Goal: Task Accomplishment & Management: Manage account settings

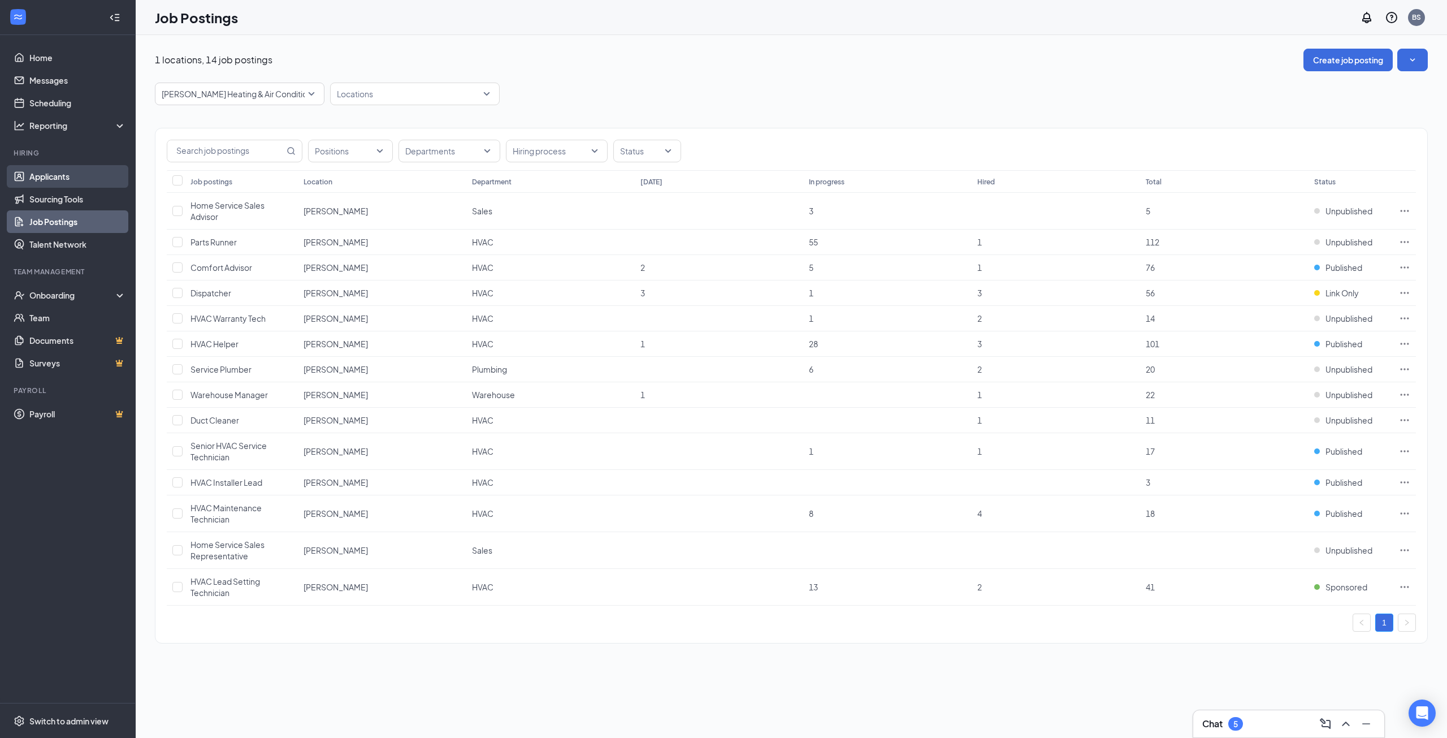
click at [73, 172] on link "Applicants" at bounding box center [77, 176] width 97 height 23
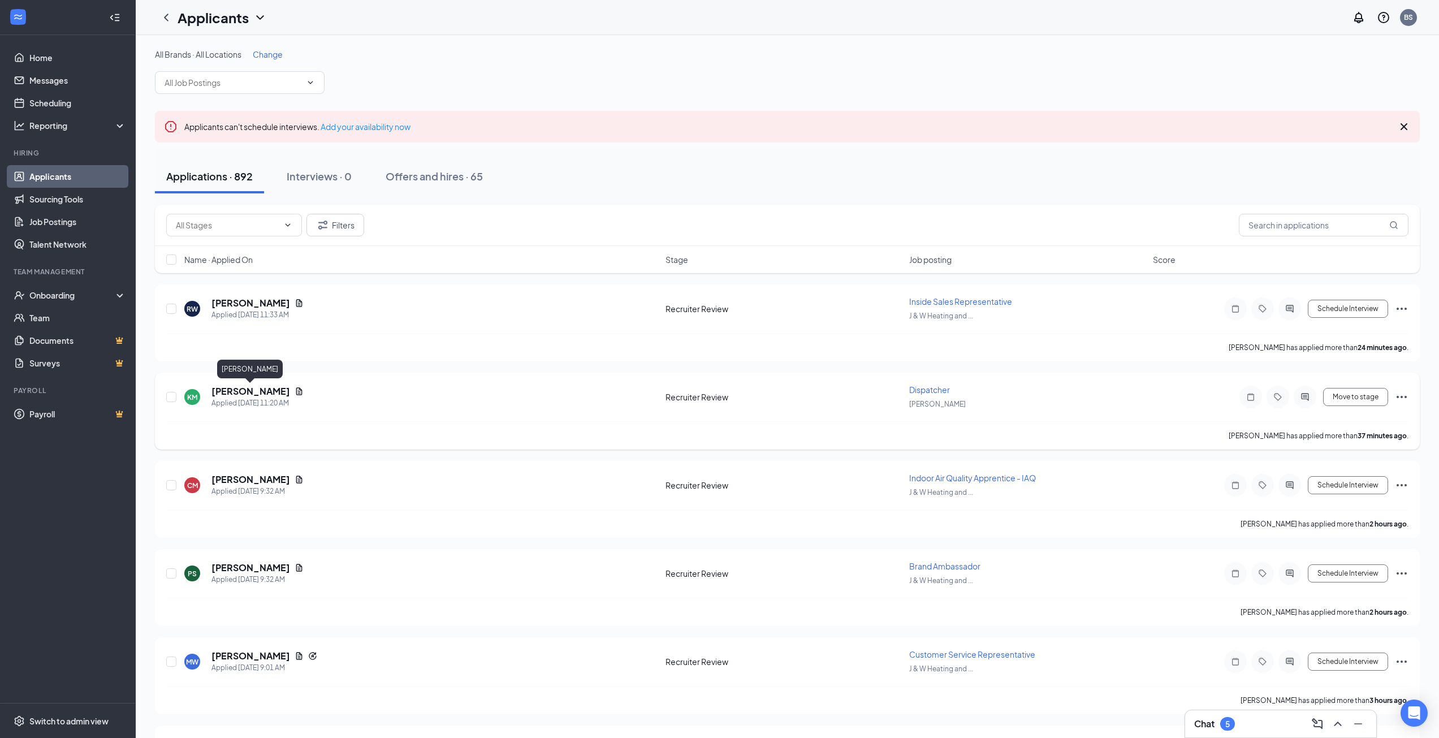
click at [258, 390] on h5 "[PERSON_NAME]" at bounding box center [250, 391] width 79 height 12
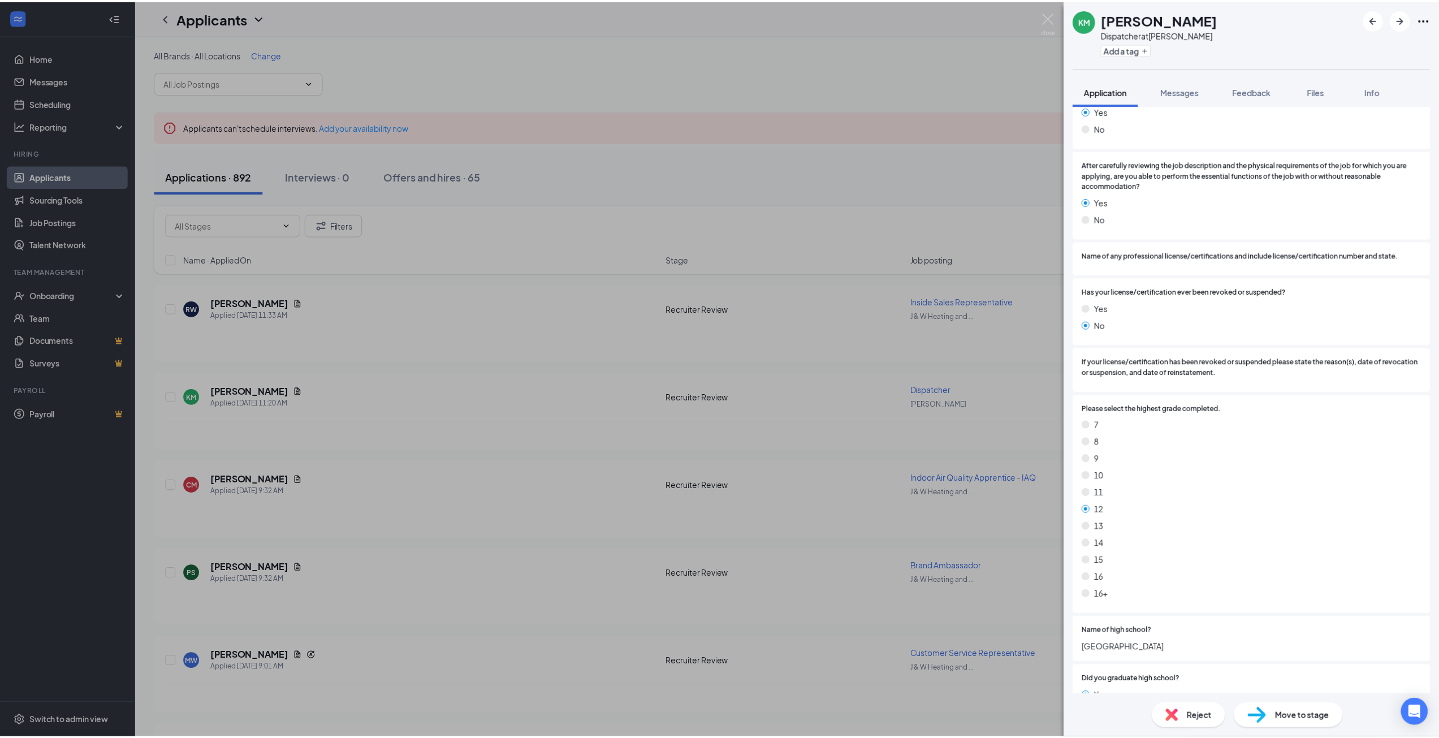
scroll to position [1244, 0]
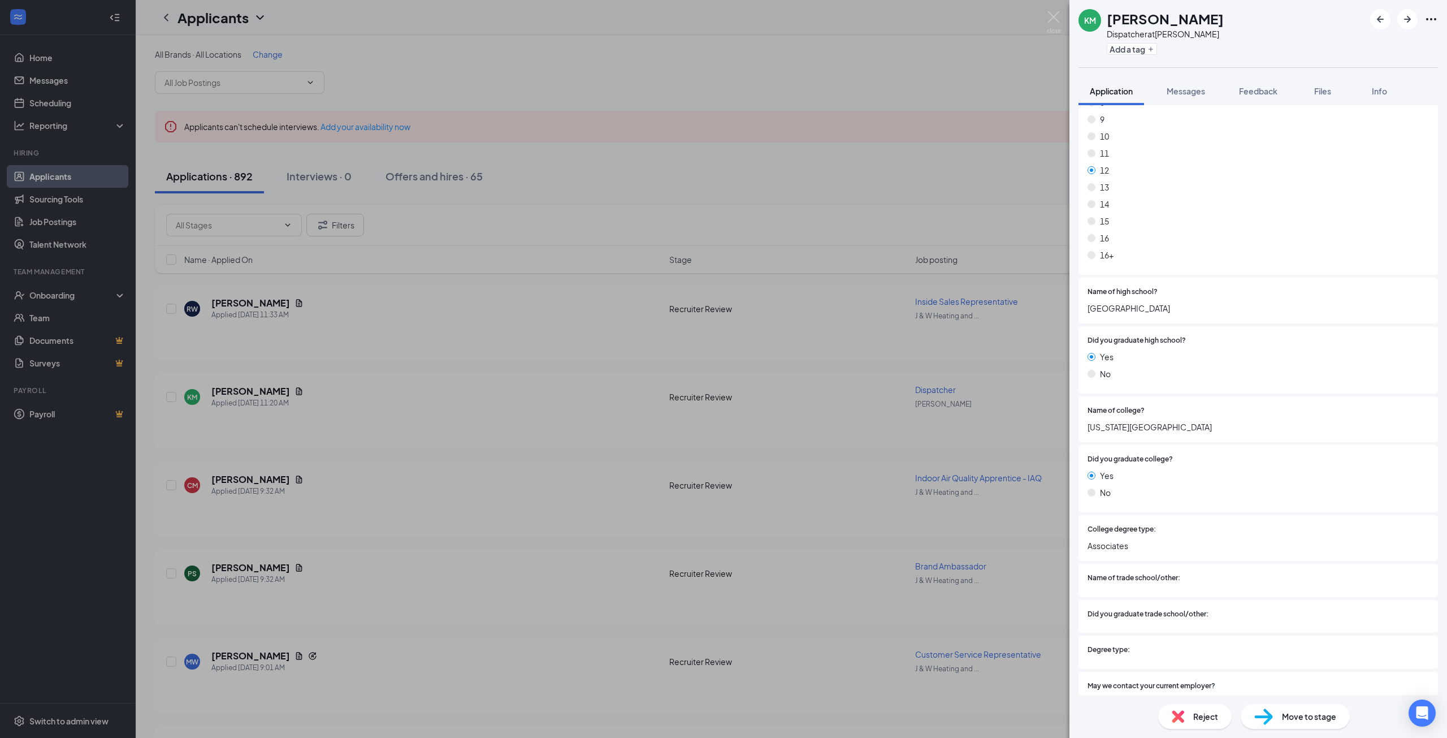
drag, startPoint x: 934, startPoint y: 581, endPoint x: 1412, endPoint y: 459, distance: 493.5
click at [934, 581] on div "KM [PERSON_NAME] Dispatcher at [PERSON_NAME] Add a tag Application Messages Fee…" at bounding box center [723, 369] width 1447 height 738
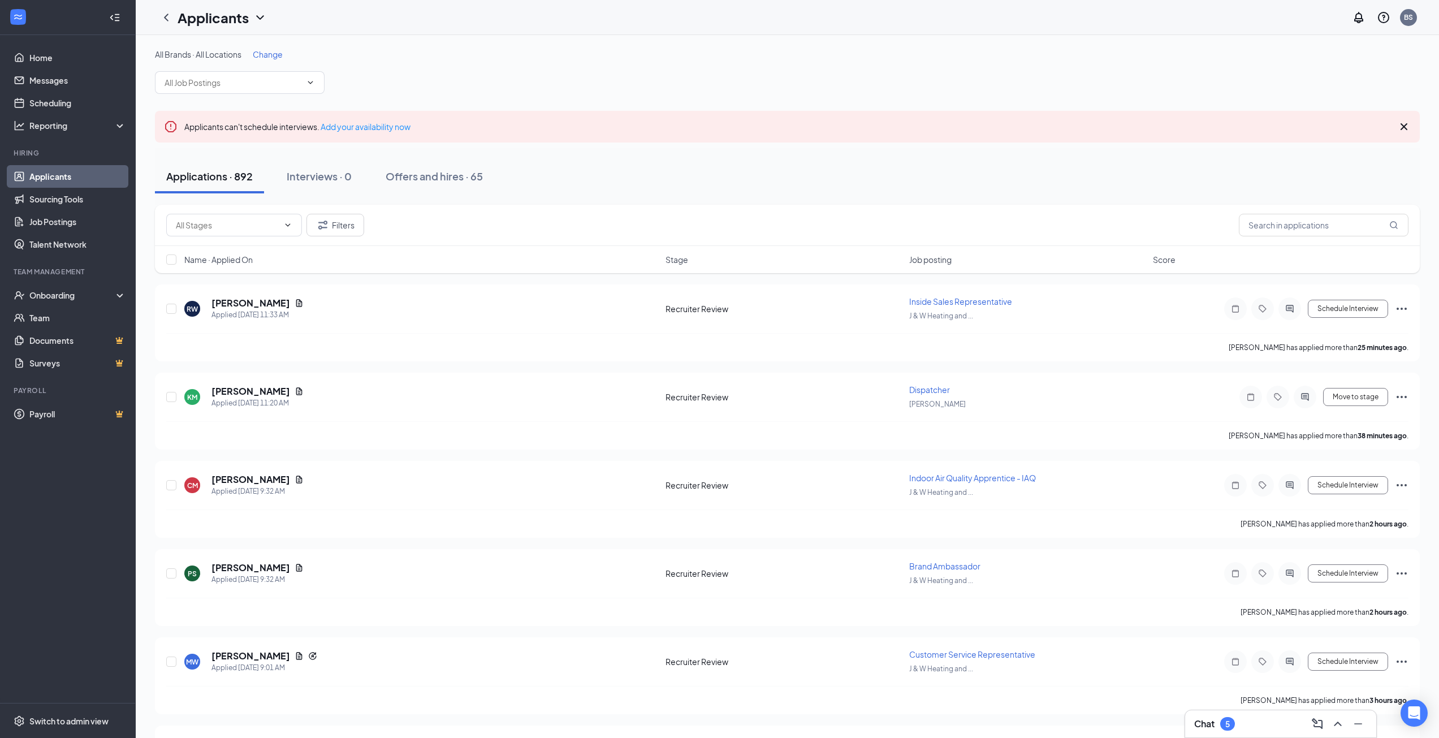
drag, startPoint x: 1202, startPoint y: 704, endPoint x: 1220, endPoint y: 716, distance: 21.5
click at [1202, 704] on div "[PERSON_NAME] has applied more than 3 hours ago ." at bounding box center [787, 700] width 1242 height 28
click at [1222, 717] on div "Chat 5" at bounding box center [1214, 724] width 41 height 14
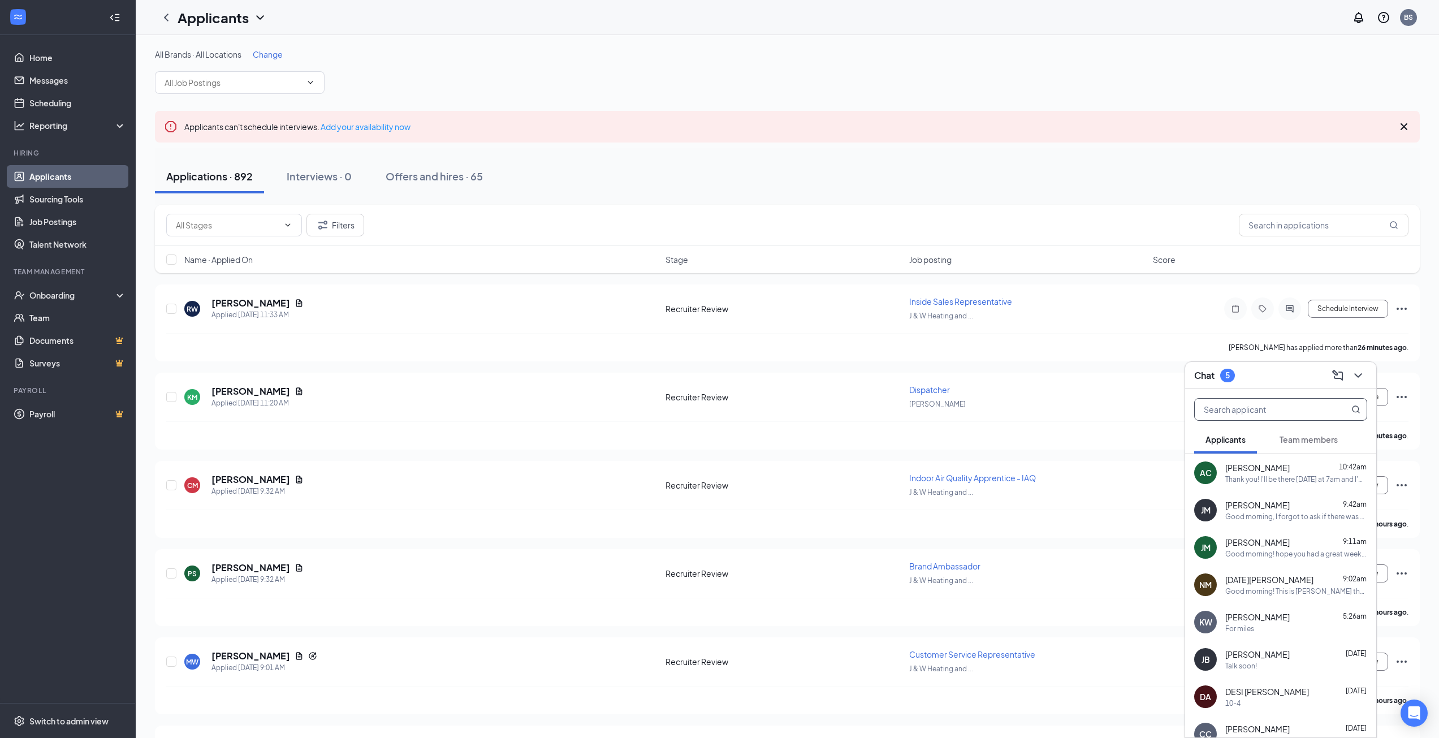
click at [1257, 408] on input "text" at bounding box center [1262, 409] width 134 height 21
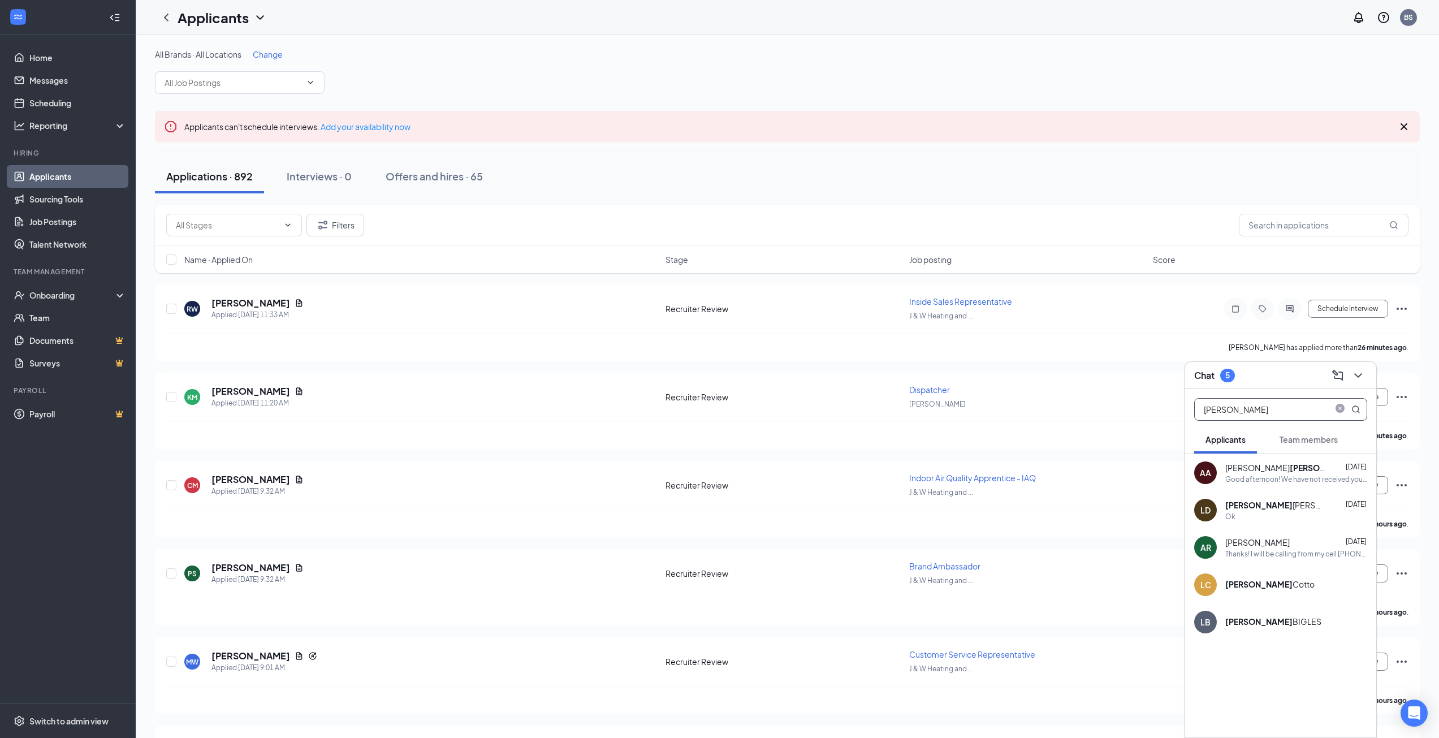
type input "[PERSON_NAME]"
click at [1258, 498] on div "[PERSON_NAME] [DATE] Ok" at bounding box center [1280, 509] width 191 height 37
click at [1063, 708] on textarea at bounding box center [1069, 714] width 158 height 27
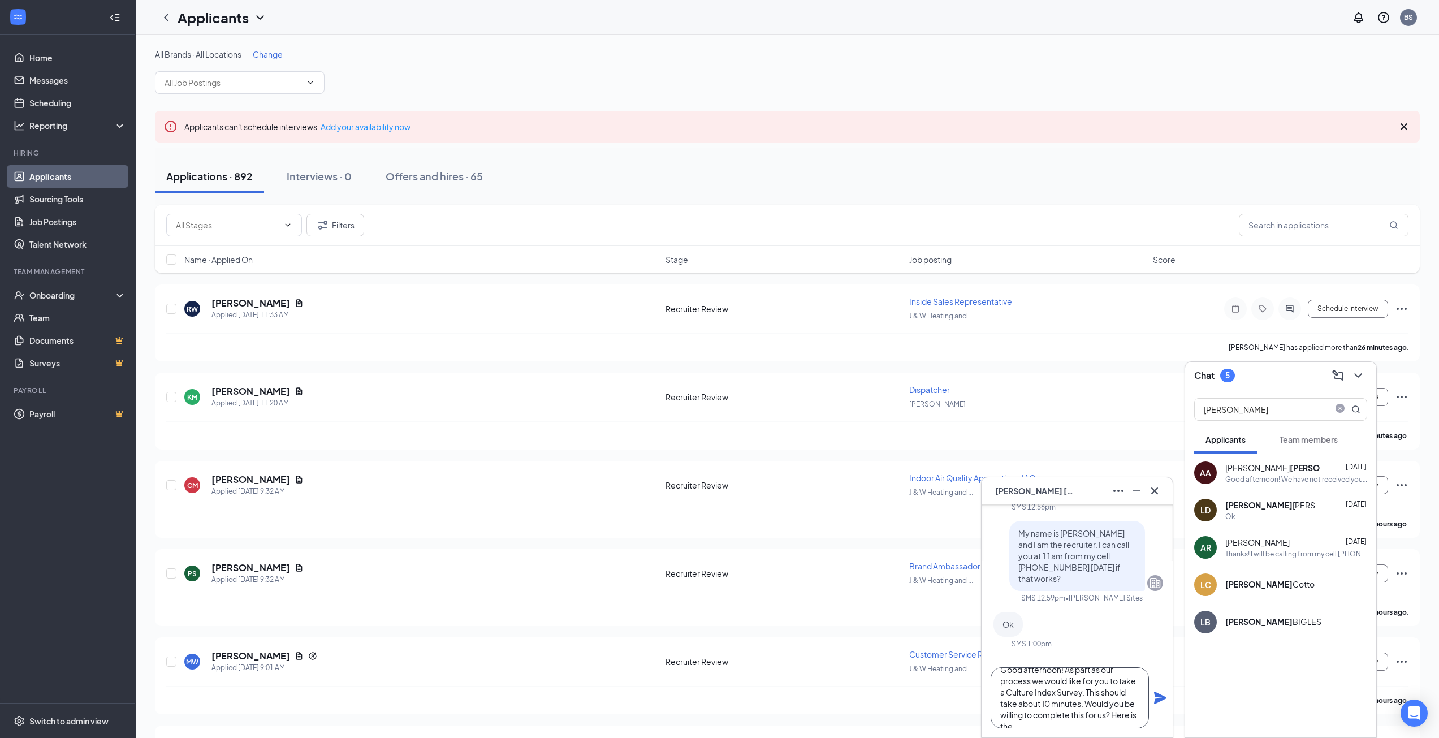
scroll to position [23, 0]
paste textarea "[URL][DOMAIN_NAME]"
type textarea "Good afternoon! As part as our process we would like for you to take a Culture …"
click at [1158, 700] on icon "Plane" at bounding box center [1160, 697] width 12 height 12
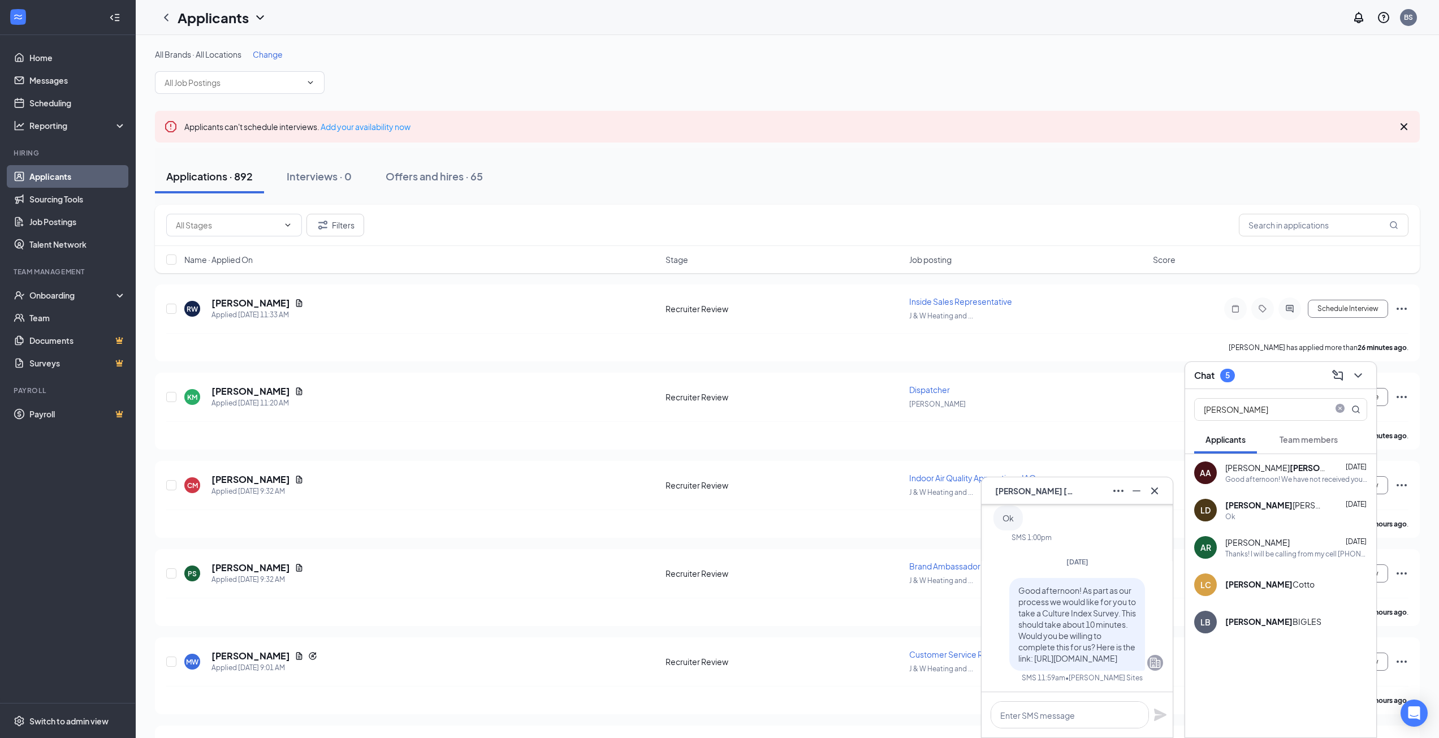
click at [1155, 493] on icon "Cross" at bounding box center [1155, 491] width 14 height 14
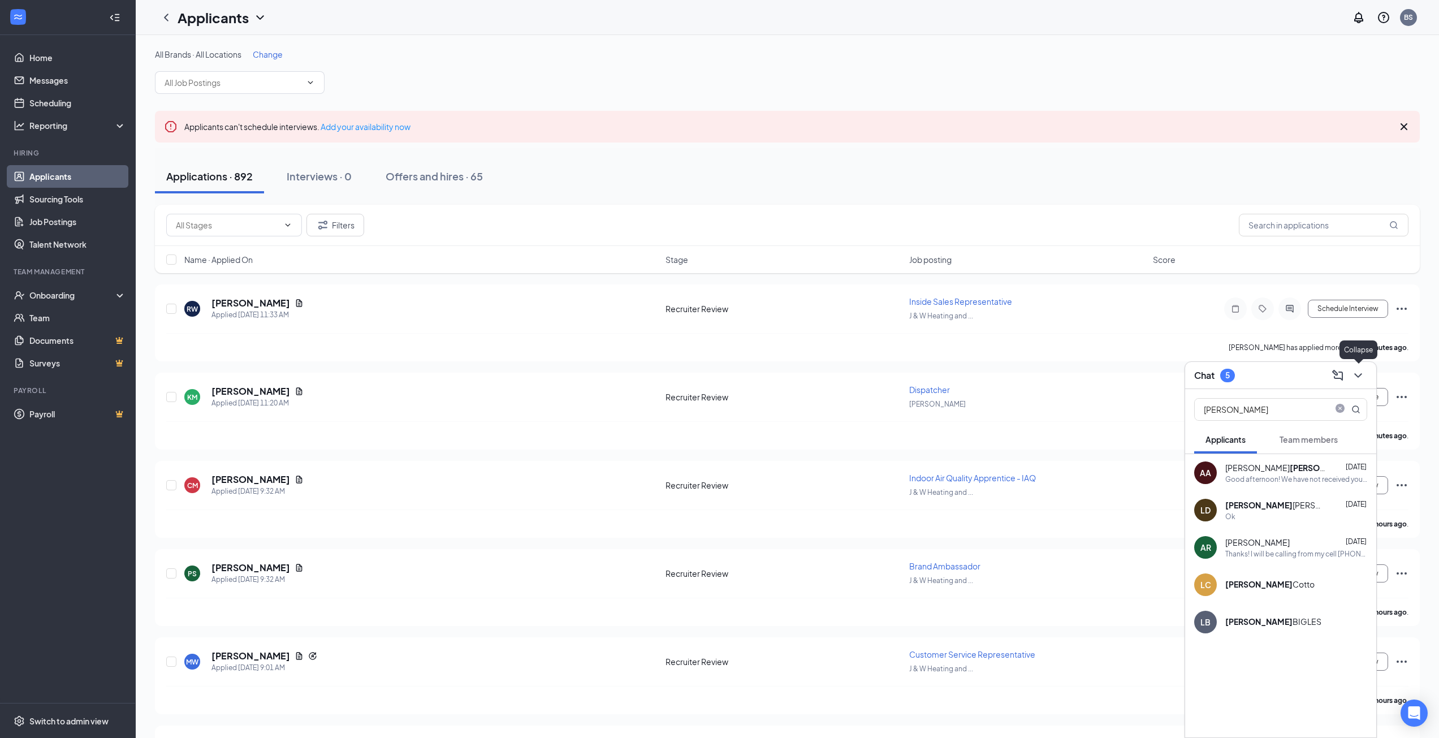
click at [1358, 374] on icon "ChevronDown" at bounding box center [1358, 376] width 14 height 14
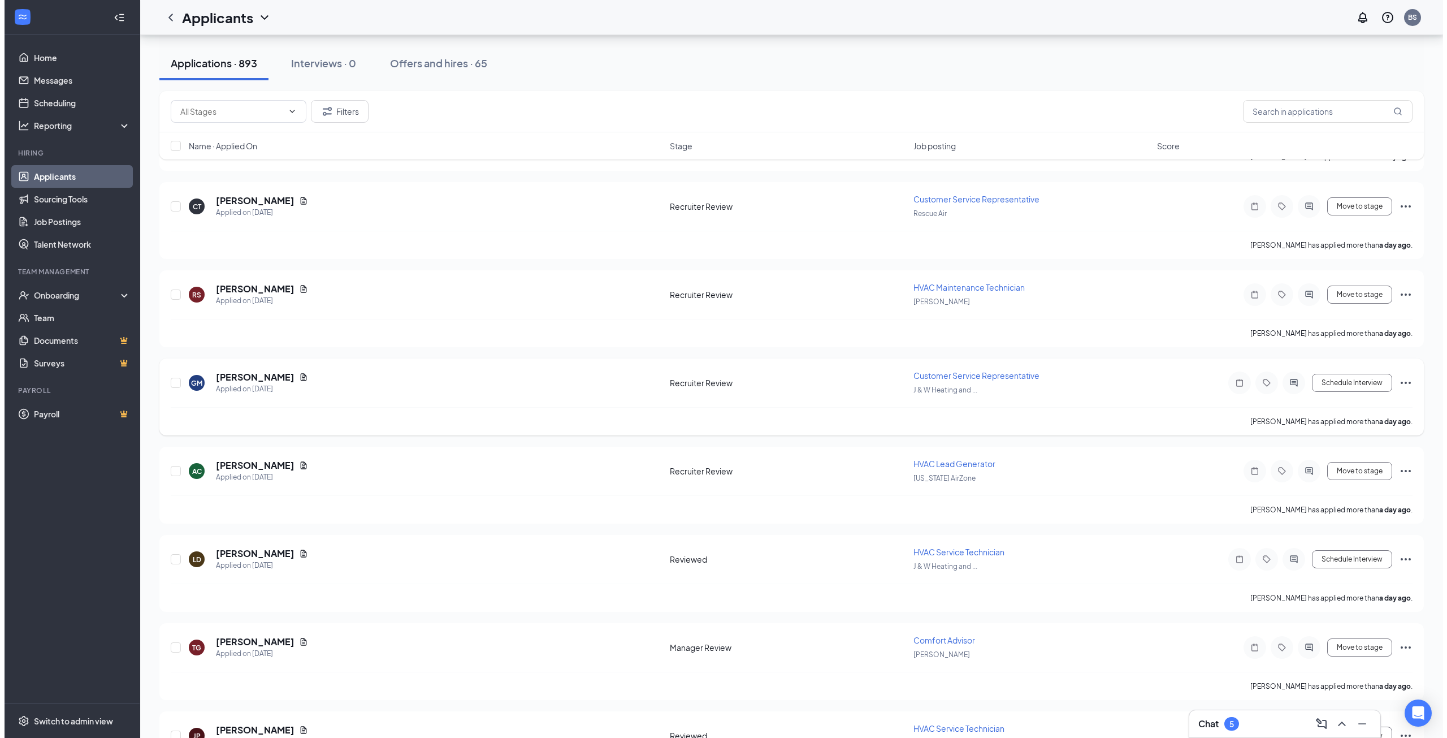
scroll to position [1957, 0]
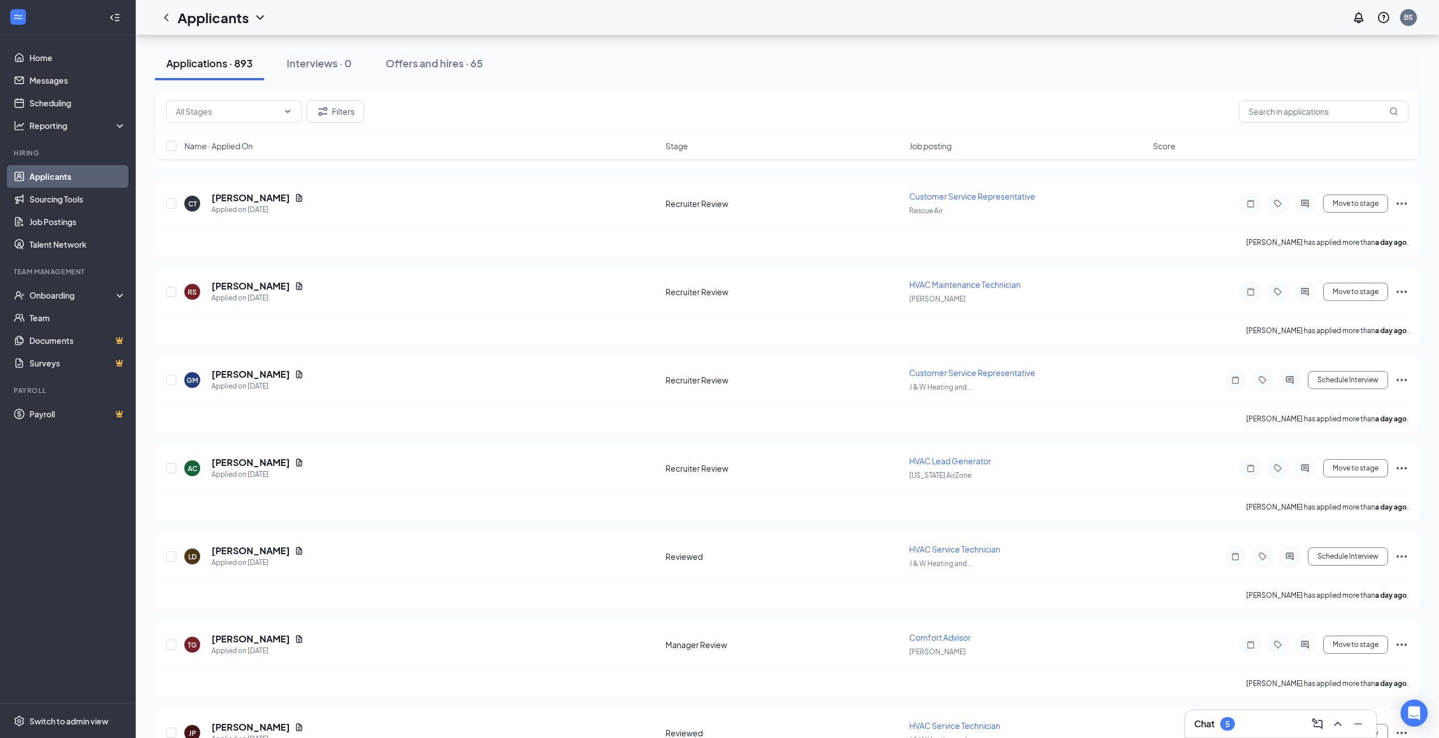
click at [1249, 728] on div "Chat 5" at bounding box center [1280, 724] width 173 height 18
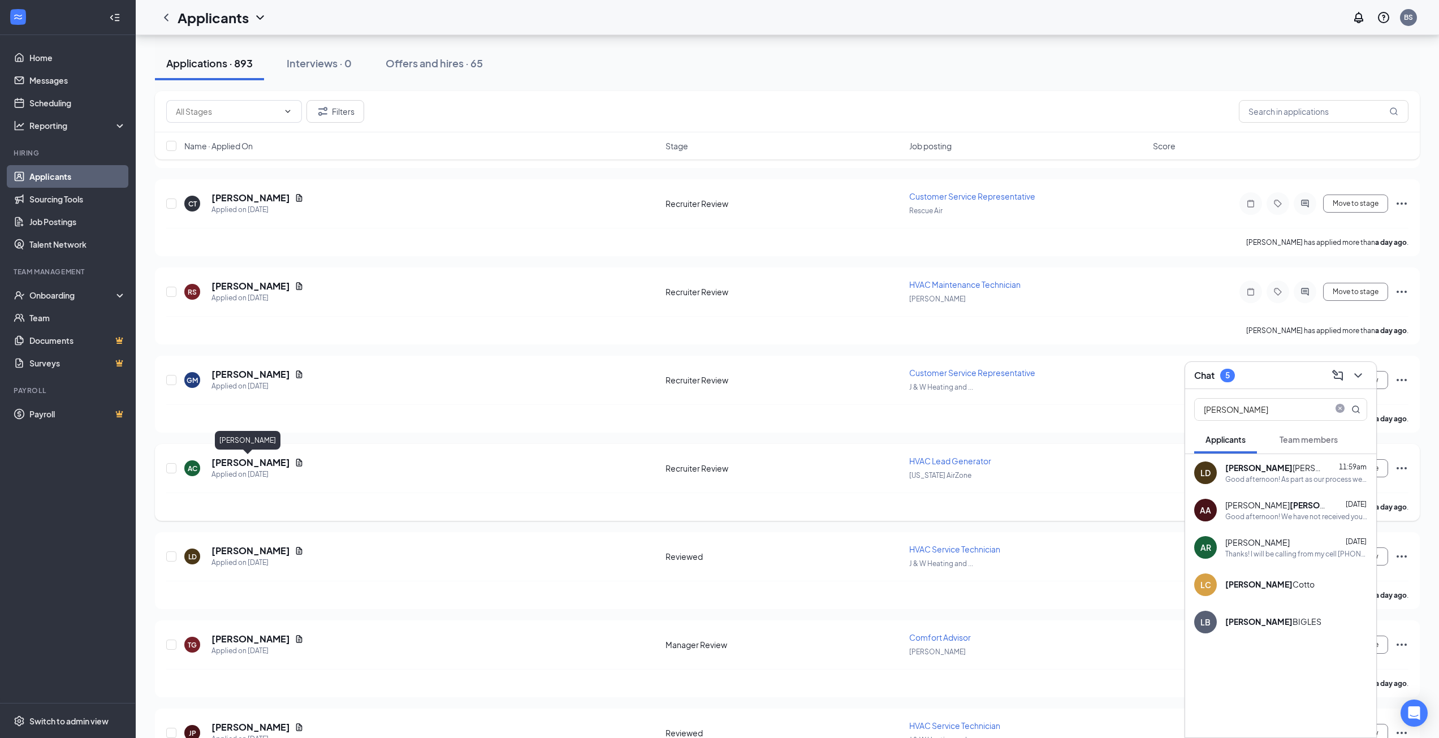
click at [261, 464] on h5 "[PERSON_NAME]" at bounding box center [250, 462] width 79 height 12
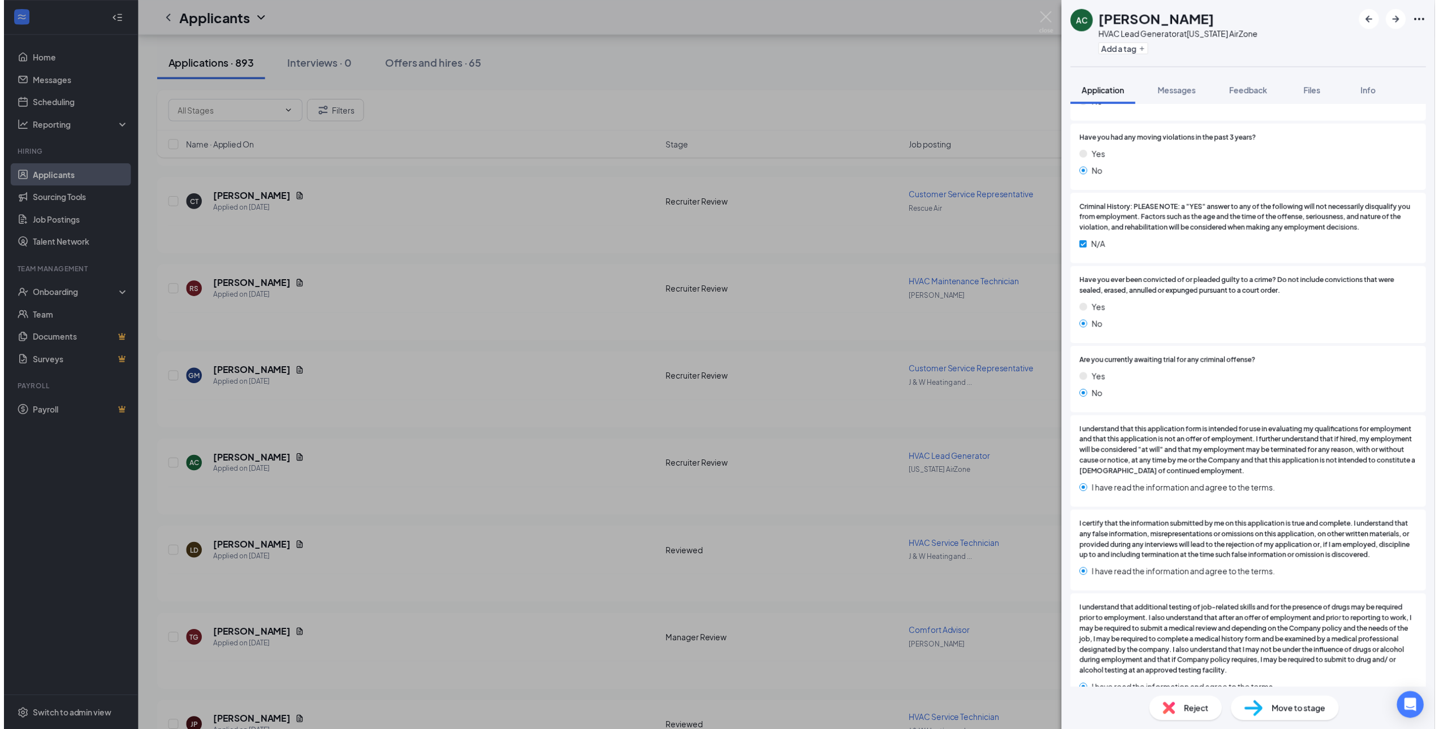
scroll to position [2092, 0]
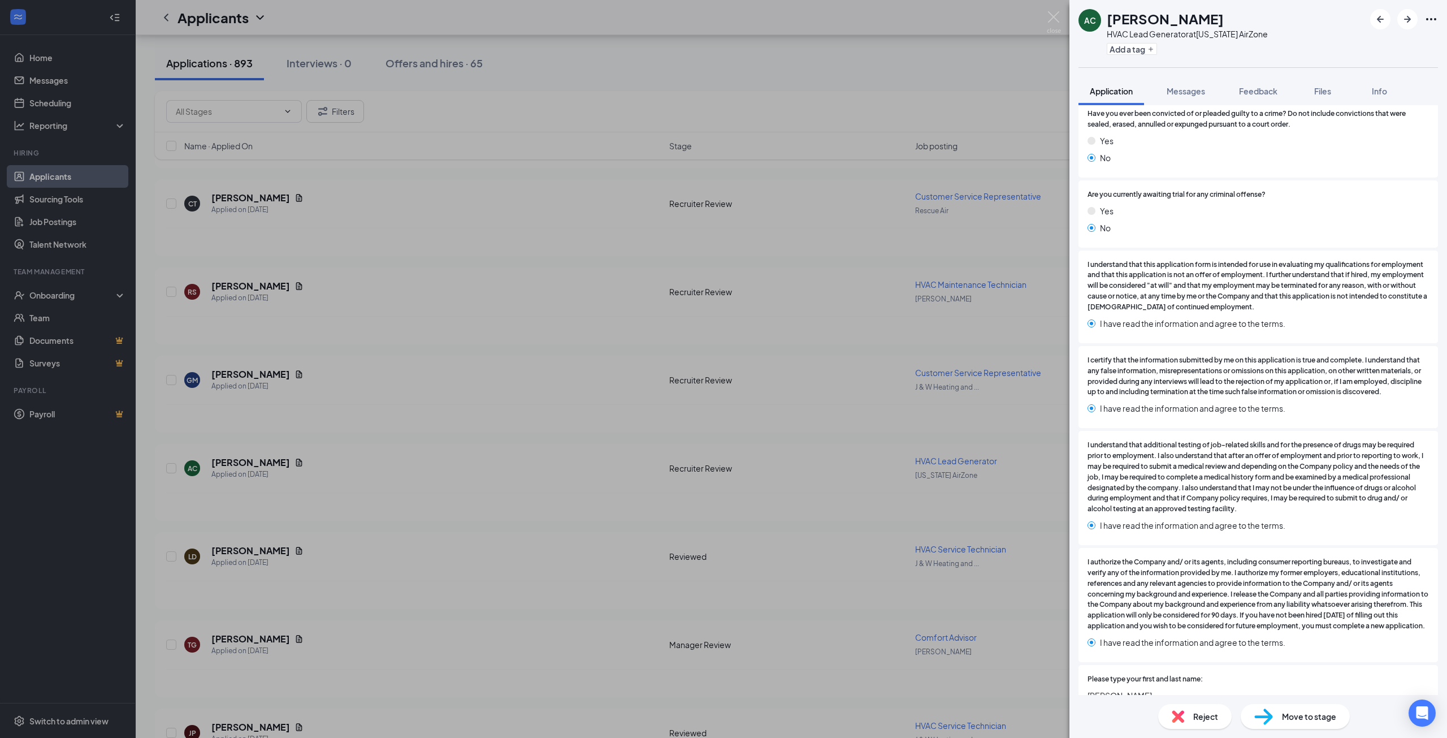
click at [816, 561] on div "AC [PERSON_NAME] HVAC Lead Generator at [US_STATE] AirZone Add a tag Applicatio…" at bounding box center [723, 369] width 1447 height 738
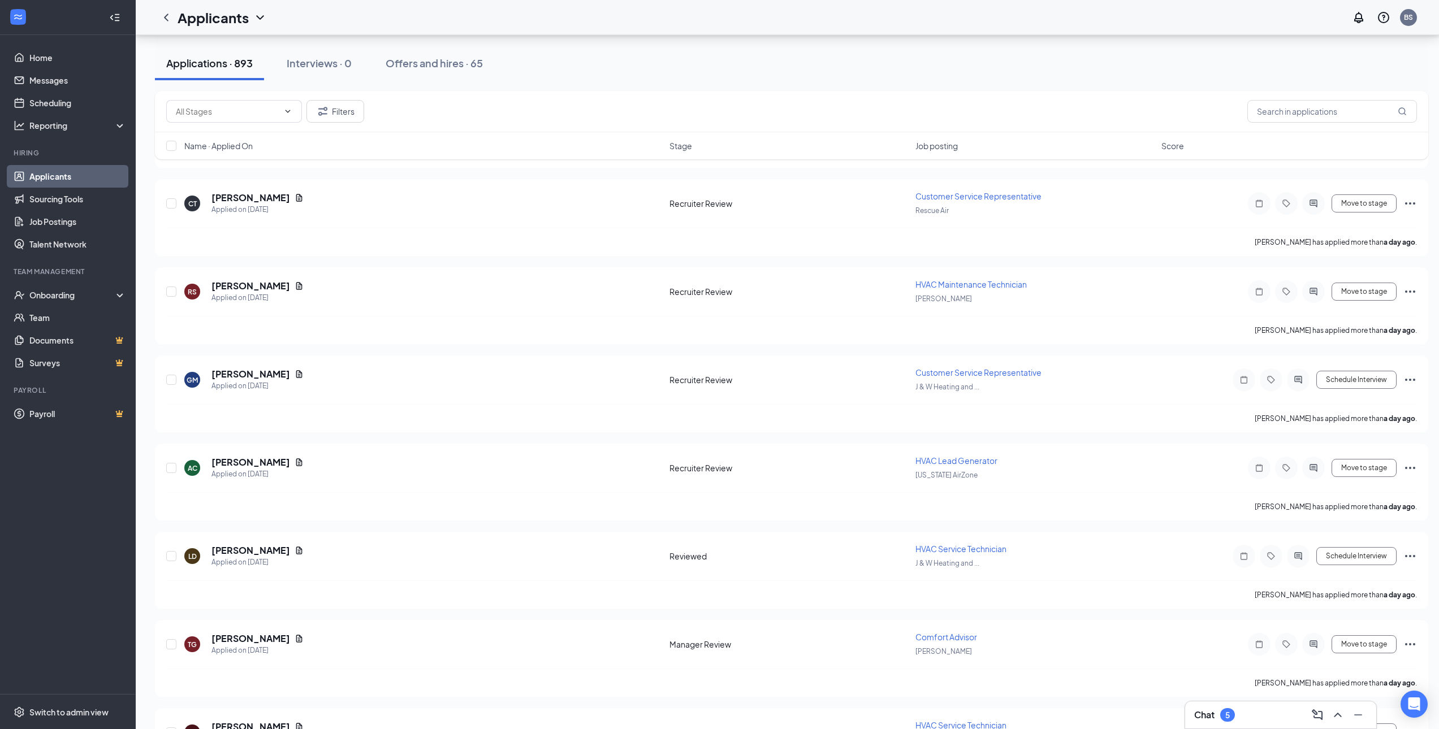
click at [1260, 723] on div "Chat 5" at bounding box center [1280, 715] width 173 height 18
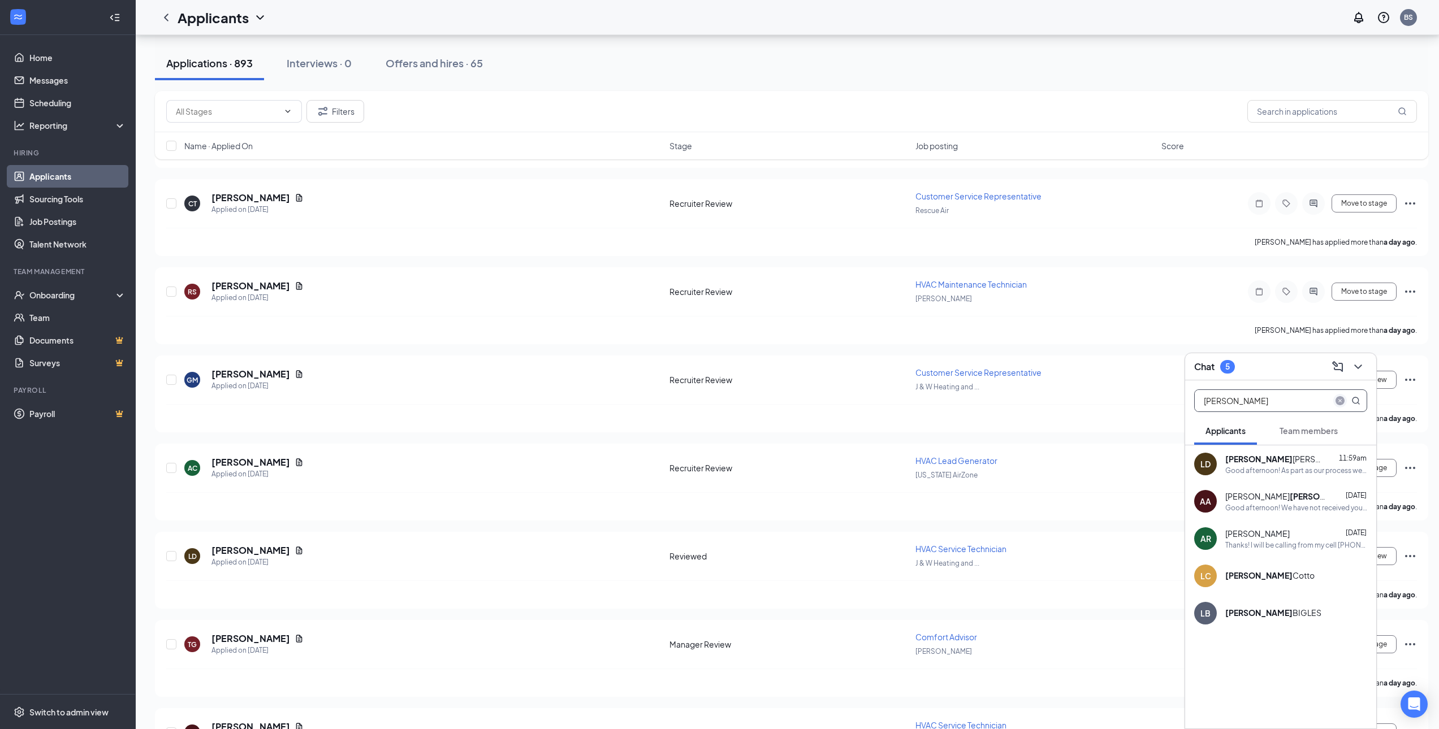
click at [1343, 399] on icon "close-circle" at bounding box center [1339, 400] width 9 height 9
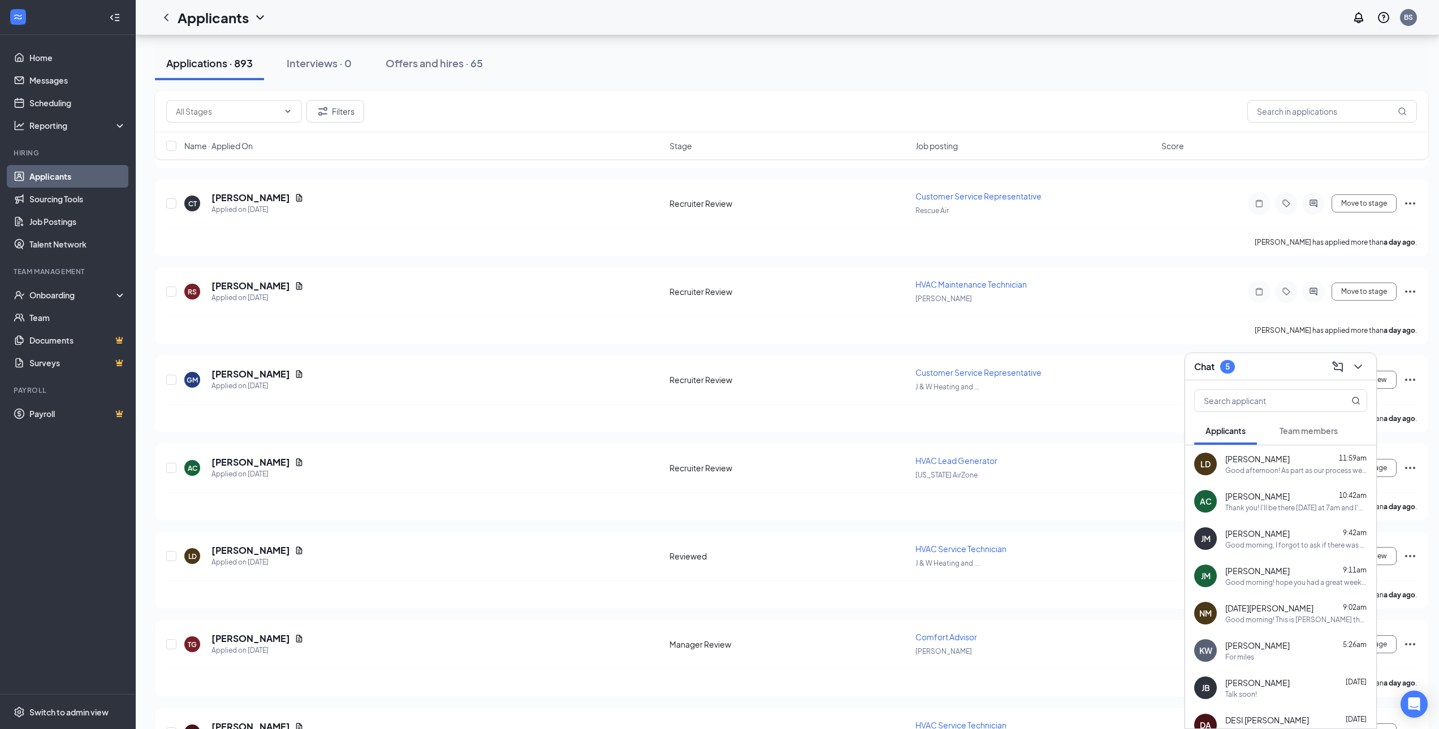
click at [1288, 466] on div "Good afternoon! As part as our process we would like for you to take a Culture …" at bounding box center [1296, 471] width 142 height 10
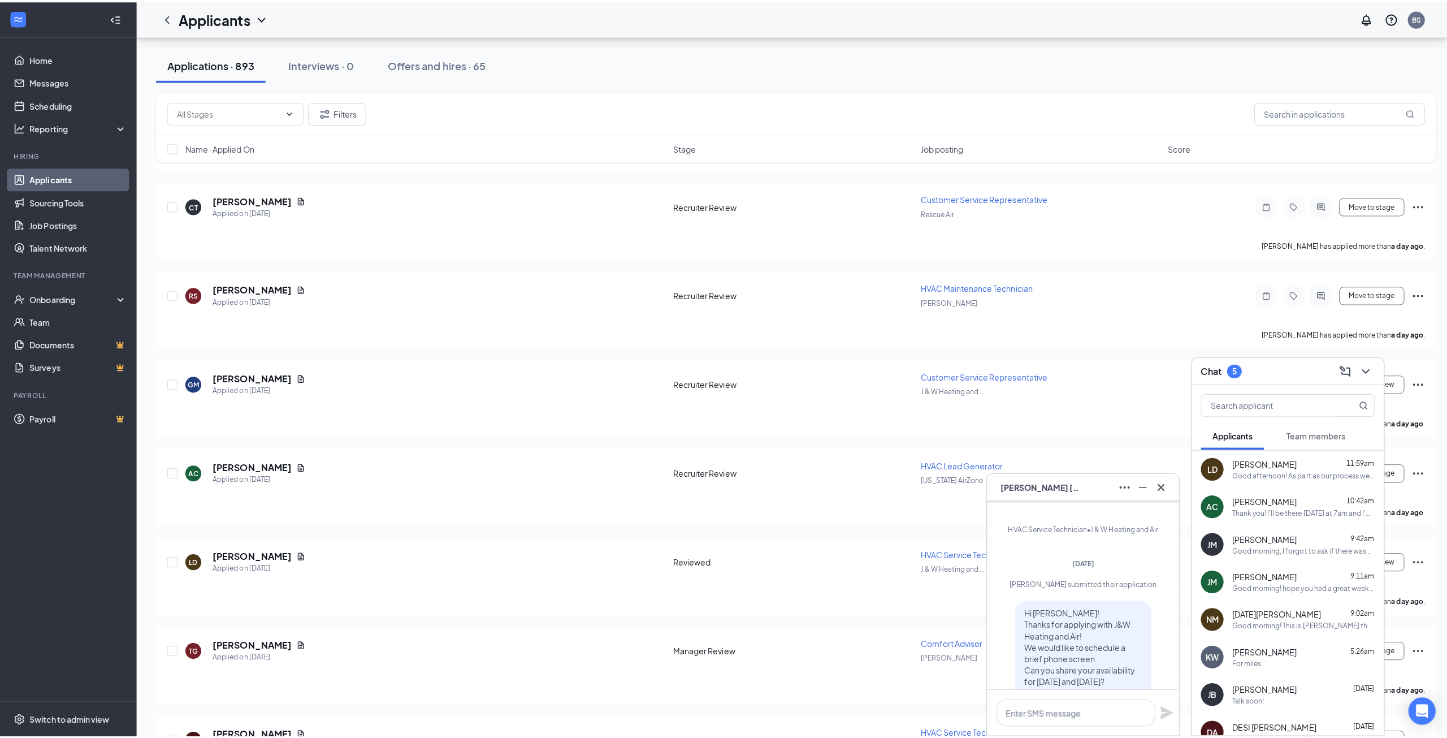
scroll to position [-587, 0]
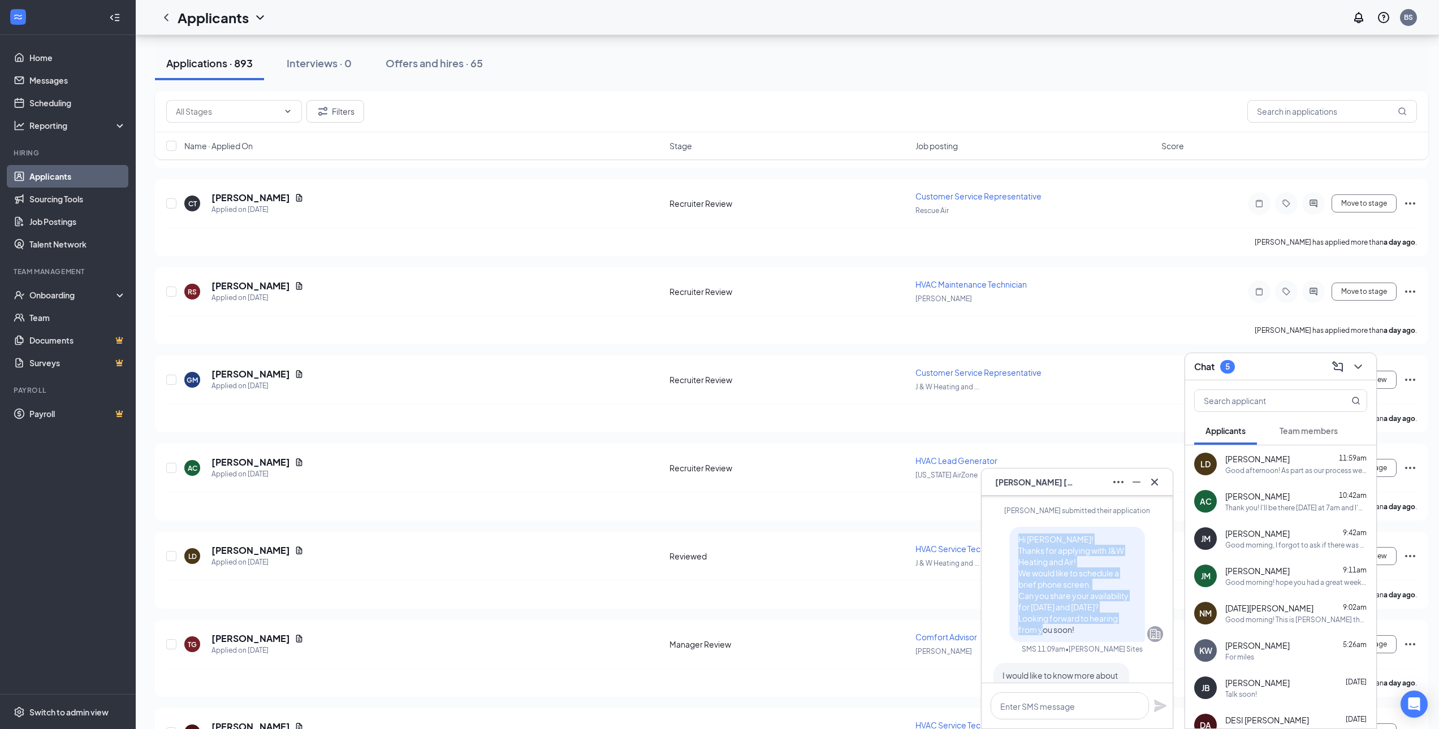
drag, startPoint x: 1043, startPoint y: 581, endPoint x: 997, endPoint y: 514, distance: 81.7
copy span "Hi [PERSON_NAME]! Thanks for applying with J&W Heating and Air! We would like t…"
click at [1159, 478] on icon "Cross" at bounding box center [1155, 482] width 14 height 14
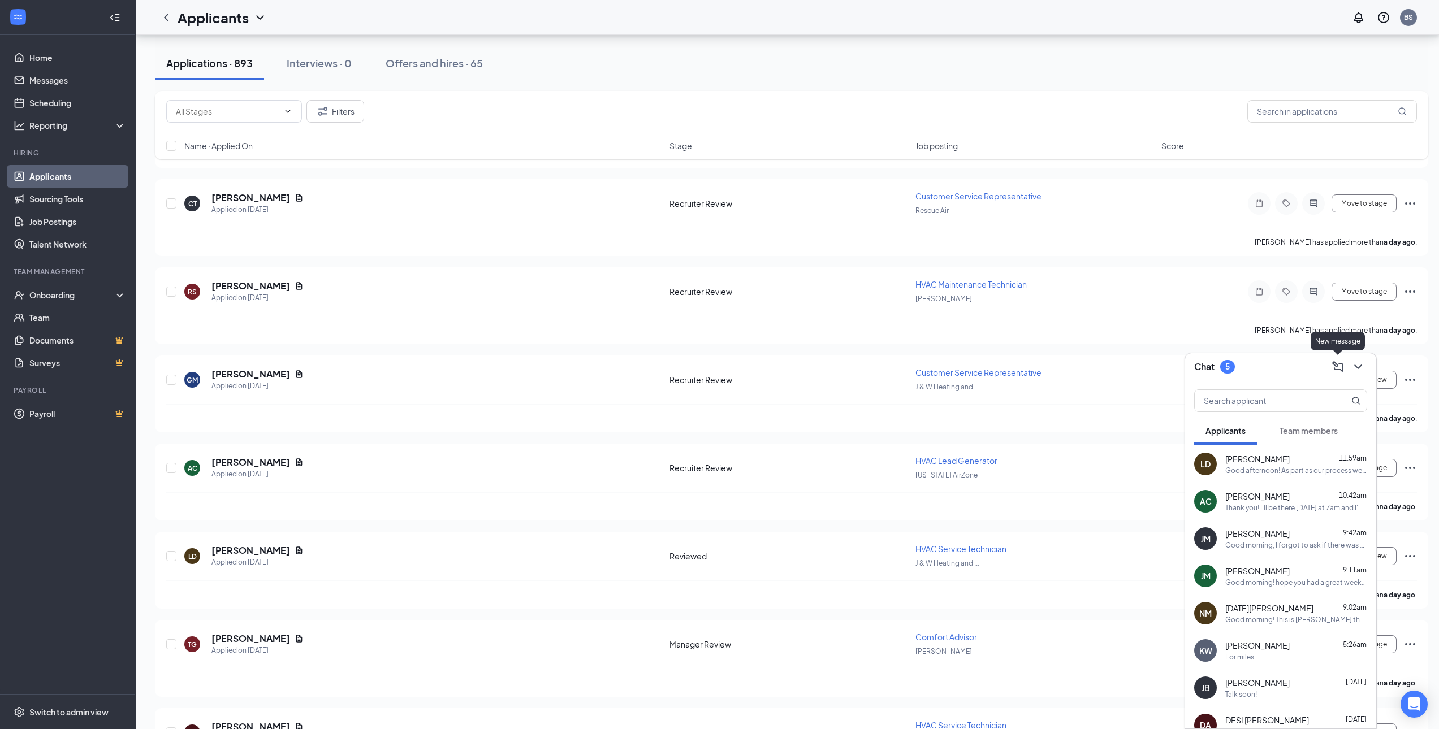
click at [1358, 360] on icon "ChevronDown" at bounding box center [1358, 367] width 14 height 14
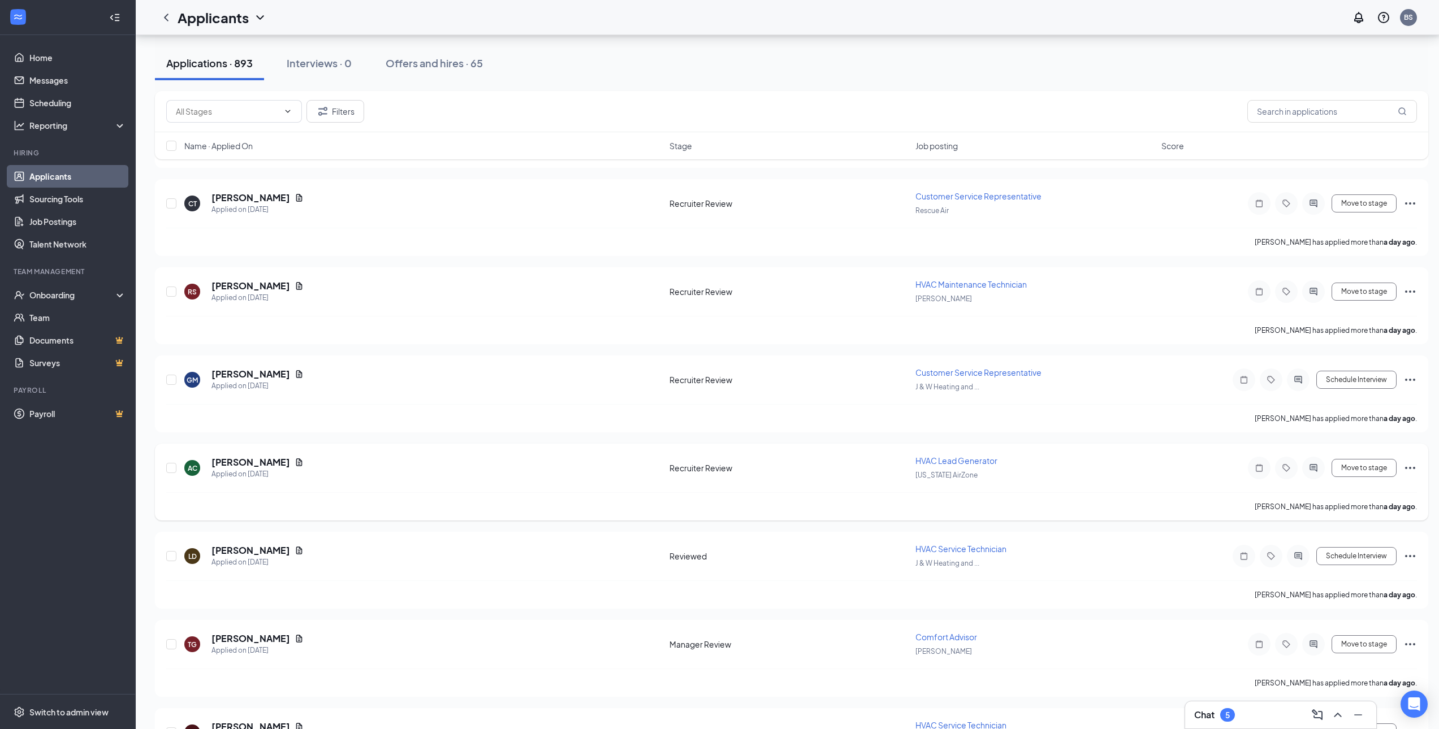
click at [1306, 471] on div at bounding box center [1313, 468] width 23 height 23
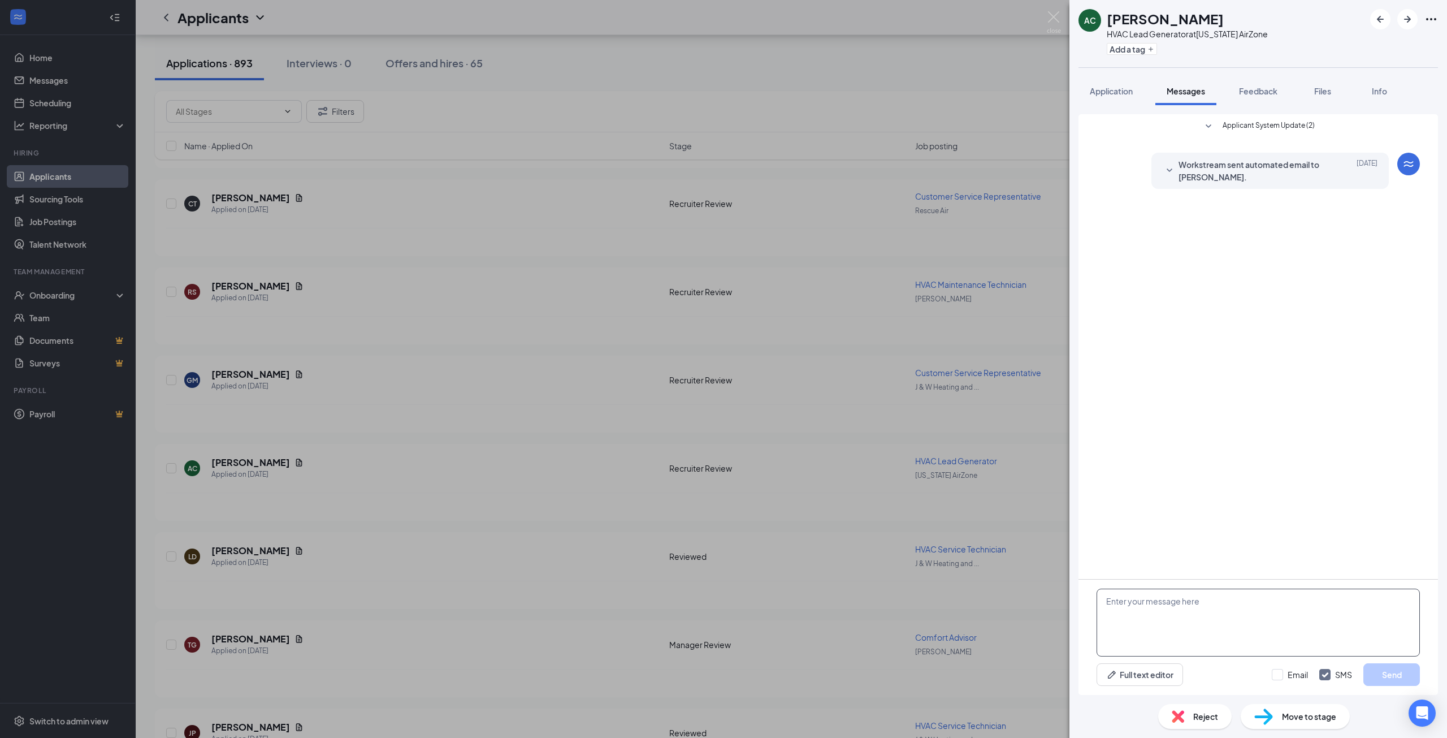
click at [1214, 617] on textarea at bounding box center [1258, 622] width 323 height 68
paste textarea "Hi [PERSON_NAME]! Thanks for applying with J&W Heating and Air! We would like t…"
drag, startPoint x: 1151, startPoint y: 598, endPoint x: 1116, endPoint y: 601, distance: 35.2
click at [1116, 601] on textarea "Hi [PERSON_NAME]! Thanks for applying with J&W Heating and Air! We would like t…" at bounding box center [1258, 622] width 323 height 68
drag, startPoint x: 1280, startPoint y: 609, endPoint x: 1200, endPoint y: 612, distance: 80.3
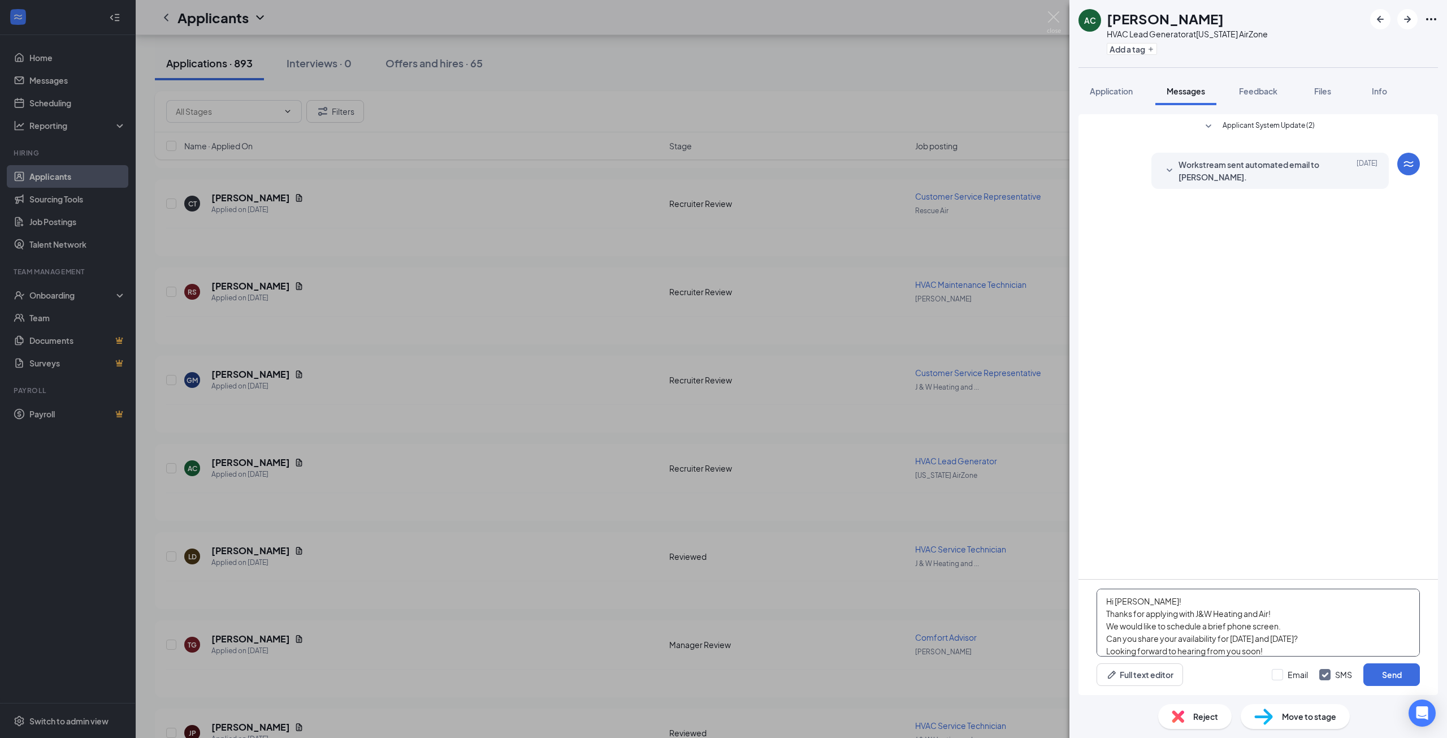
click at [1200, 612] on textarea "Hi [PERSON_NAME]! Thanks for applying with J&W Heating and Air! We would like t…" at bounding box center [1258, 622] width 323 height 68
type textarea "Hi [PERSON_NAME]! Thanks for applying with [US_STATE] AirZone! We would like to…"
click at [1395, 673] on button "Send" at bounding box center [1392, 674] width 57 height 23
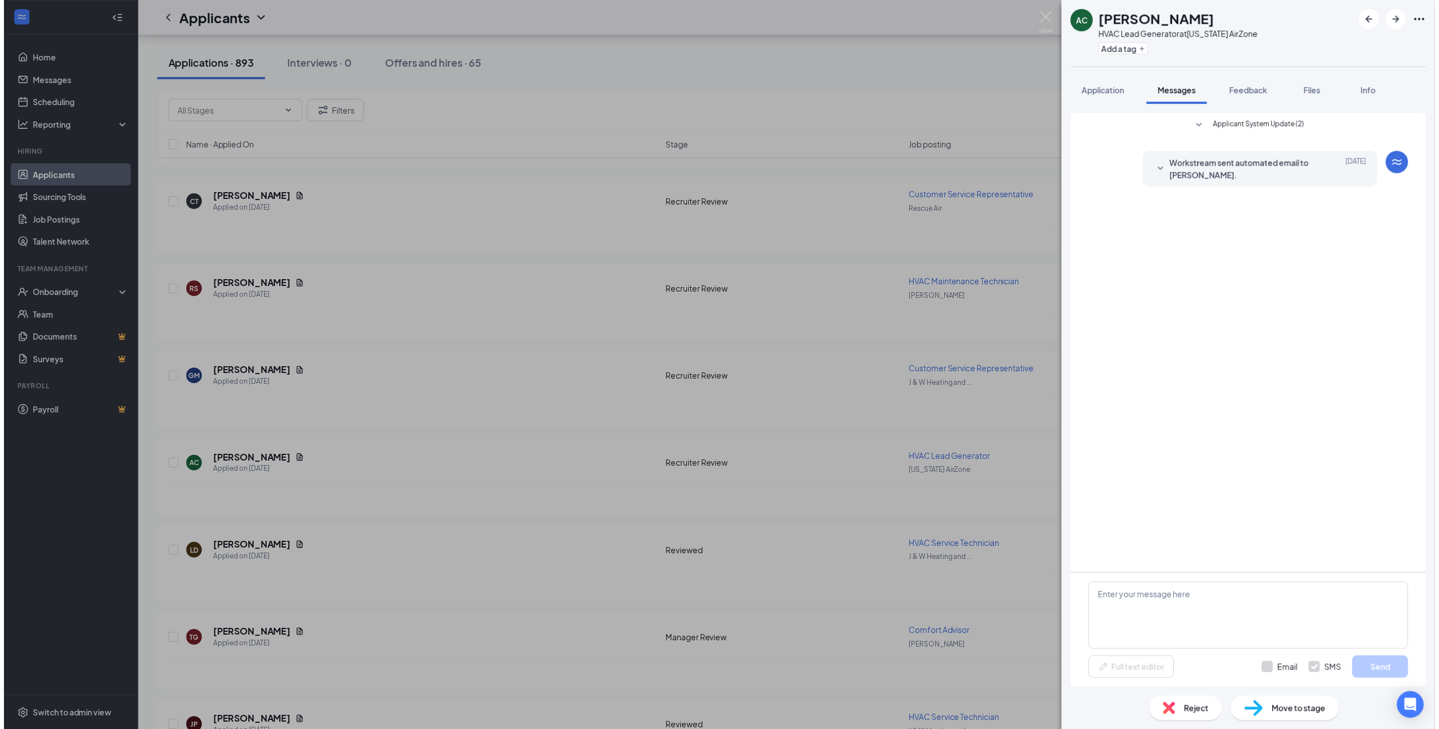
scroll to position [0, 0]
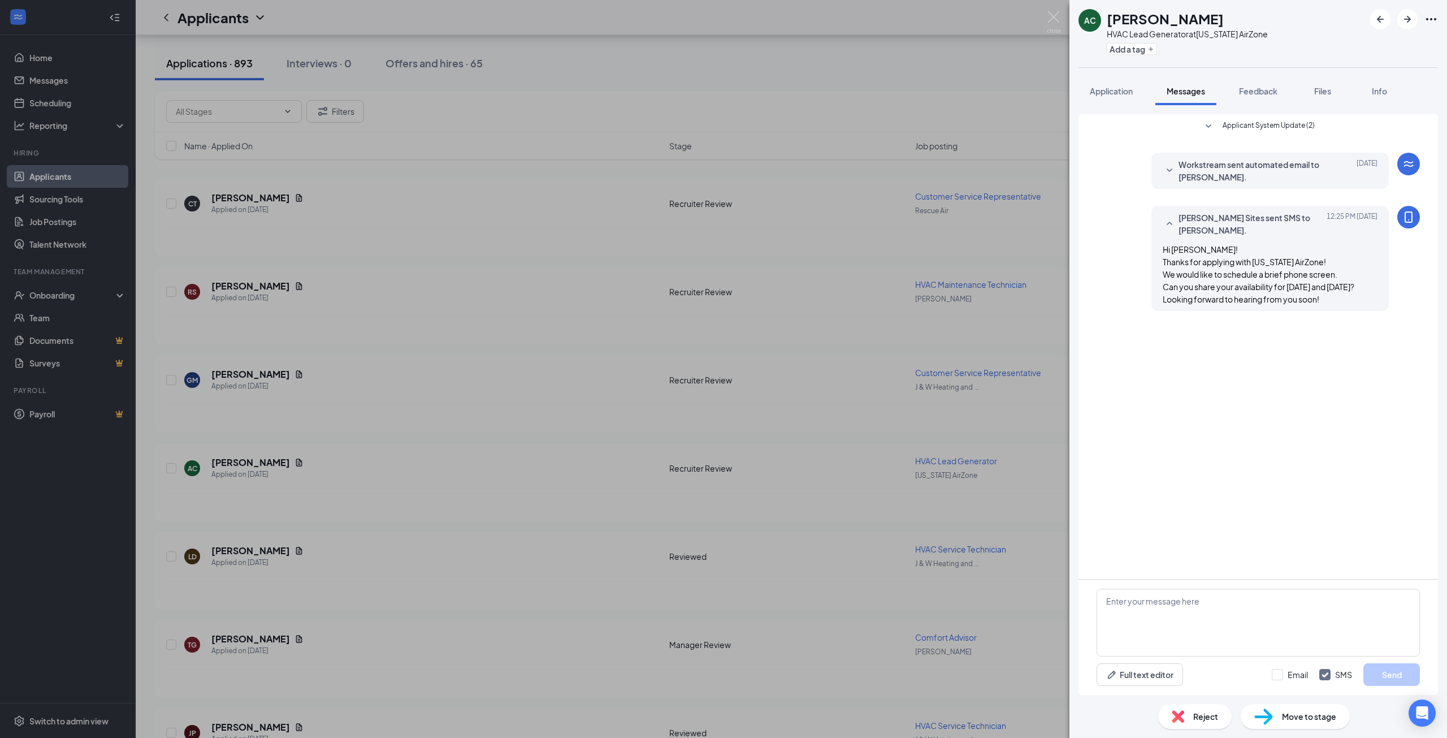
click at [804, 578] on div "AC [PERSON_NAME] HVAC Lead Generator at [US_STATE] AirZone Add a tag Applicatio…" at bounding box center [723, 369] width 1447 height 738
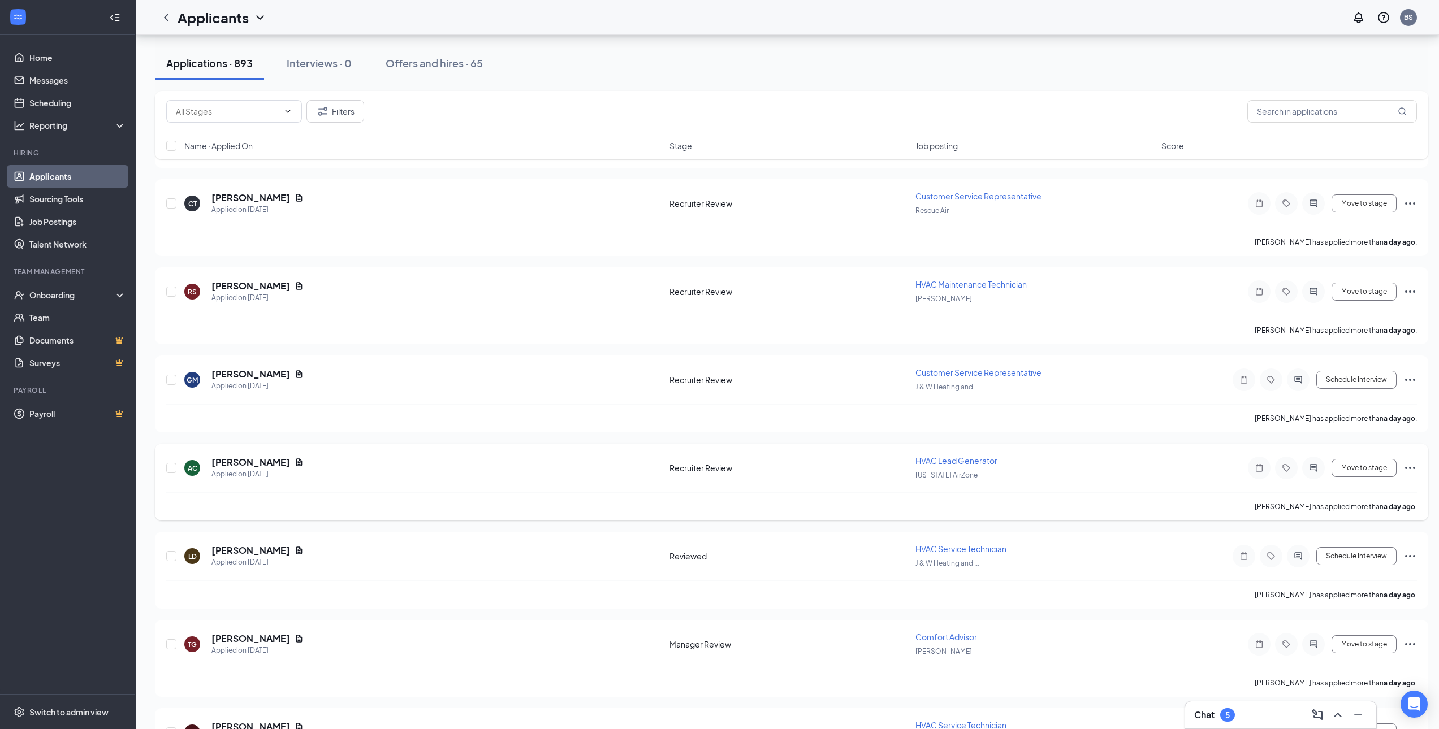
click at [1412, 469] on icon "Ellipses" at bounding box center [1410, 468] width 14 height 14
click at [1361, 578] on p "Move to stage" at bounding box center [1358, 576] width 97 height 11
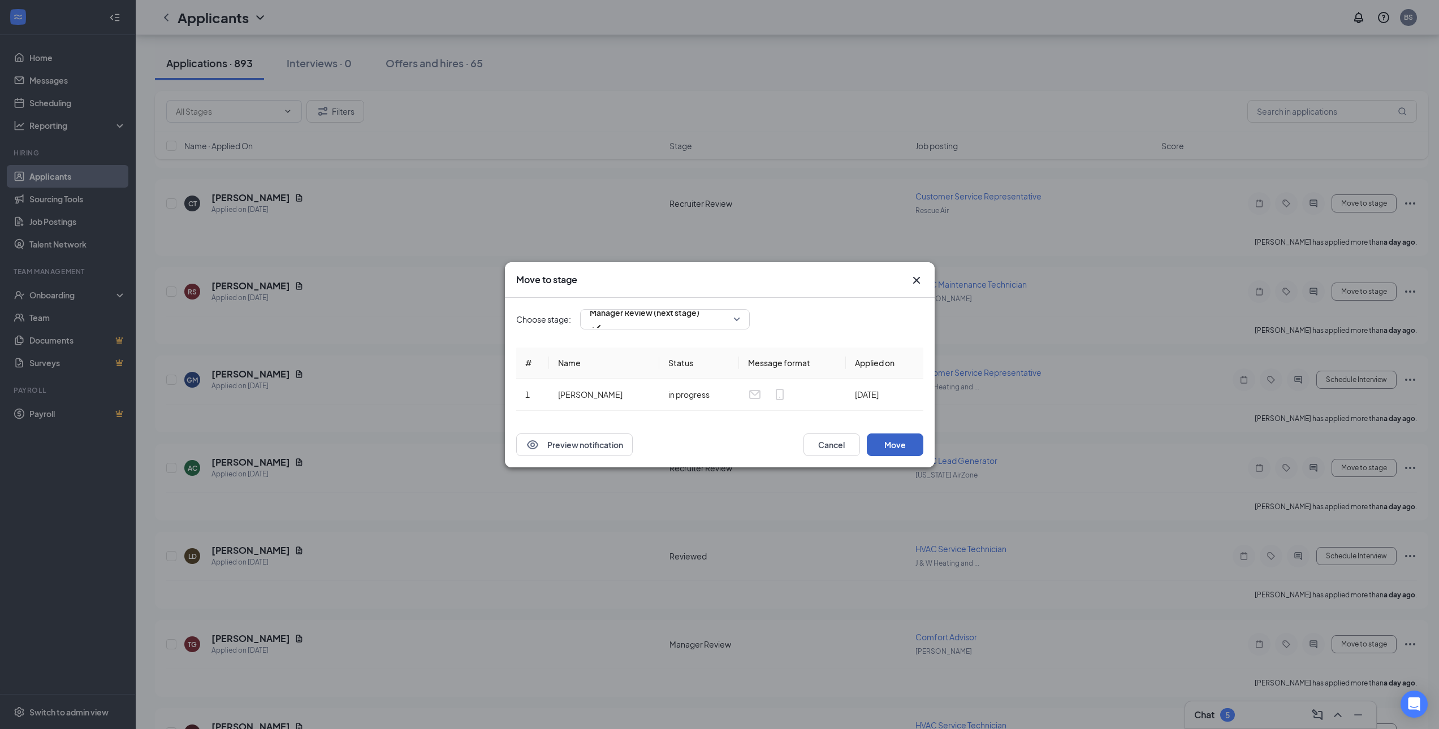
click at [907, 447] on button "Move" at bounding box center [895, 445] width 57 height 23
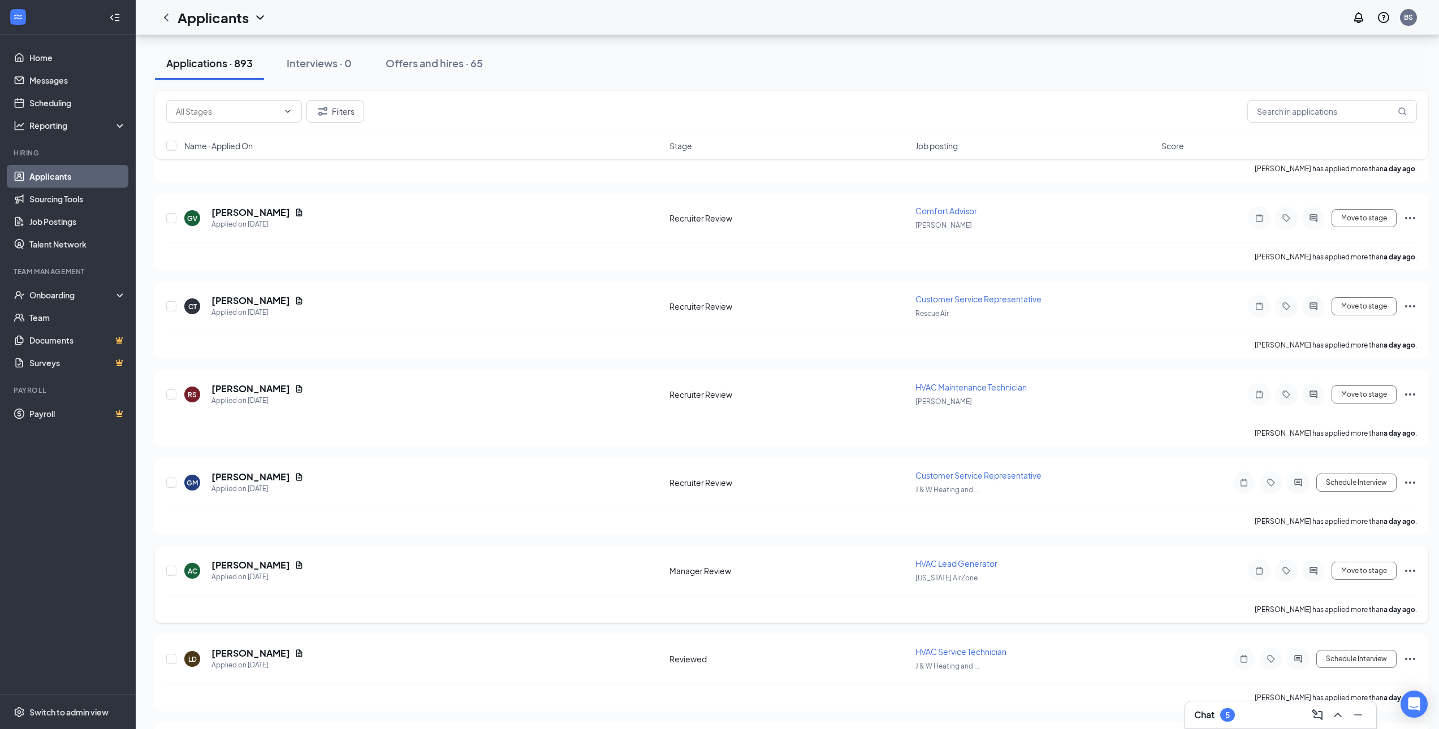
scroll to position [1844, 0]
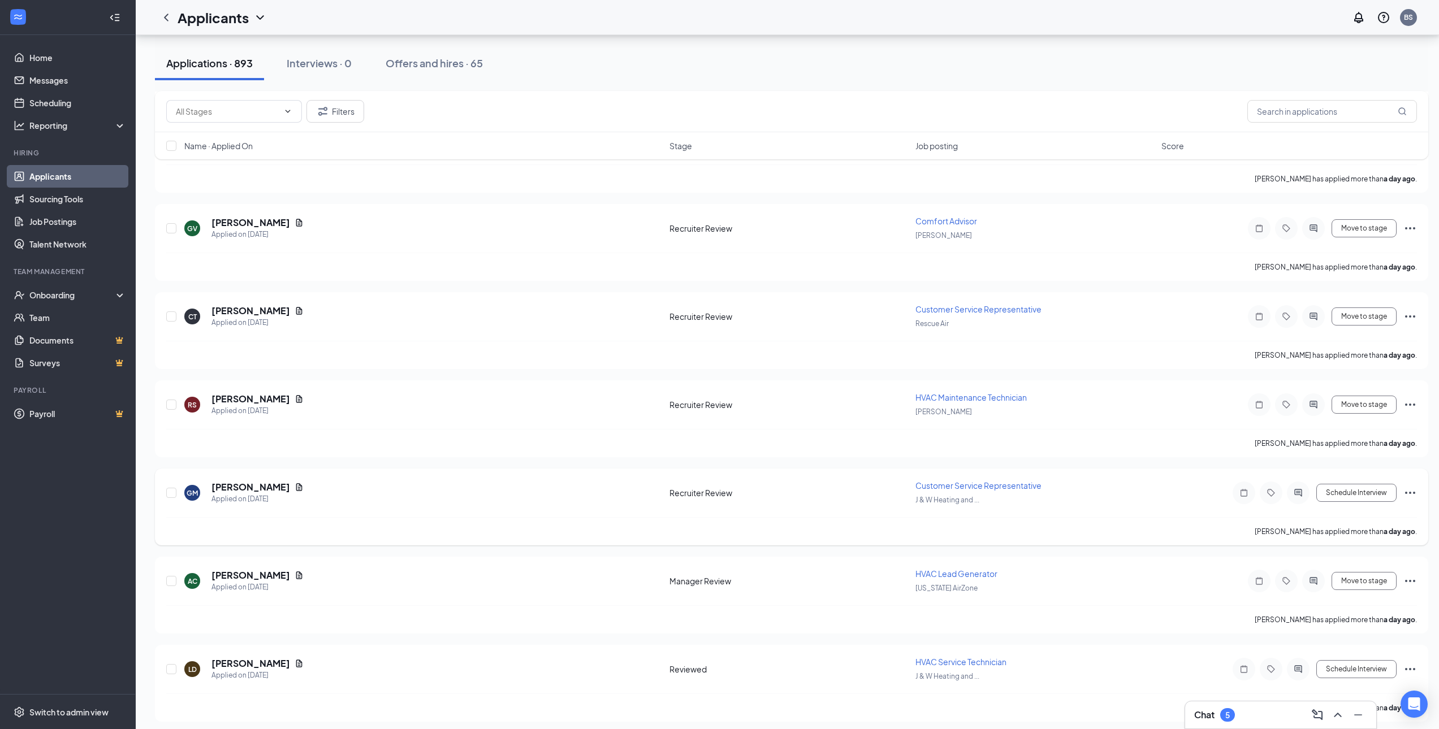
click at [1410, 493] on icon "Ellipses" at bounding box center [1410, 493] width 10 height 2
click at [1348, 595] on li "Move to stage" at bounding box center [1358, 601] width 115 height 25
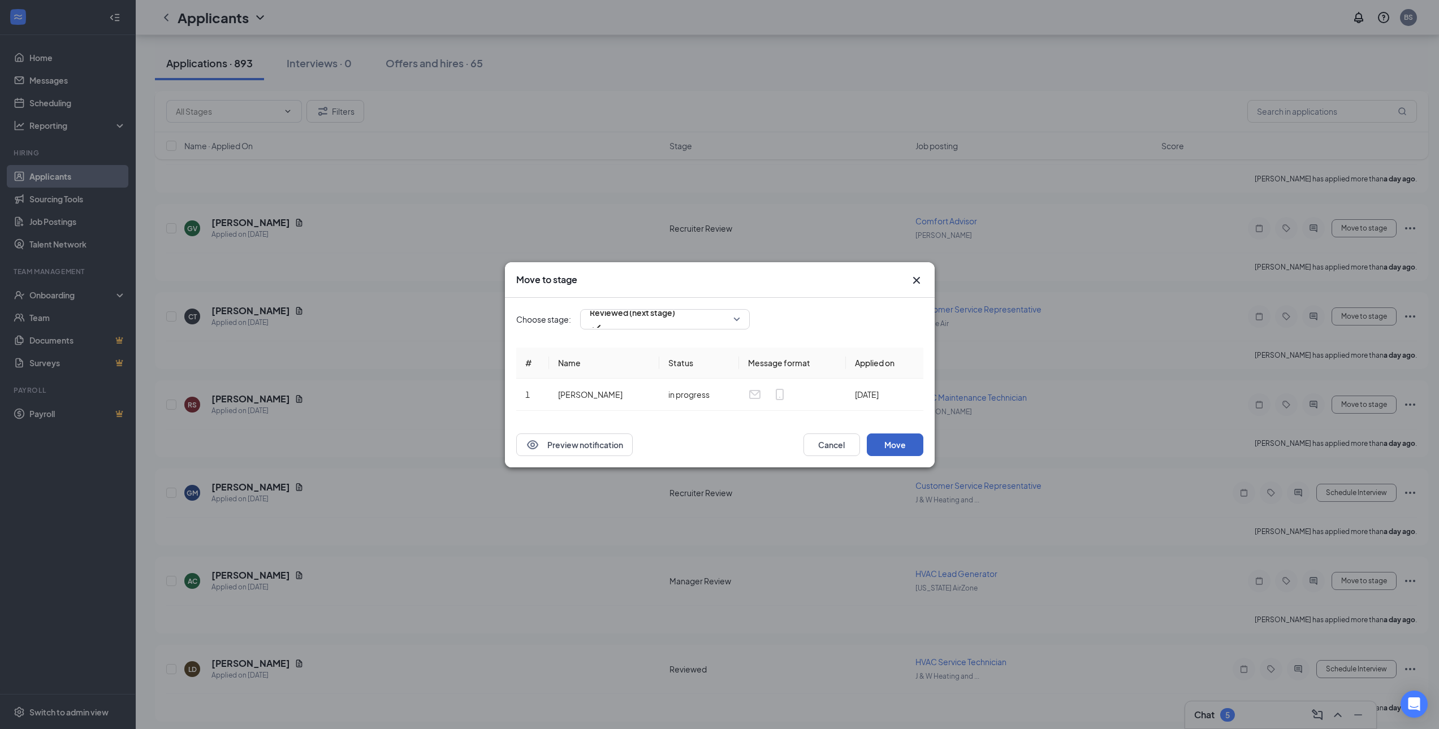
click at [911, 438] on button "Move" at bounding box center [895, 445] width 57 height 23
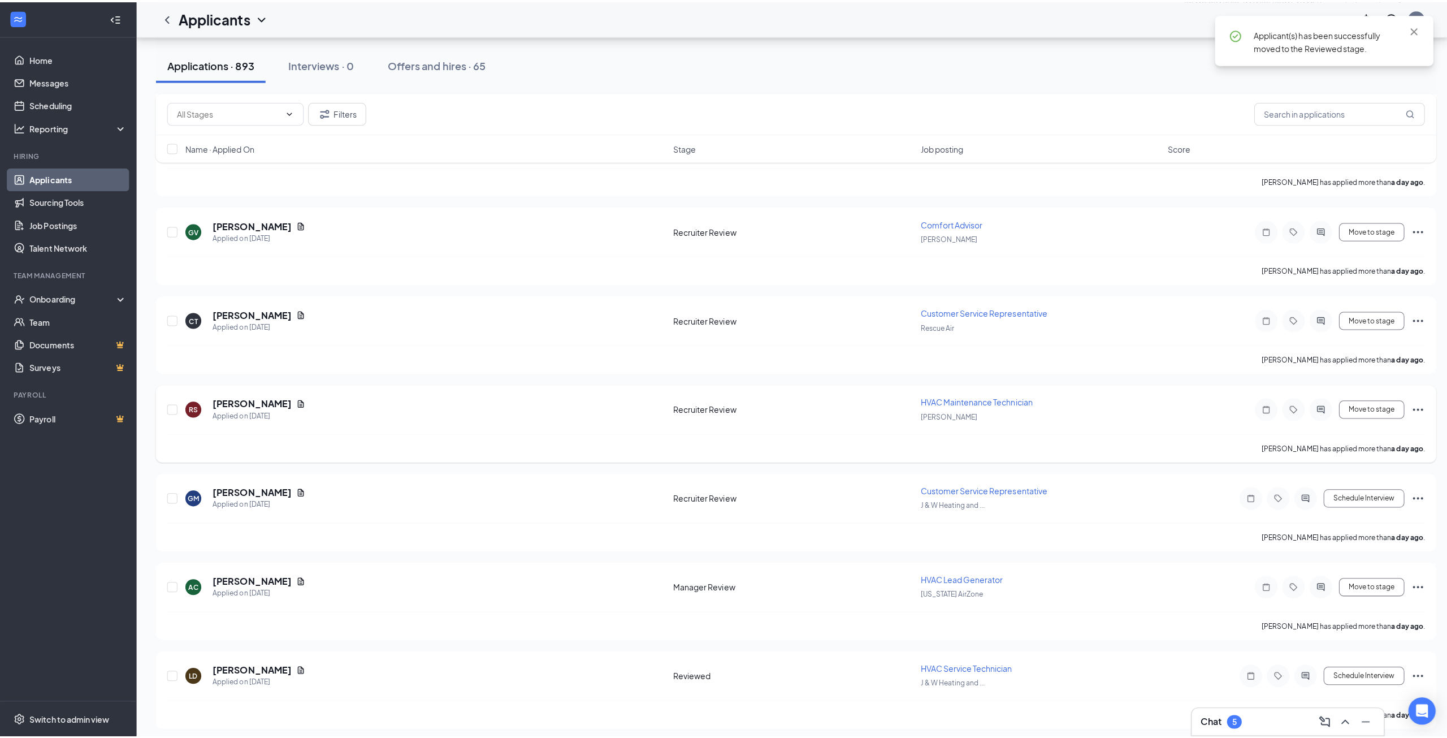
scroll to position [1788, 0]
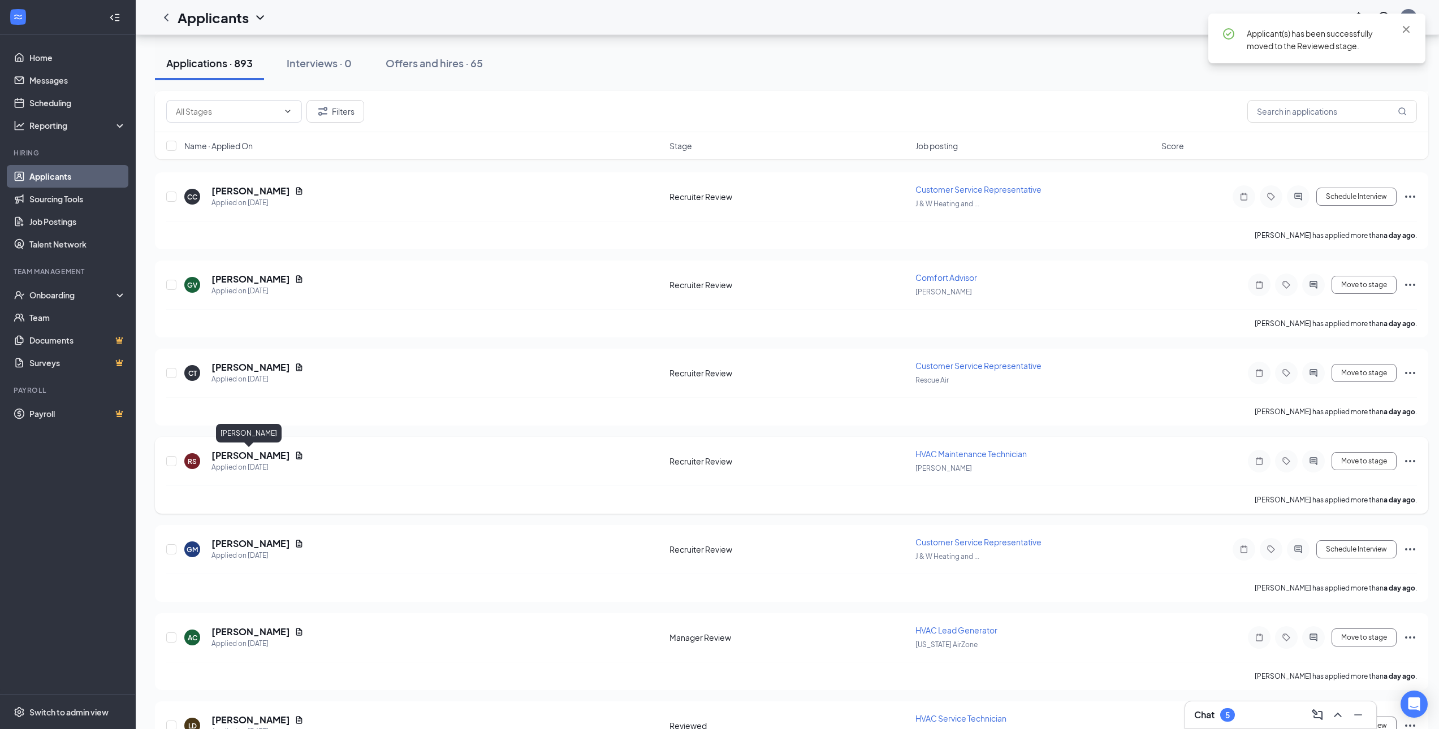
click at [251, 453] on h5 "[PERSON_NAME]" at bounding box center [250, 455] width 79 height 12
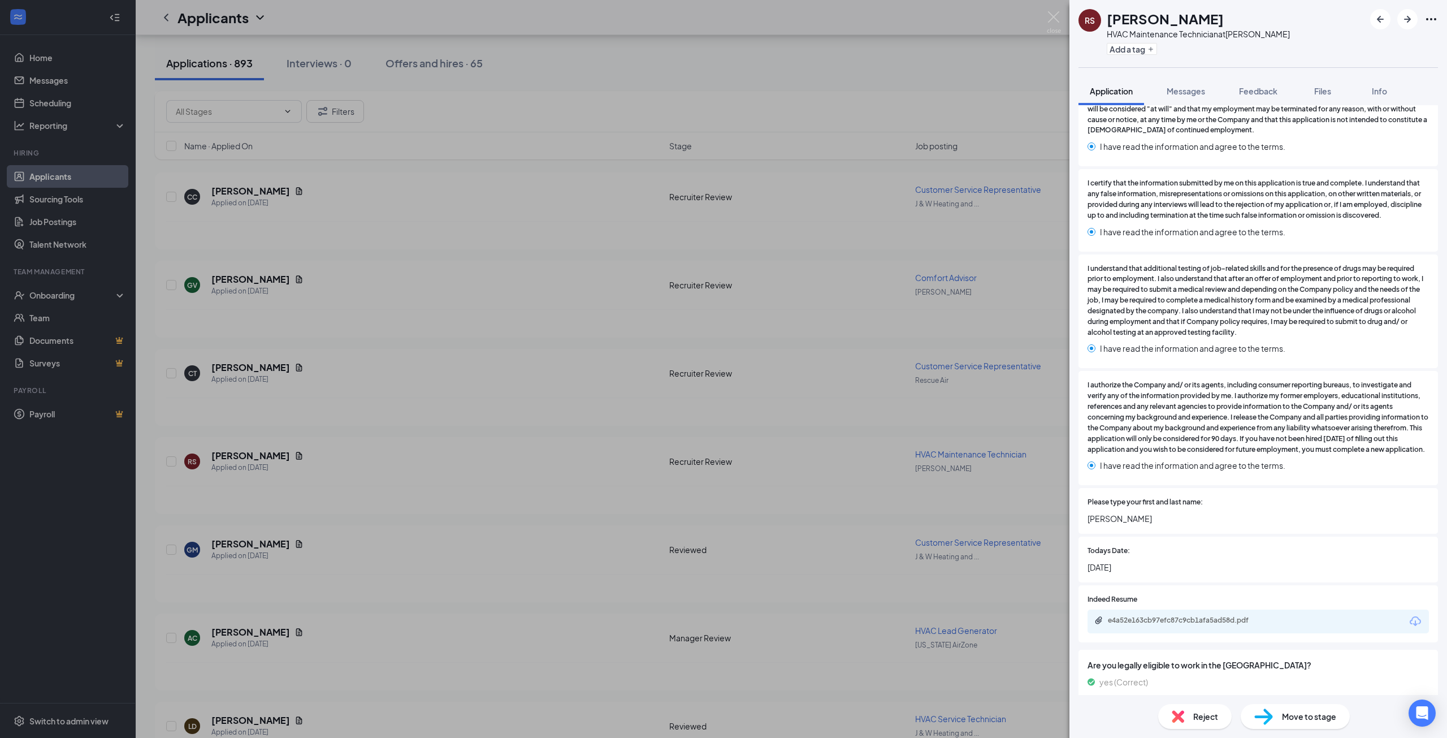
scroll to position [2544, 0]
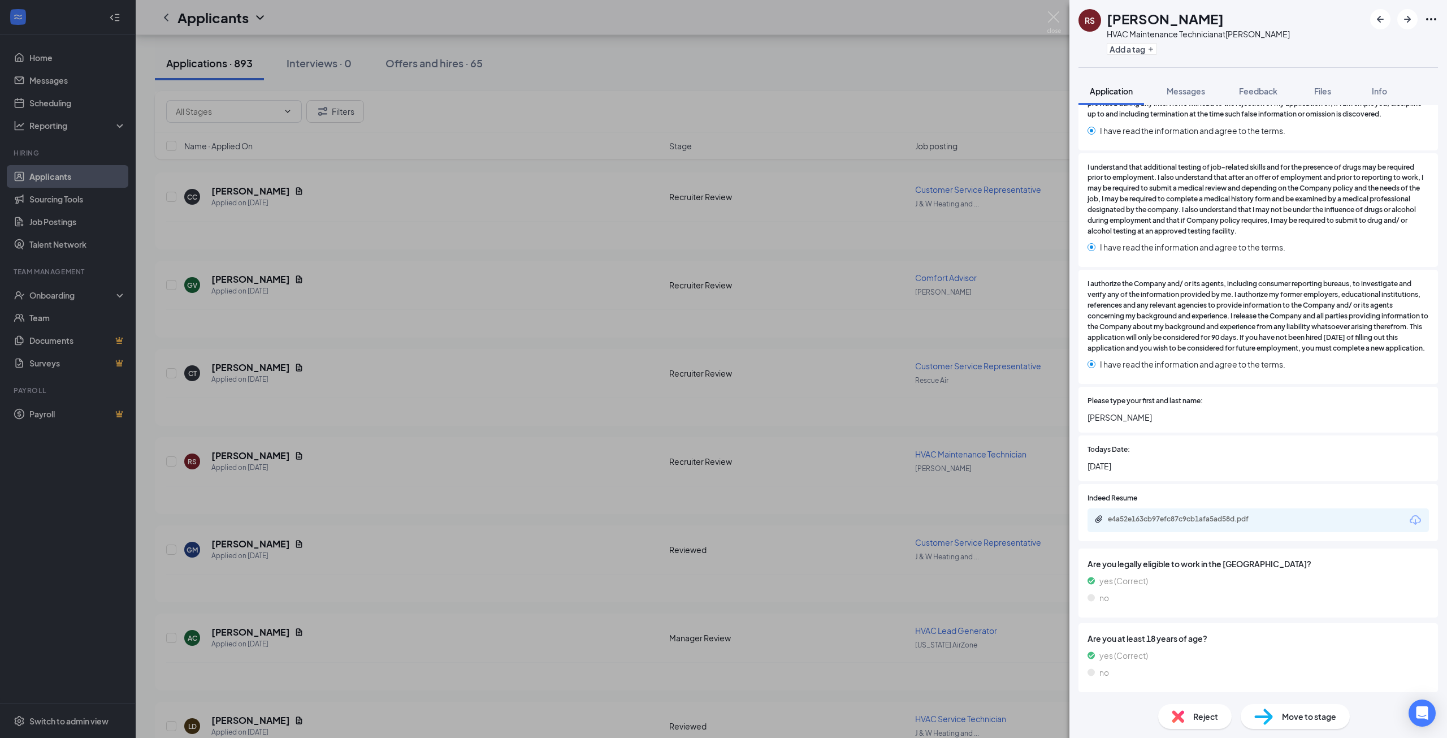
click at [1237, 521] on div "e4a52e163cb97efc87c9cb1afa5ad58d.pdf" at bounding box center [1187, 518] width 158 height 9
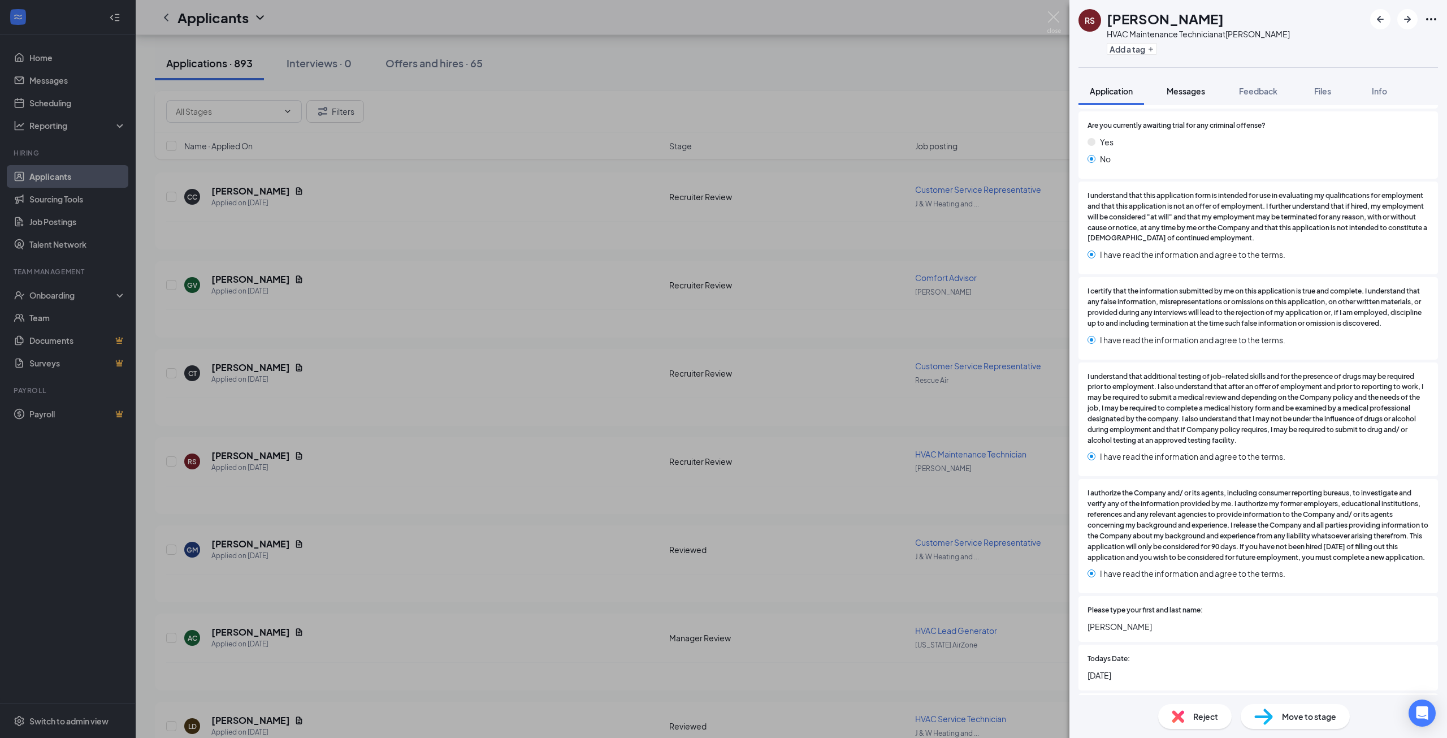
click at [1195, 92] on span "Messages" at bounding box center [1186, 91] width 38 height 10
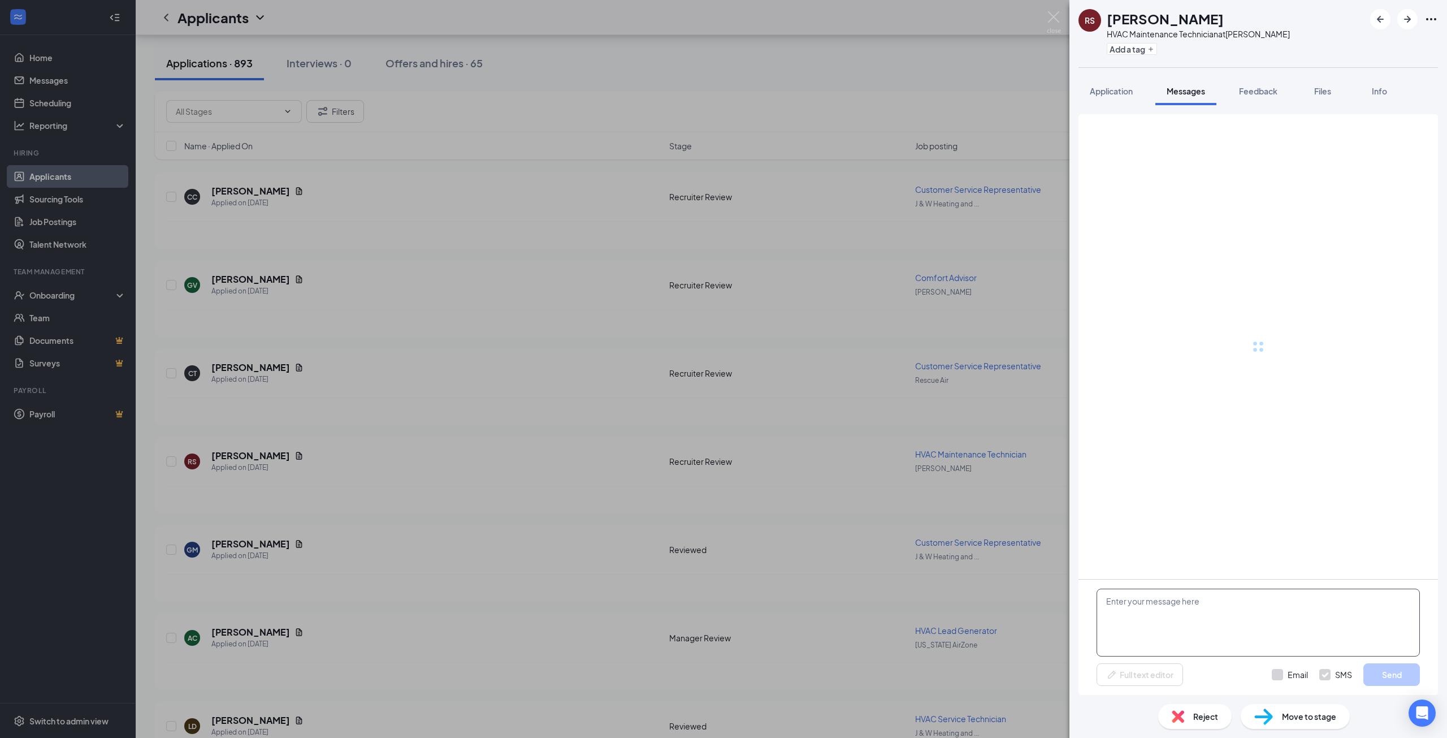
click at [1206, 624] on textarea at bounding box center [1258, 622] width 323 height 68
paste textarea "Hi [PERSON_NAME]! Thanks for applying with J&W Heating and Air! We would like t…"
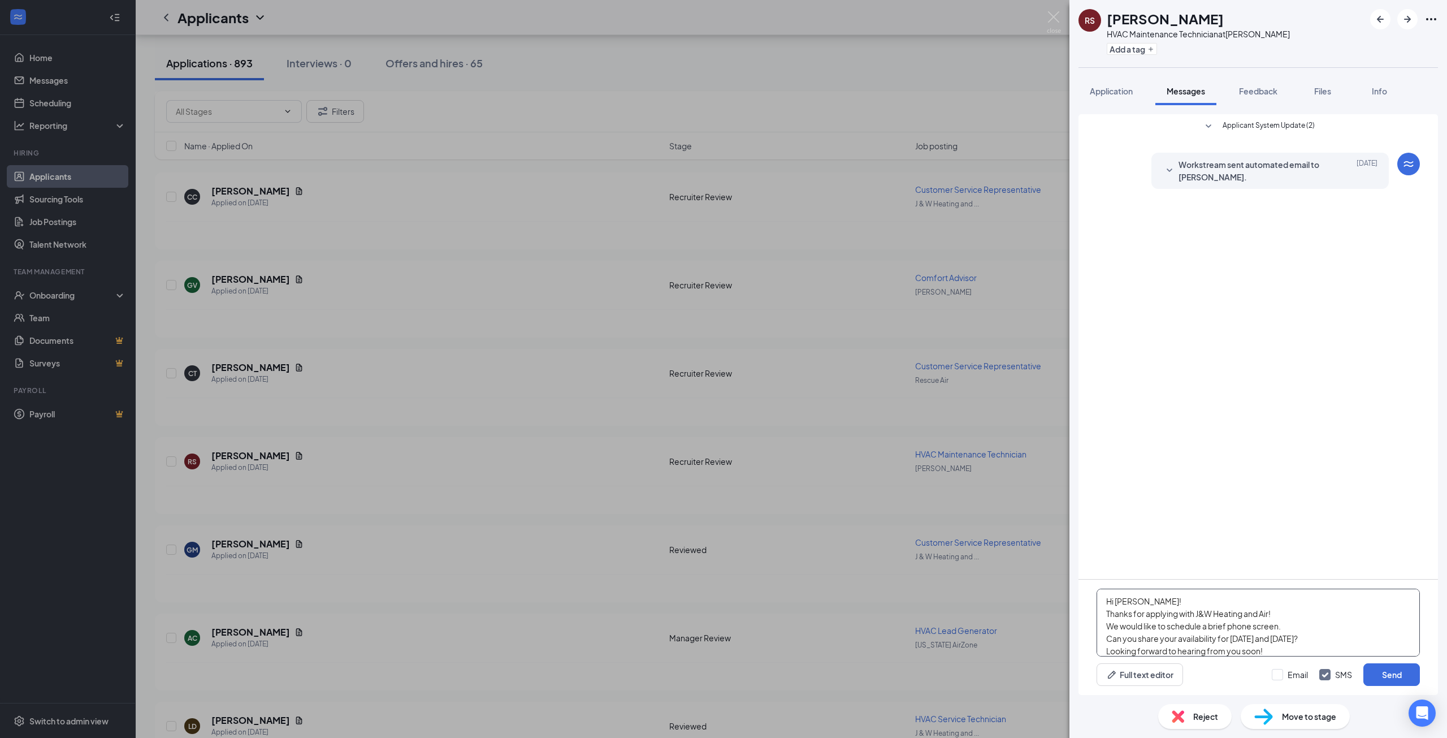
drag, startPoint x: 1158, startPoint y: 601, endPoint x: 1119, endPoint y: 604, distance: 39.1
click at [1119, 604] on textarea "Hi [PERSON_NAME]! Thanks for applying with J&W Heating and Air! We would like t…" at bounding box center [1258, 622] width 323 height 68
drag, startPoint x: 1250, startPoint y: 616, endPoint x: 1198, endPoint y: 616, distance: 51.4
click at [1198, 616] on textarea "Hi [PERSON_NAME]! Thanks for applying with J&W Heating and Air! We would like t…" at bounding box center [1258, 622] width 323 height 68
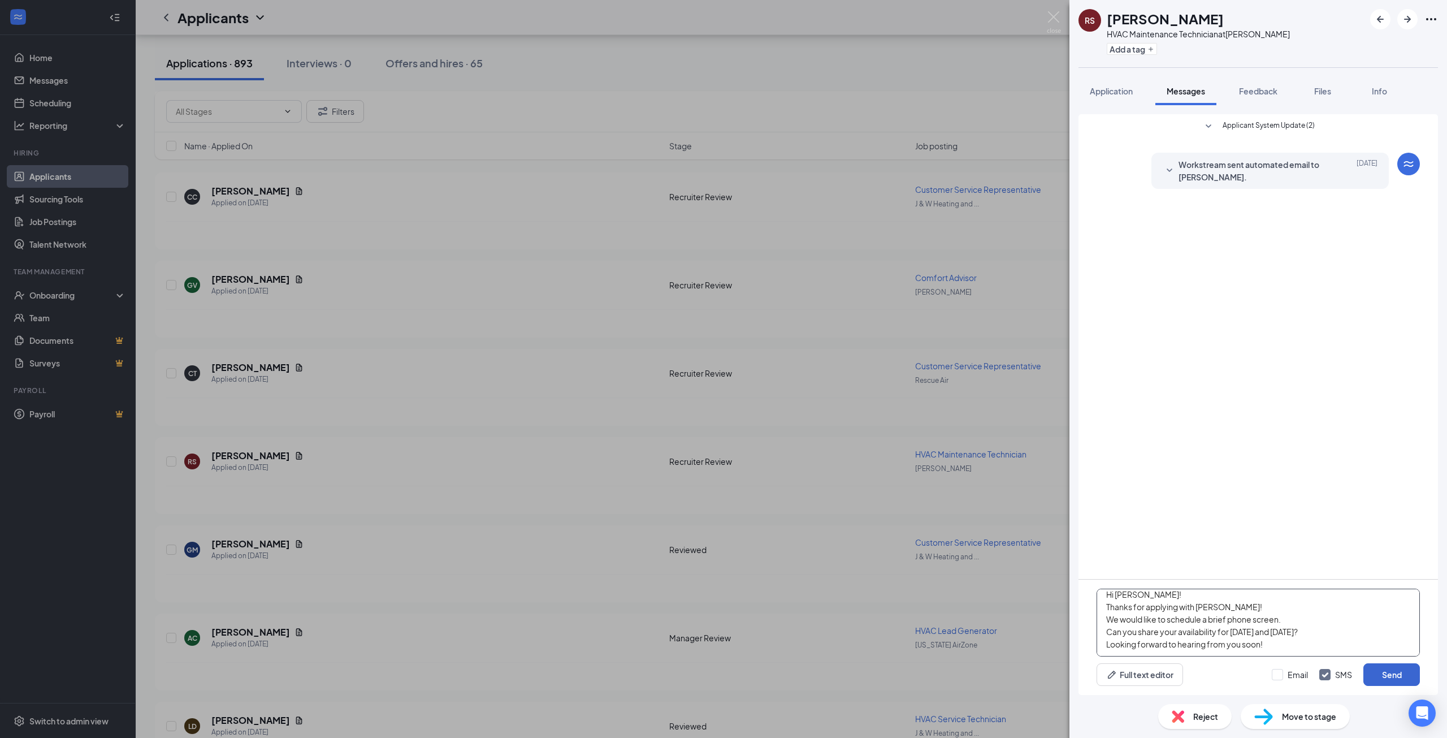
type textarea "Hi [PERSON_NAME]! Thanks for applying with [PERSON_NAME]! We would like to sche…"
click at [1390, 680] on button "Send" at bounding box center [1392, 674] width 57 height 23
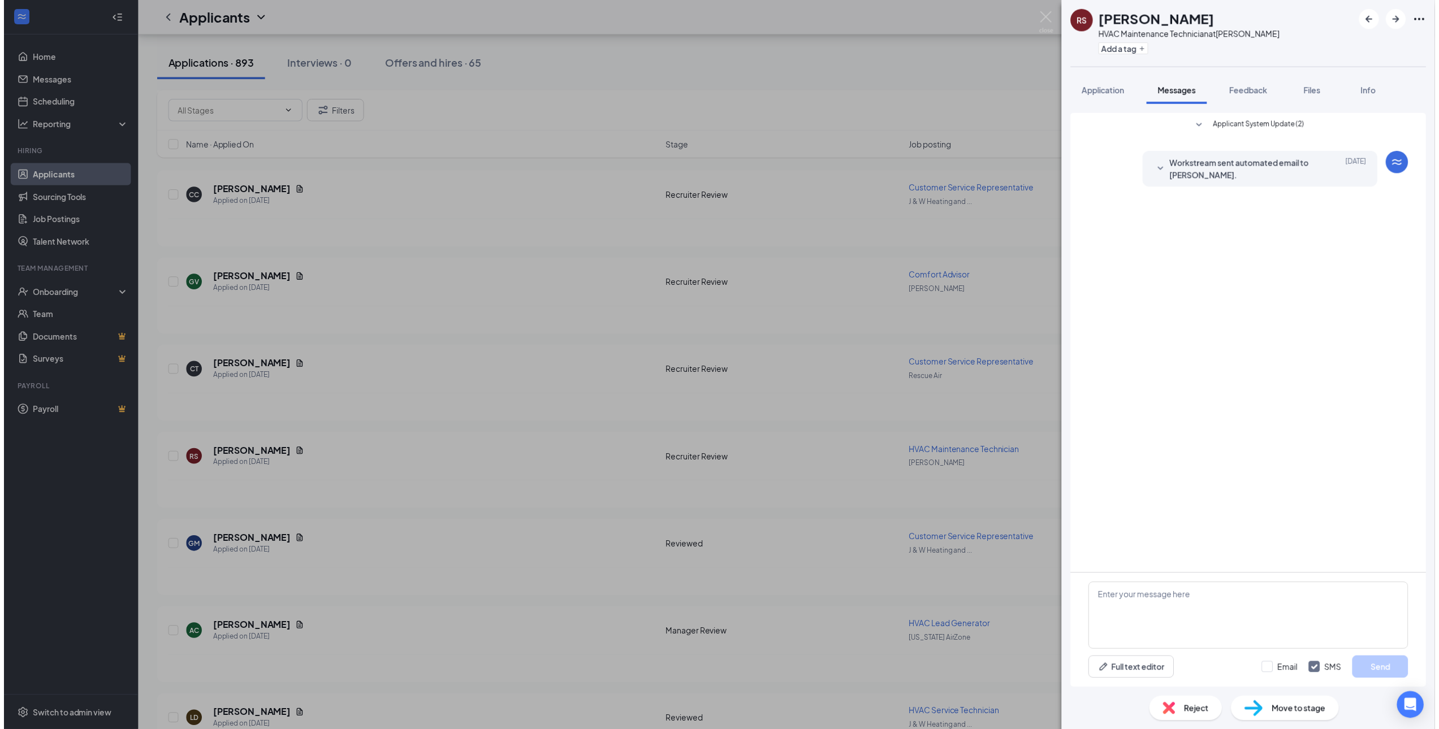
scroll to position [0, 0]
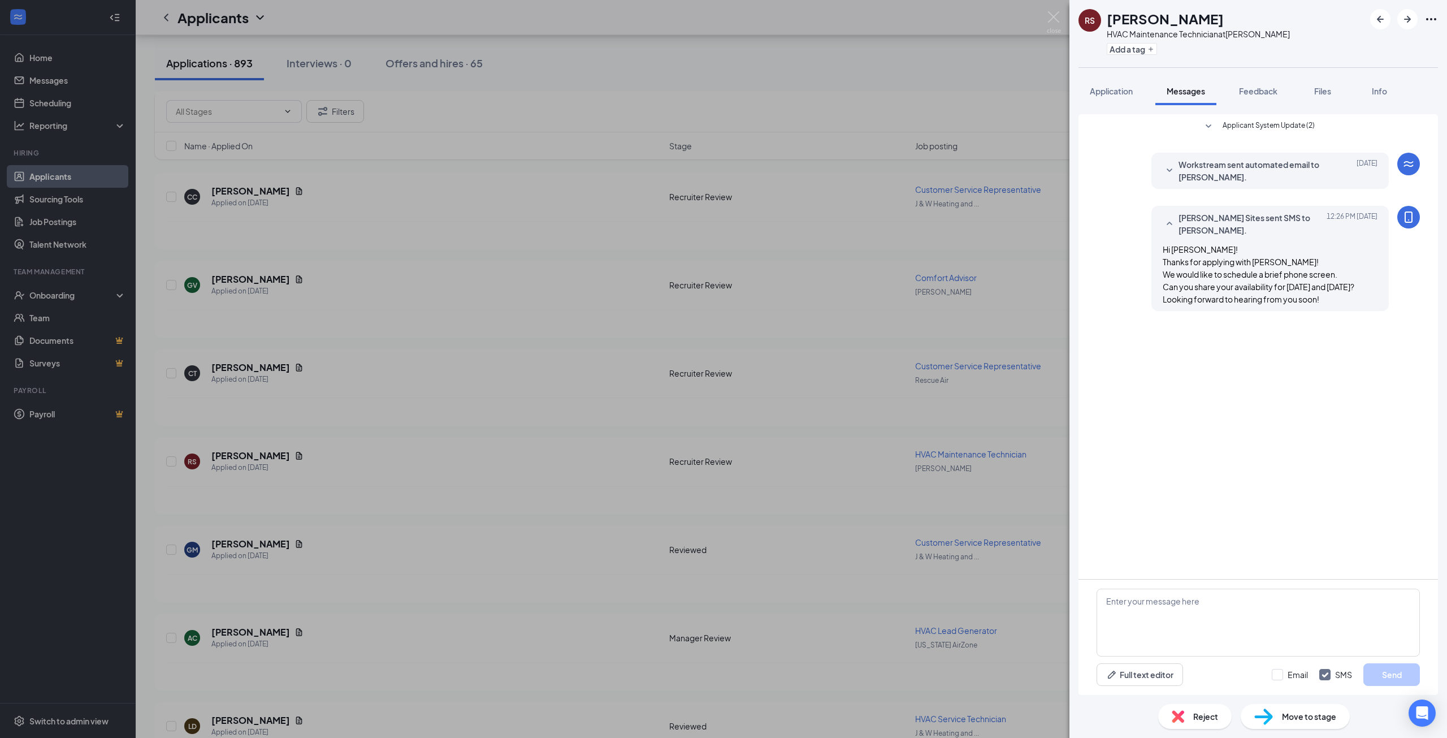
drag, startPoint x: 585, startPoint y: 511, endPoint x: 617, endPoint y: 490, distance: 39.2
click at [585, 511] on div "RS [PERSON_NAME] HVAC Maintenance Technician at [PERSON_NAME] Add a tag Applica…" at bounding box center [723, 369] width 1447 height 738
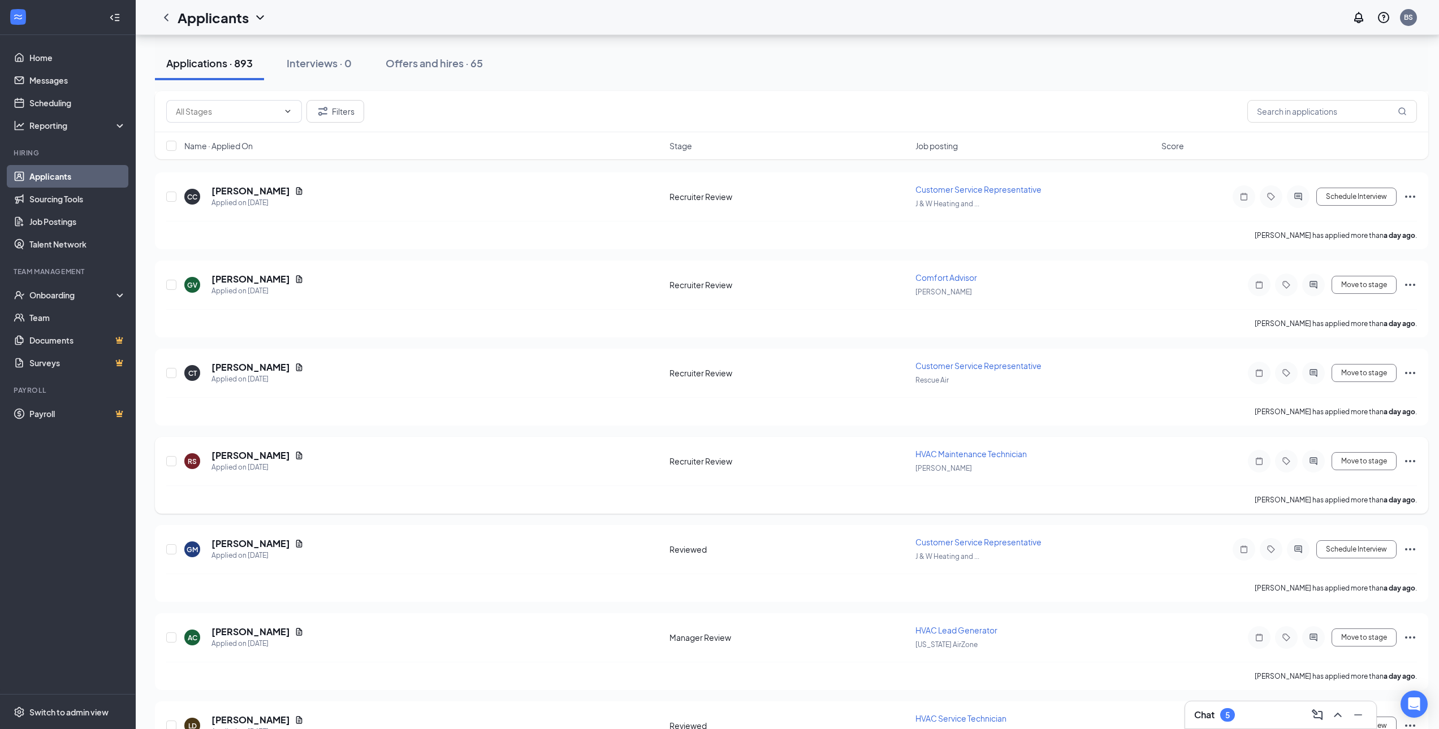
click at [1408, 459] on icon "Ellipses" at bounding box center [1410, 462] width 14 height 14
click at [1327, 575] on li "Move to stage" at bounding box center [1358, 569] width 115 height 25
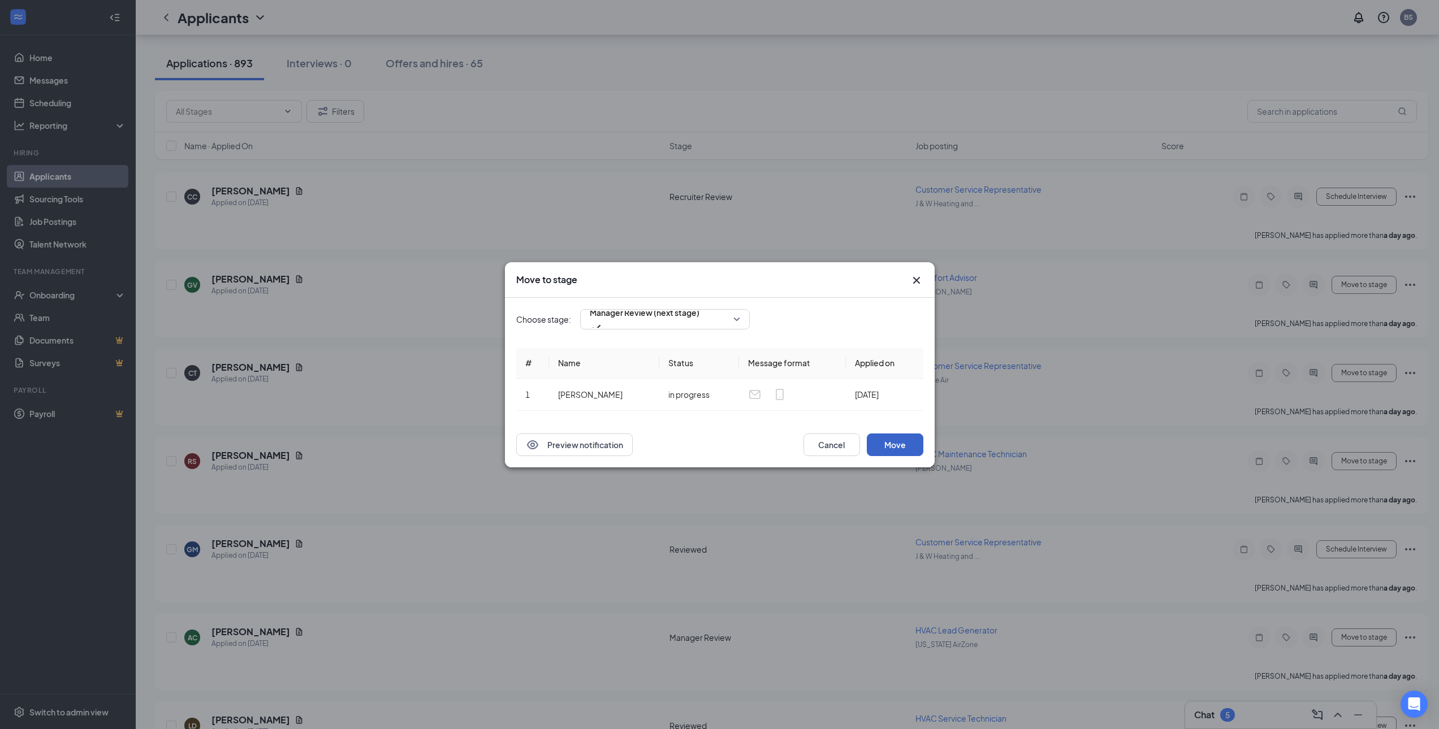
click at [907, 449] on button "Move" at bounding box center [895, 445] width 57 height 23
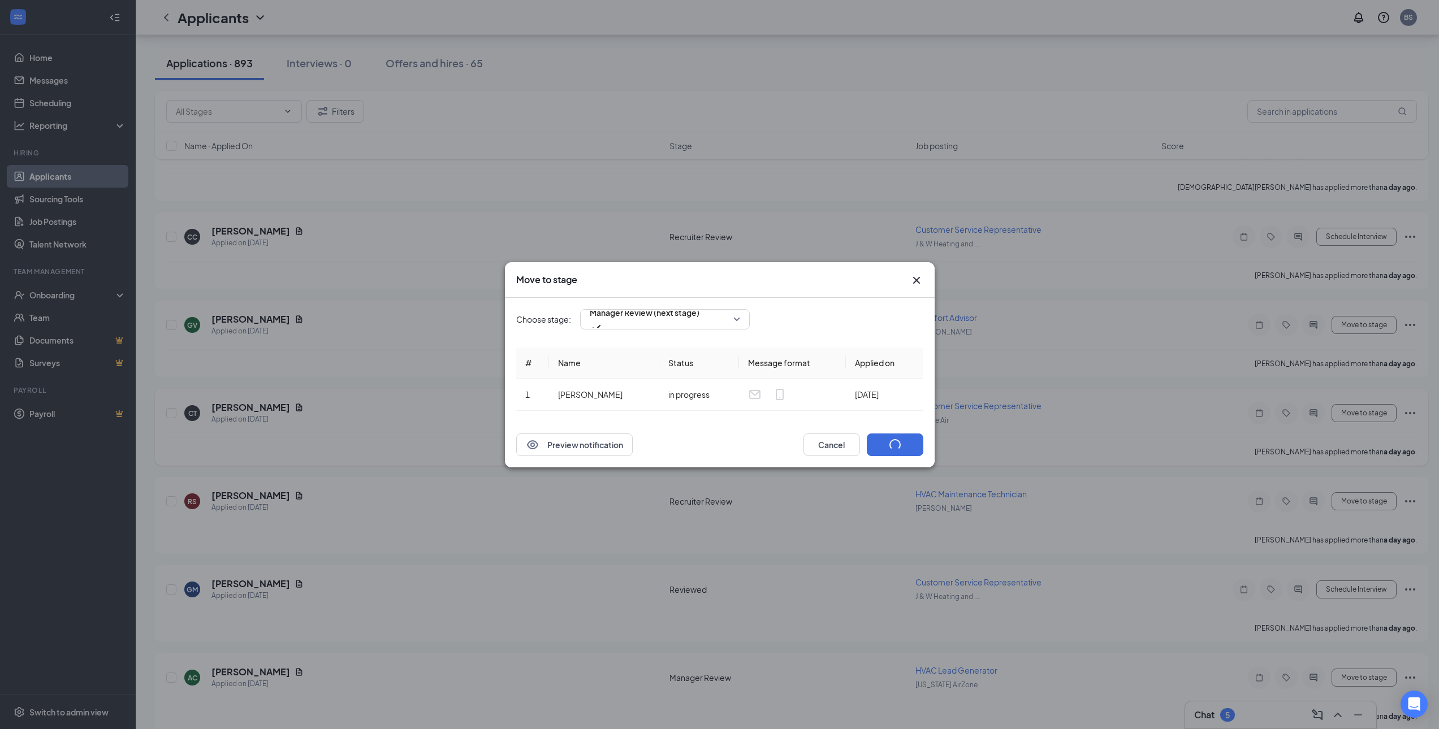
scroll to position [1674, 0]
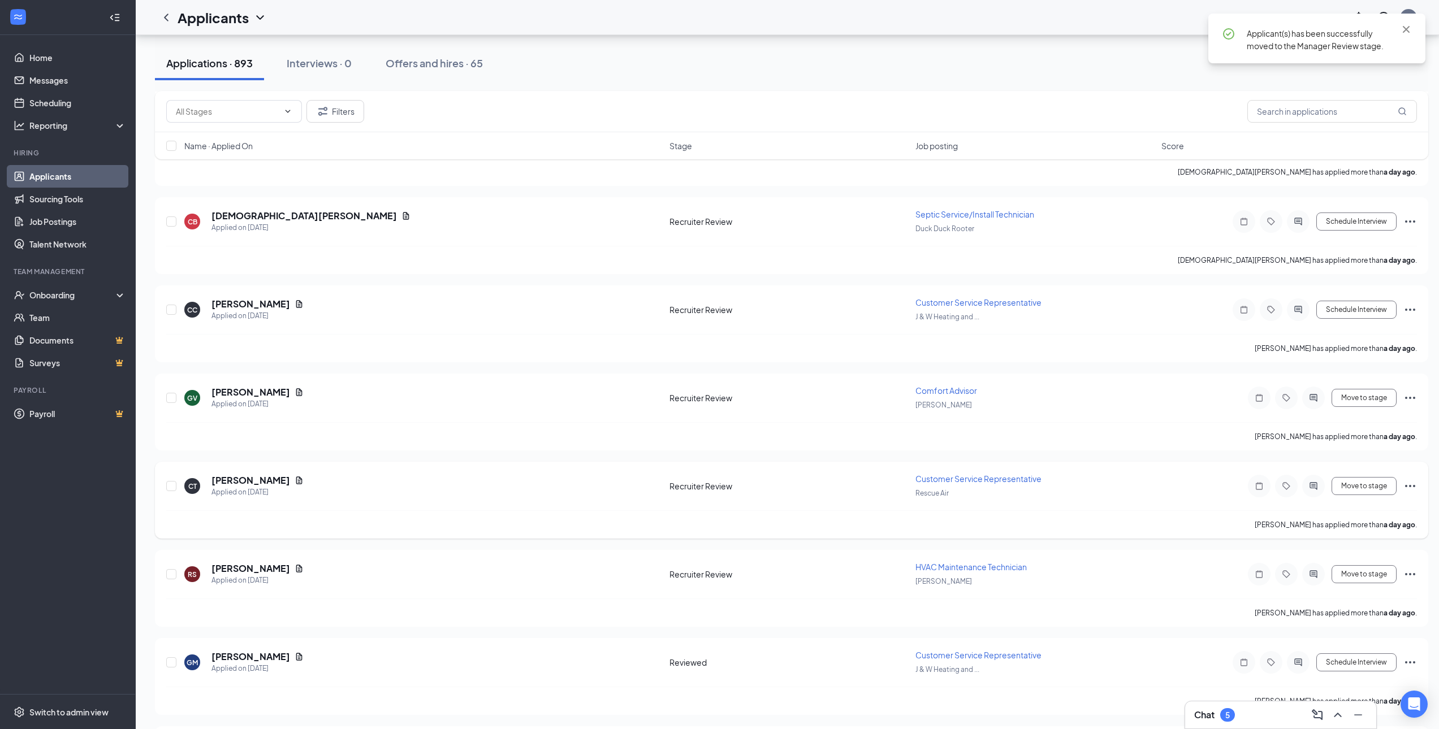
click at [1417, 486] on div "CT [PERSON_NAME] Applied on [DATE] Recruiter Review Customer Service Representa…" at bounding box center [791, 500] width 1273 height 77
click at [1410, 487] on icon "Ellipses" at bounding box center [1410, 486] width 10 height 2
click at [1349, 592] on p "Move to stage" at bounding box center [1358, 594] width 97 height 11
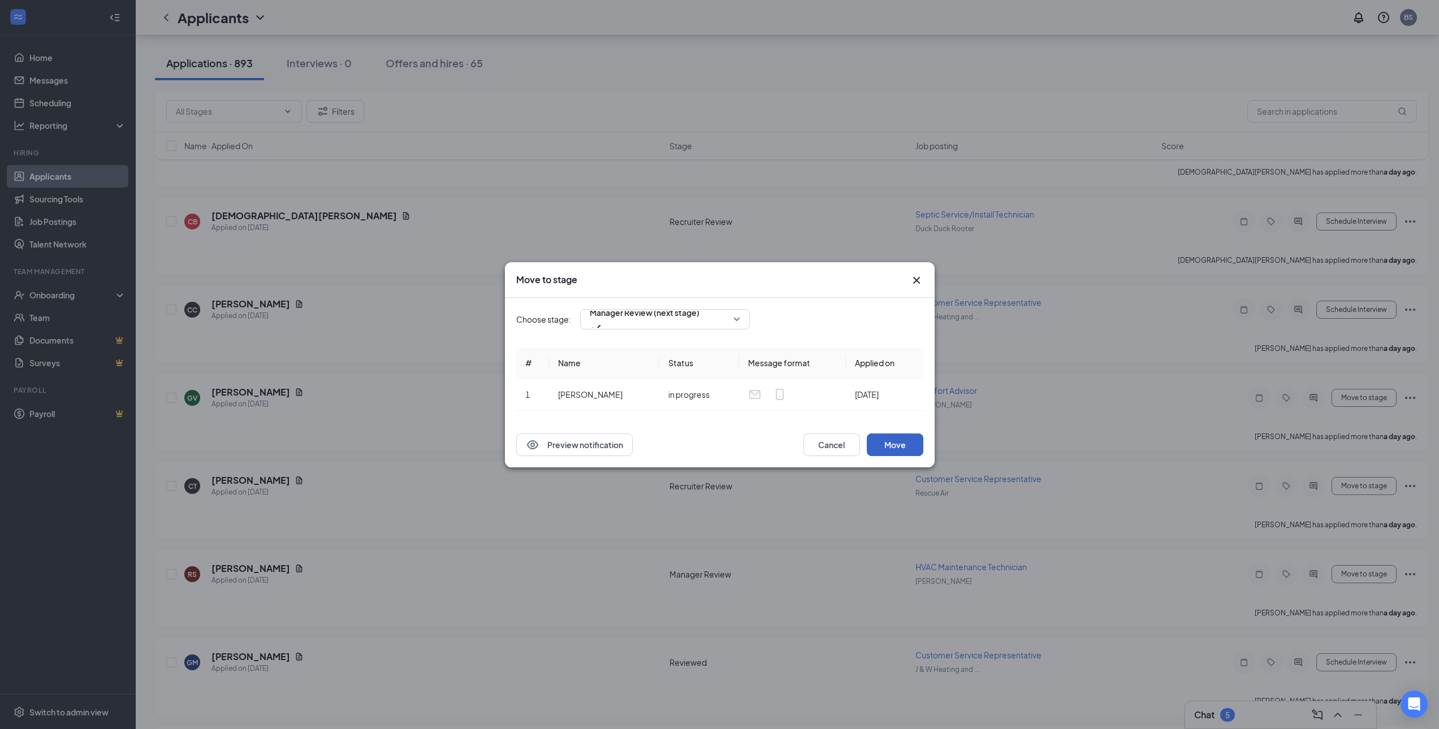
click at [893, 448] on button "Move" at bounding box center [895, 445] width 57 height 23
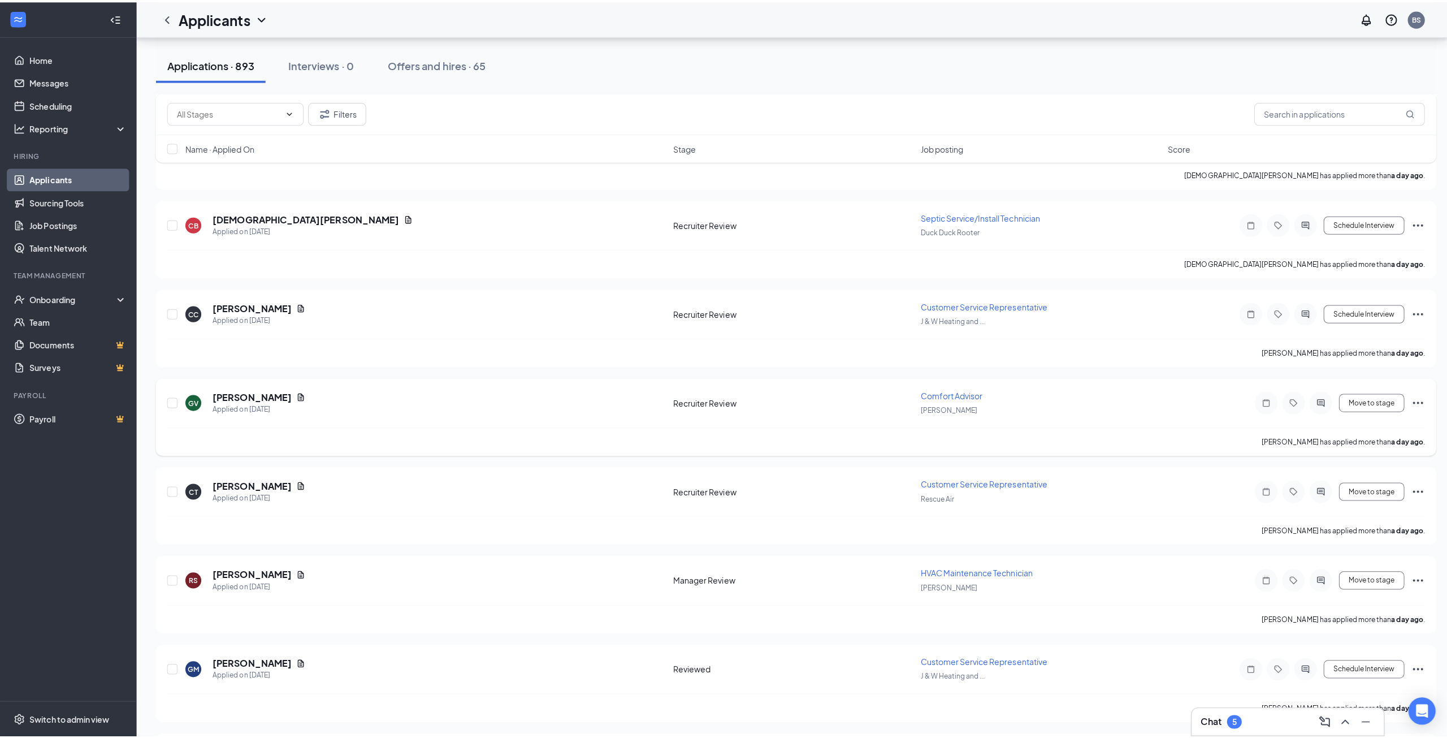
scroll to position [1618, 0]
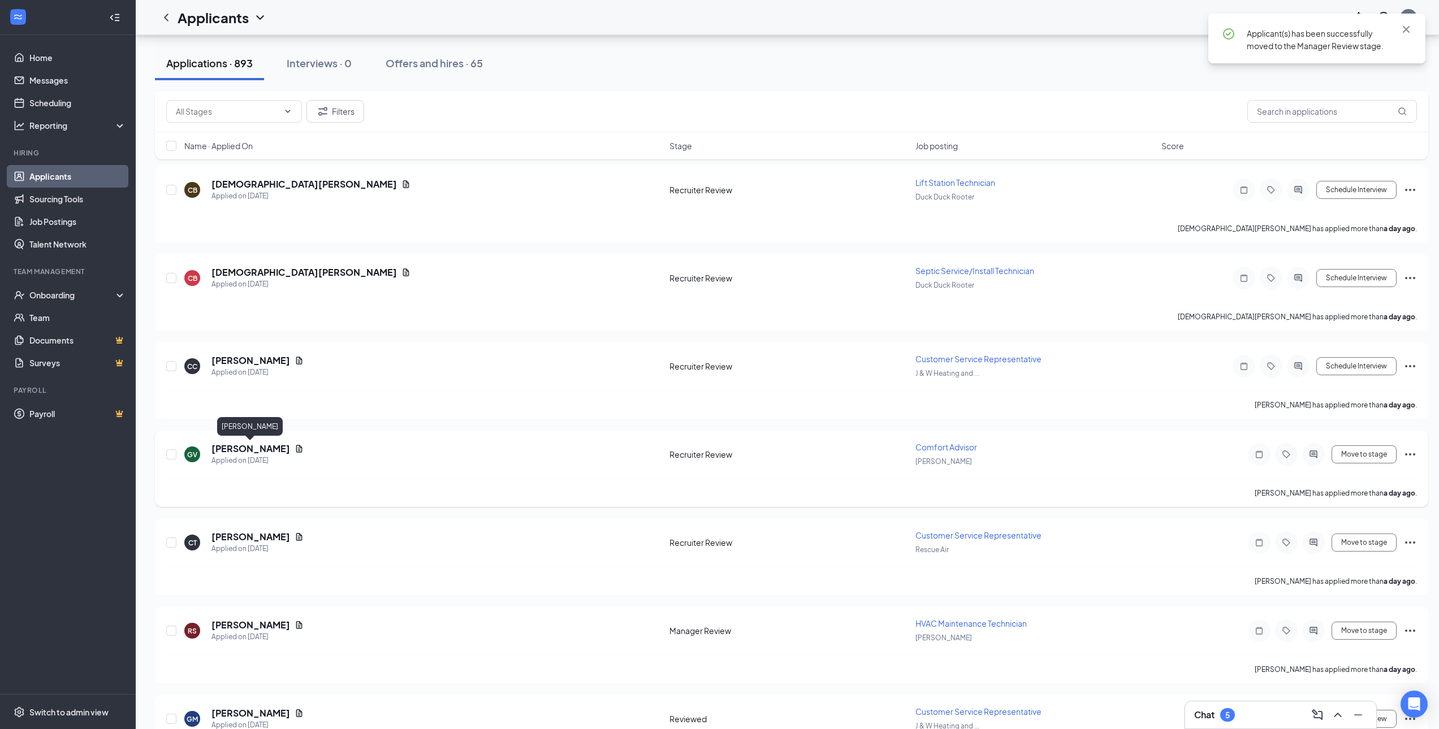
click at [261, 448] on h5 "[PERSON_NAME]" at bounding box center [250, 449] width 79 height 12
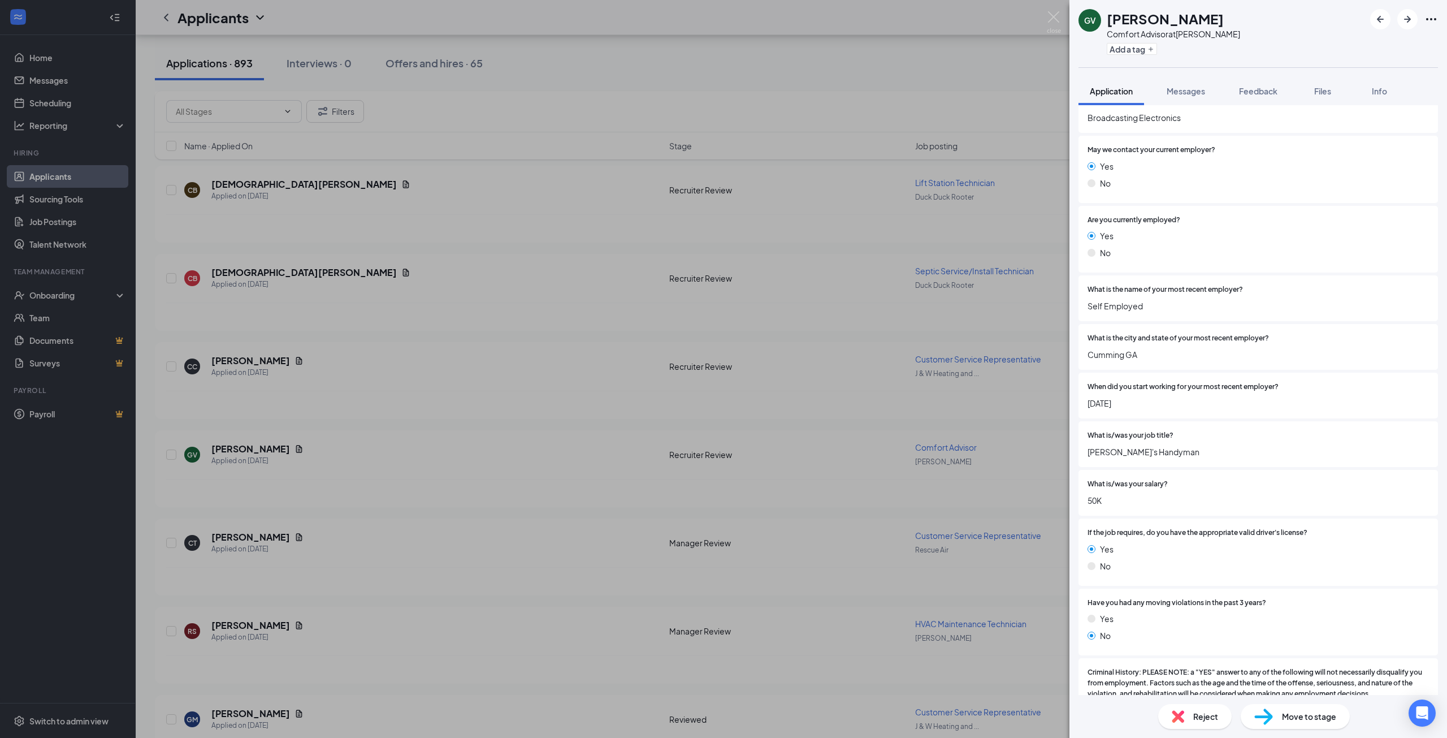
scroll to position [1639, 0]
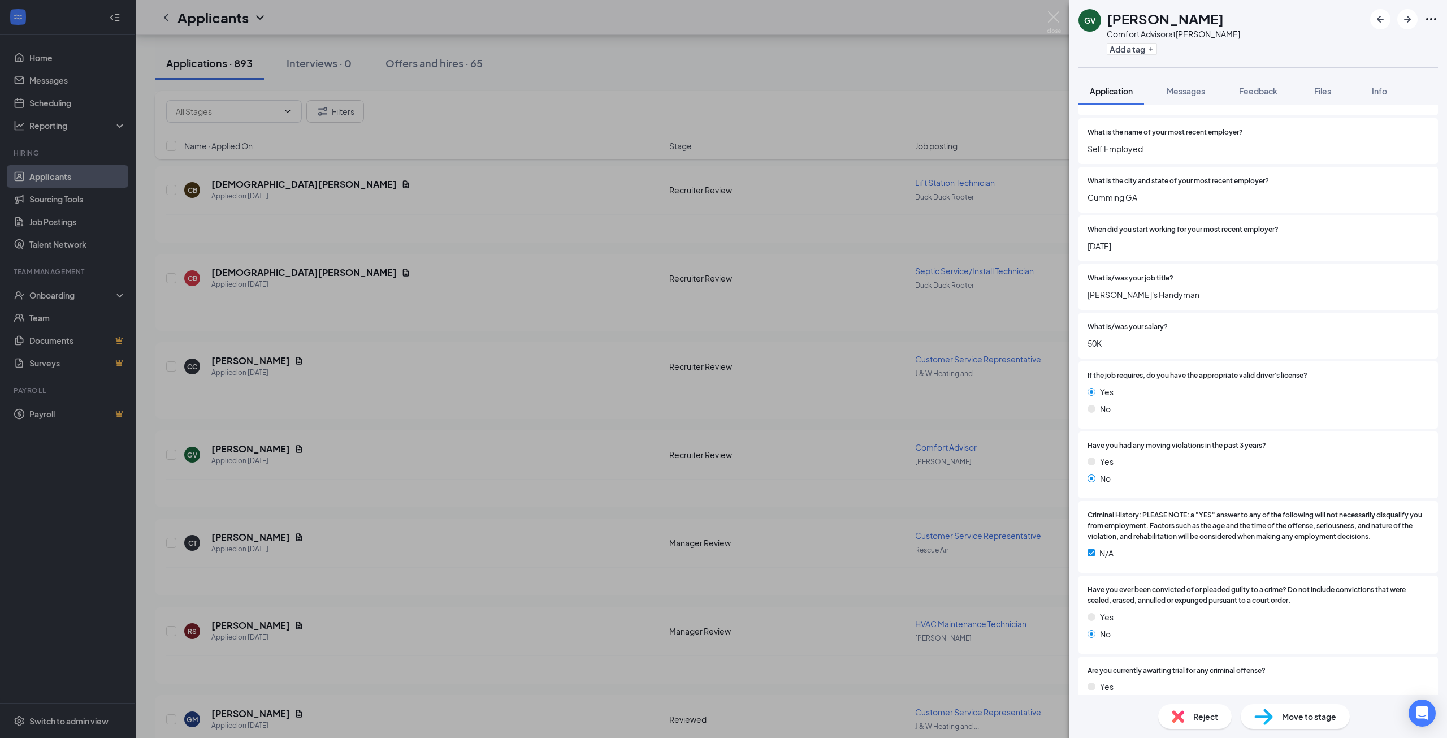
click at [987, 460] on div "GV [PERSON_NAME] Comfort Advisor at [PERSON_NAME] Add a tag Application Message…" at bounding box center [723, 369] width 1447 height 738
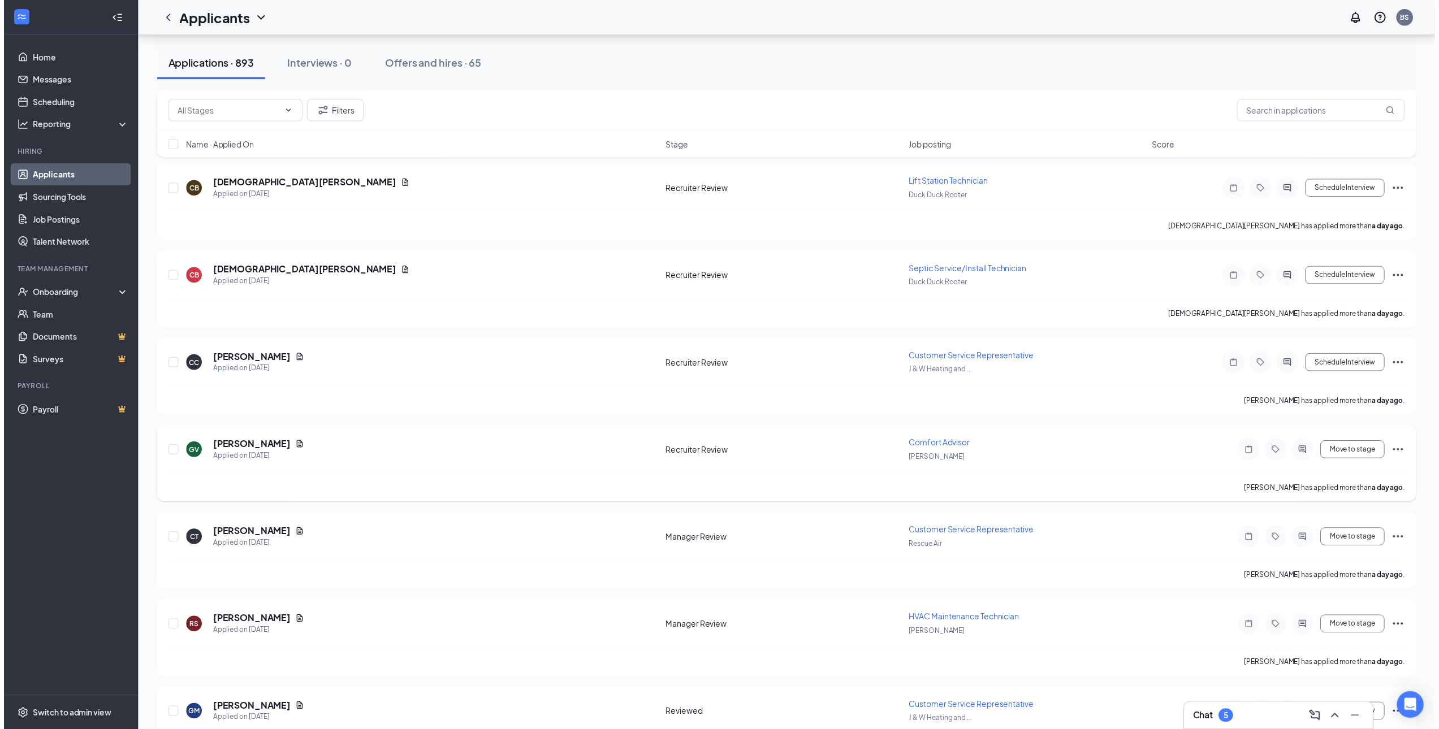
scroll to position [1561, 0]
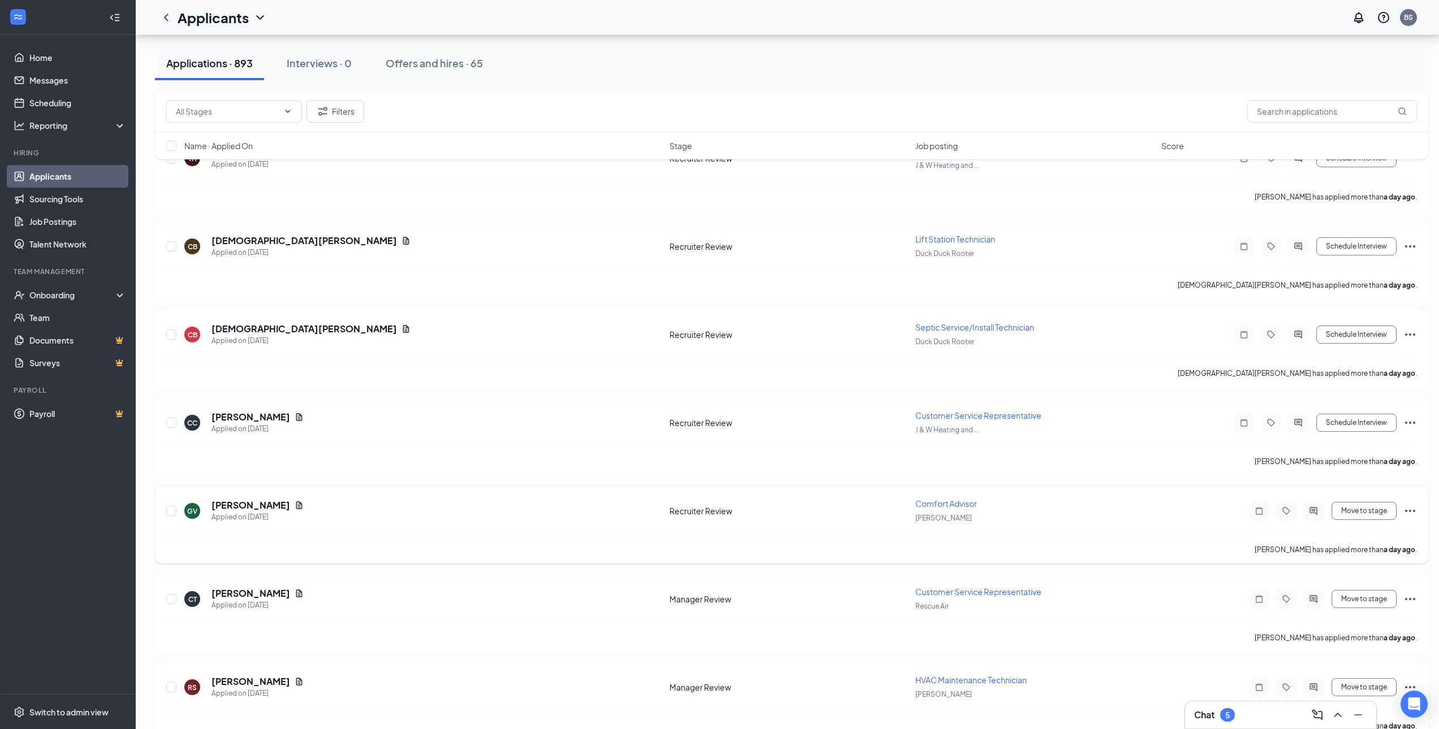
click at [1416, 514] on icon "Ellipses" at bounding box center [1410, 511] width 14 height 14
click at [1354, 619] on p "Move to stage" at bounding box center [1358, 619] width 97 height 11
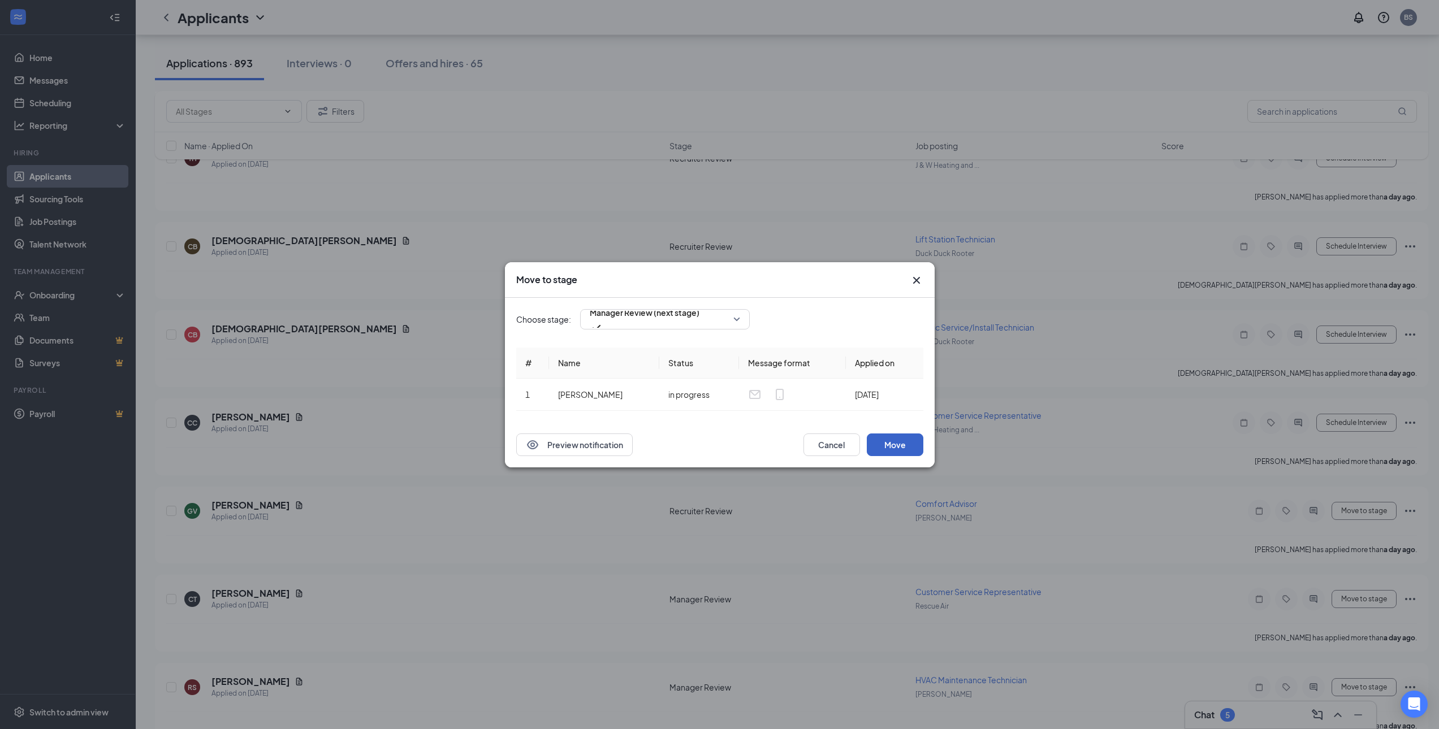
click at [903, 446] on button "Move" at bounding box center [895, 445] width 57 height 23
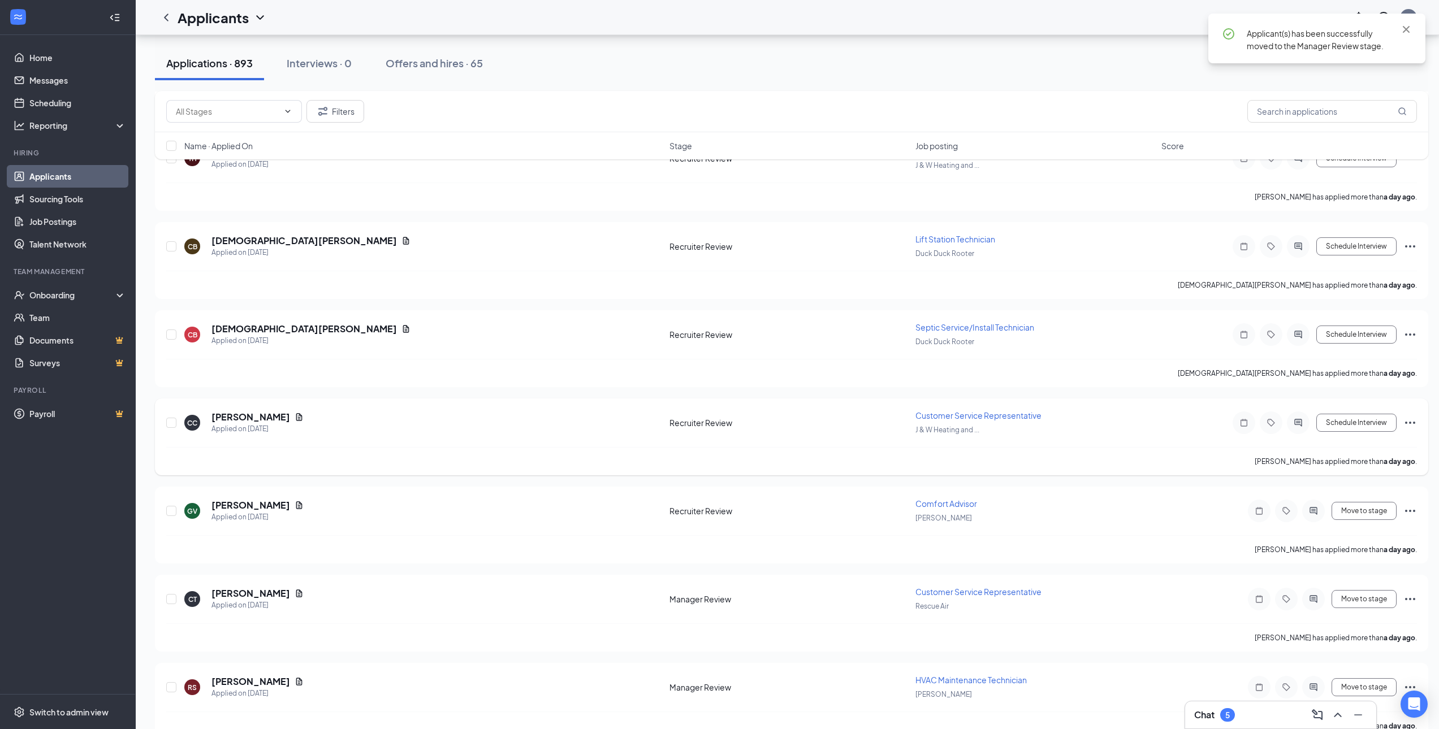
click at [1410, 425] on icon "Ellipses" at bounding box center [1410, 423] width 14 height 14
click at [1351, 536] on p "Move to stage" at bounding box center [1358, 531] width 97 height 11
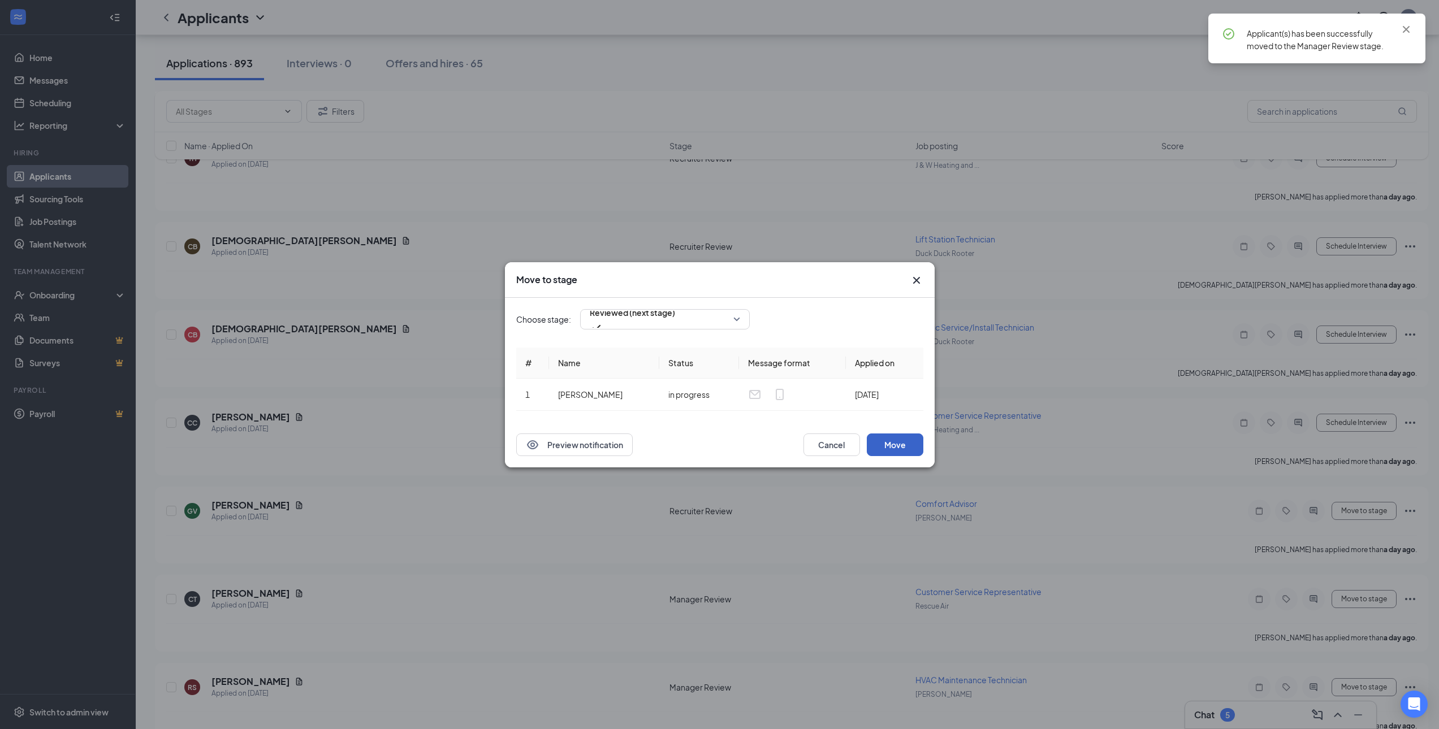
click at [897, 449] on button "Move" at bounding box center [895, 445] width 57 height 23
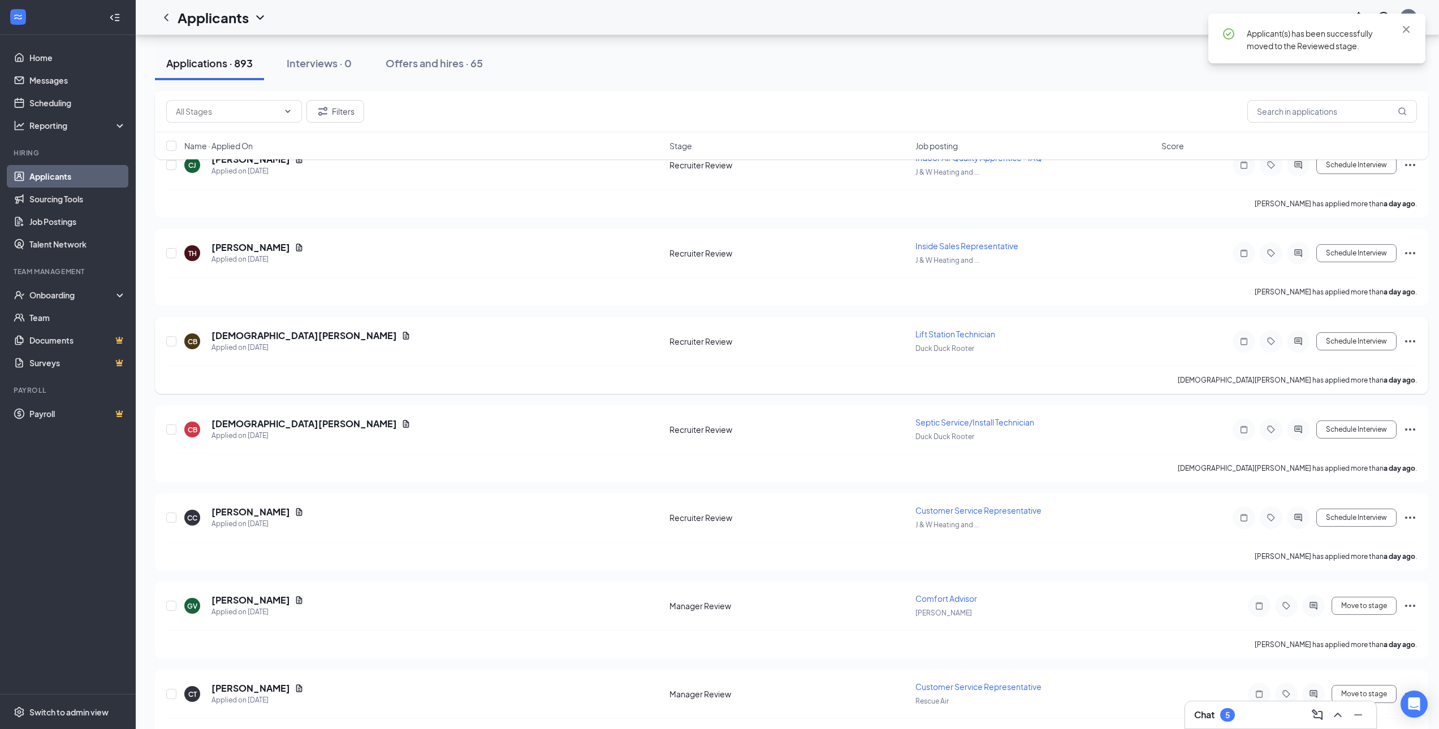
scroll to position [1392, 0]
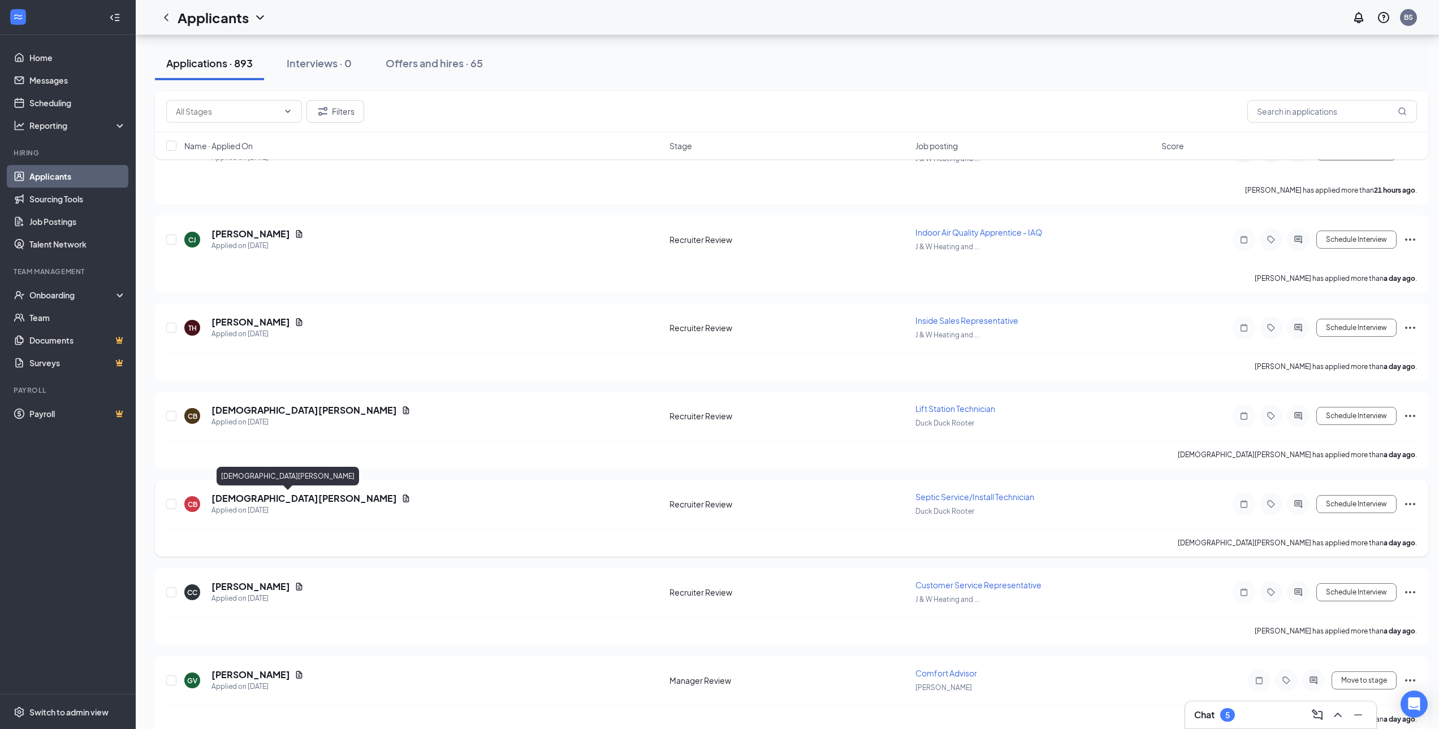
click at [261, 500] on h5 "[DEMOGRAPHIC_DATA][PERSON_NAME]" at bounding box center [303, 498] width 185 height 12
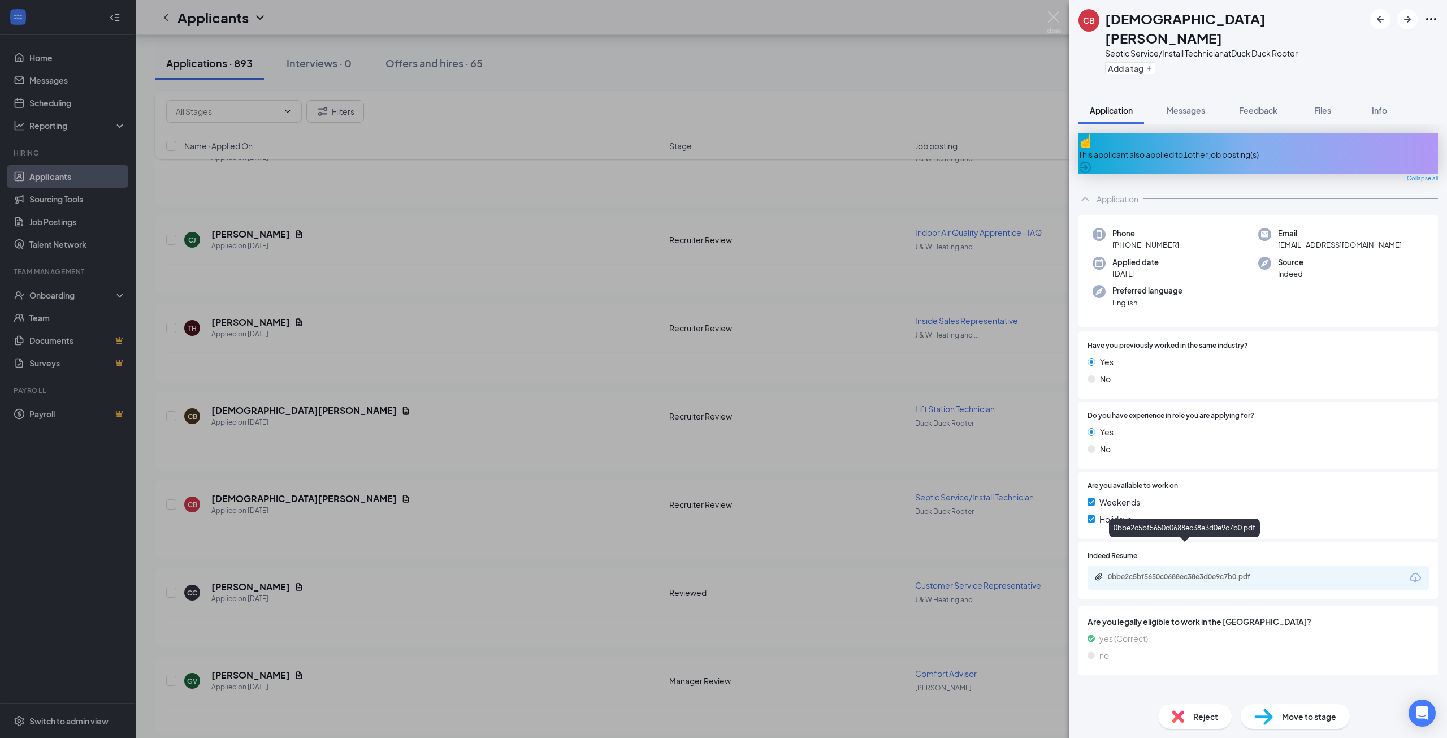
click at [1179, 572] on div "0bbe2c5bf5650c0688ec38e3d0e9c7b0.pdf" at bounding box center [1187, 576] width 158 height 9
click at [520, 513] on div "CB [DEMOGRAPHIC_DATA][PERSON_NAME] Septic Service/Install Technician at Duck Du…" at bounding box center [723, 369] width 1447 height 738
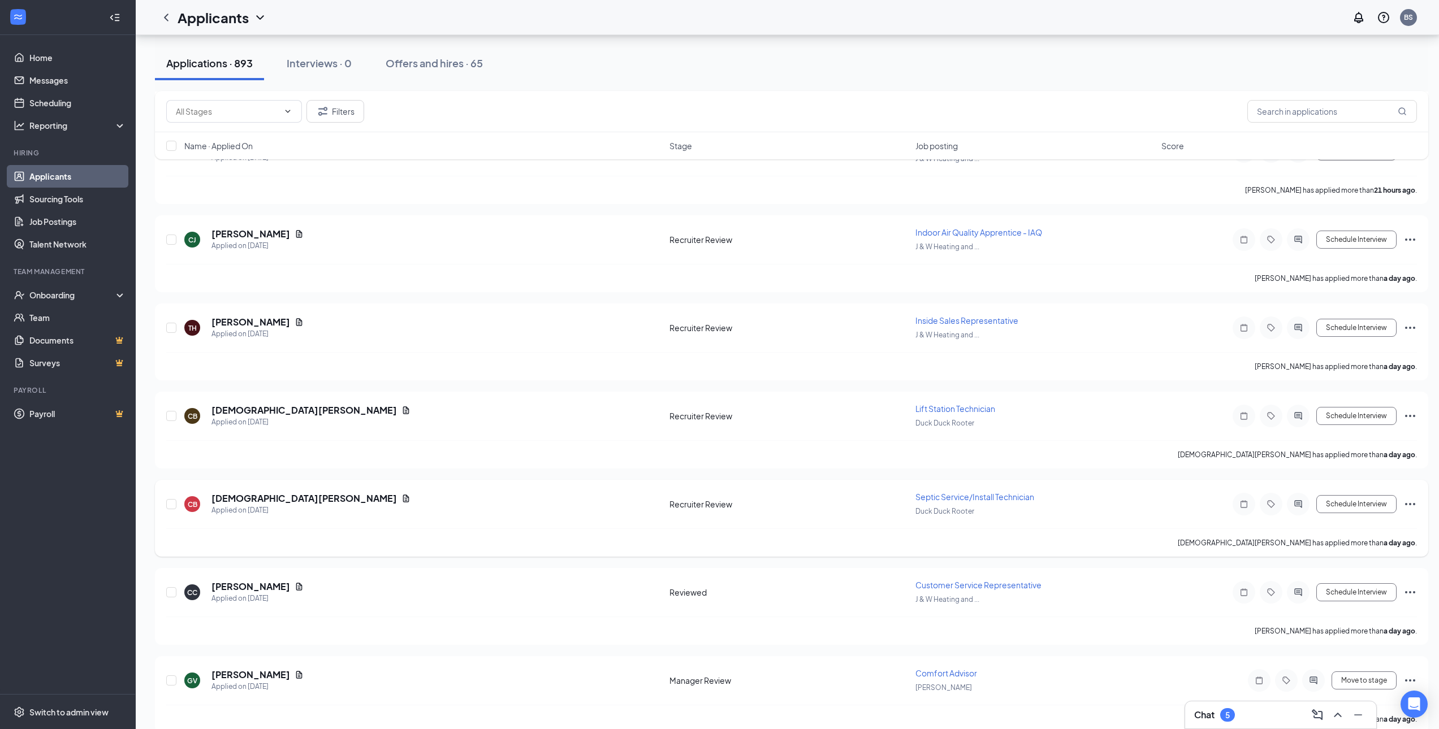
click at [1409, 505] on icon "Ellipses" at bounding box center [1410, 504] width 14 height 14
click at [1349, 611] on p "Move to stage" at bounding box center [1358, 612] width 97 height 11
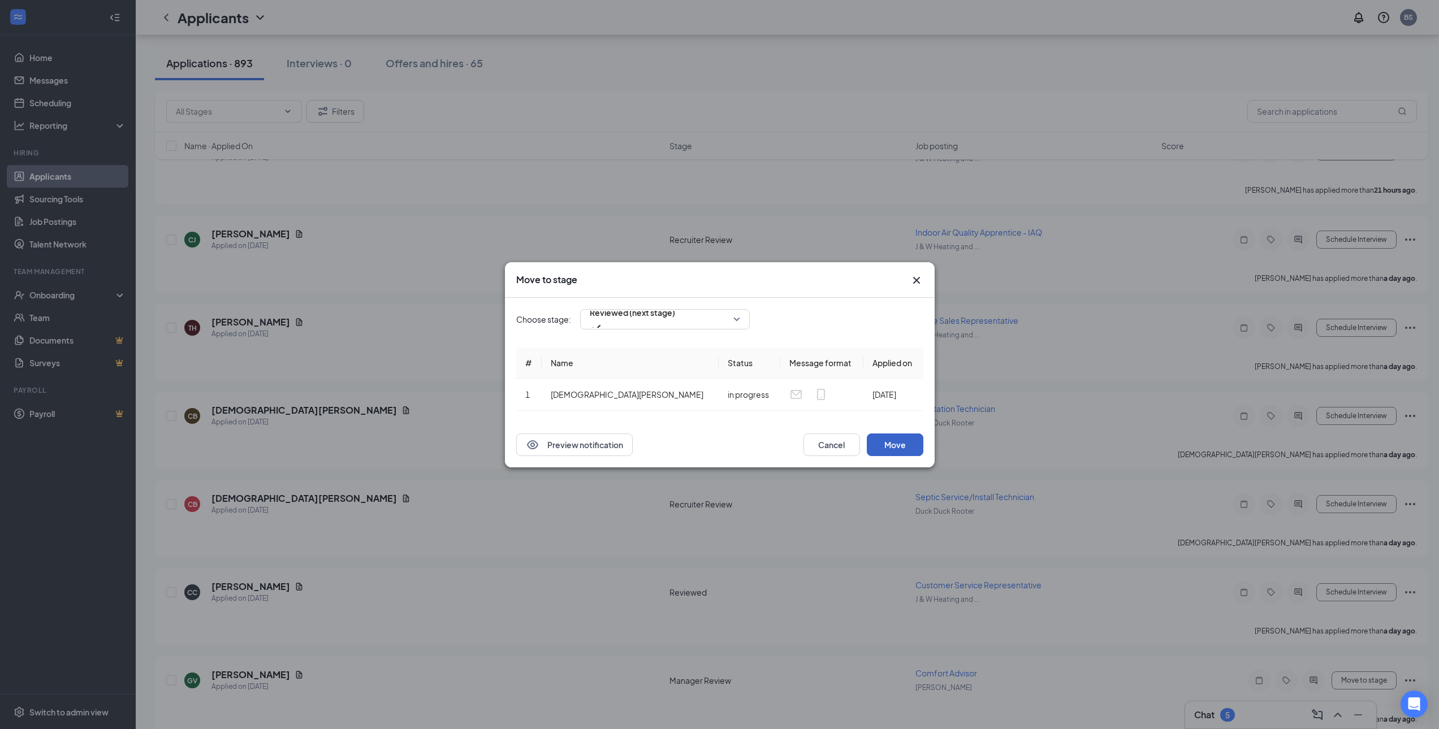
click at [898, 448] on button "Move" at bounding box center [895, 445] width 57 height 23
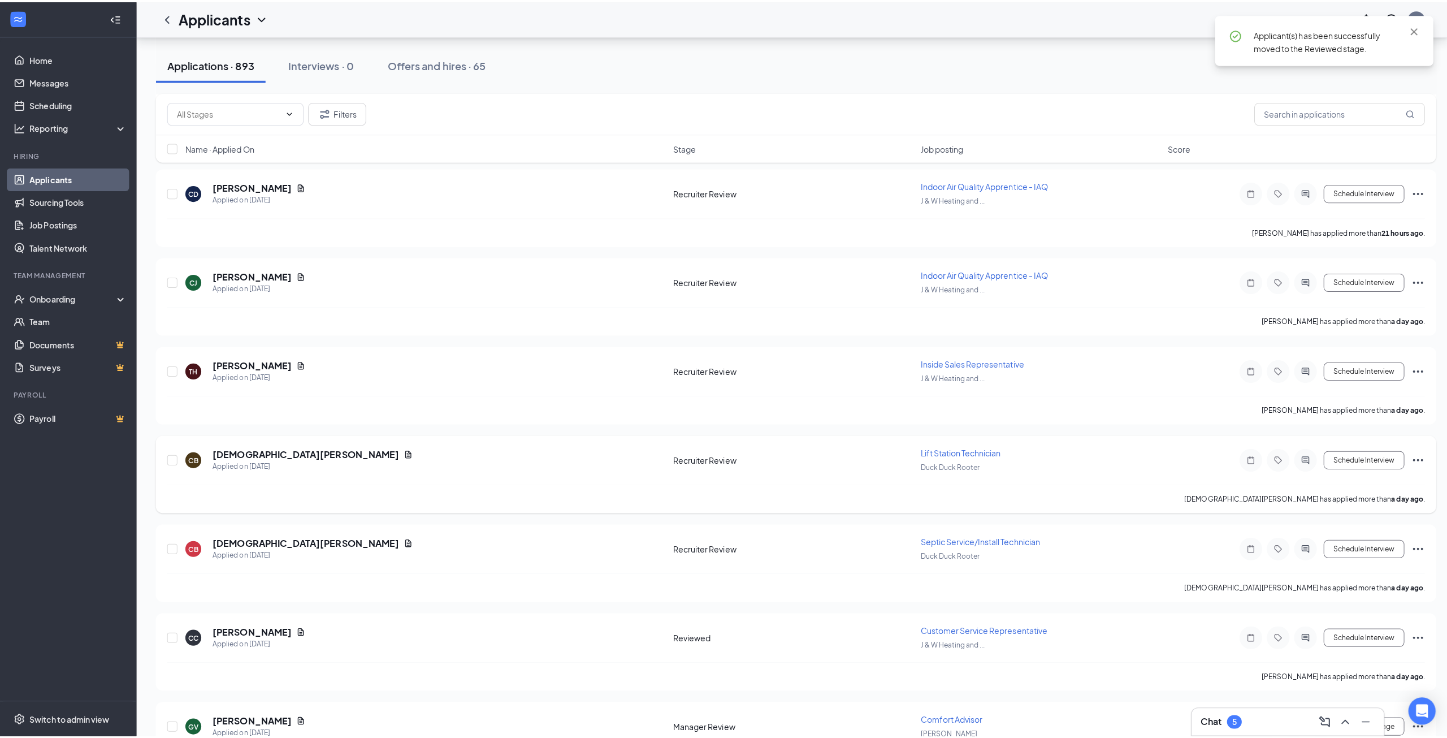
scroll to position [1335, 0]
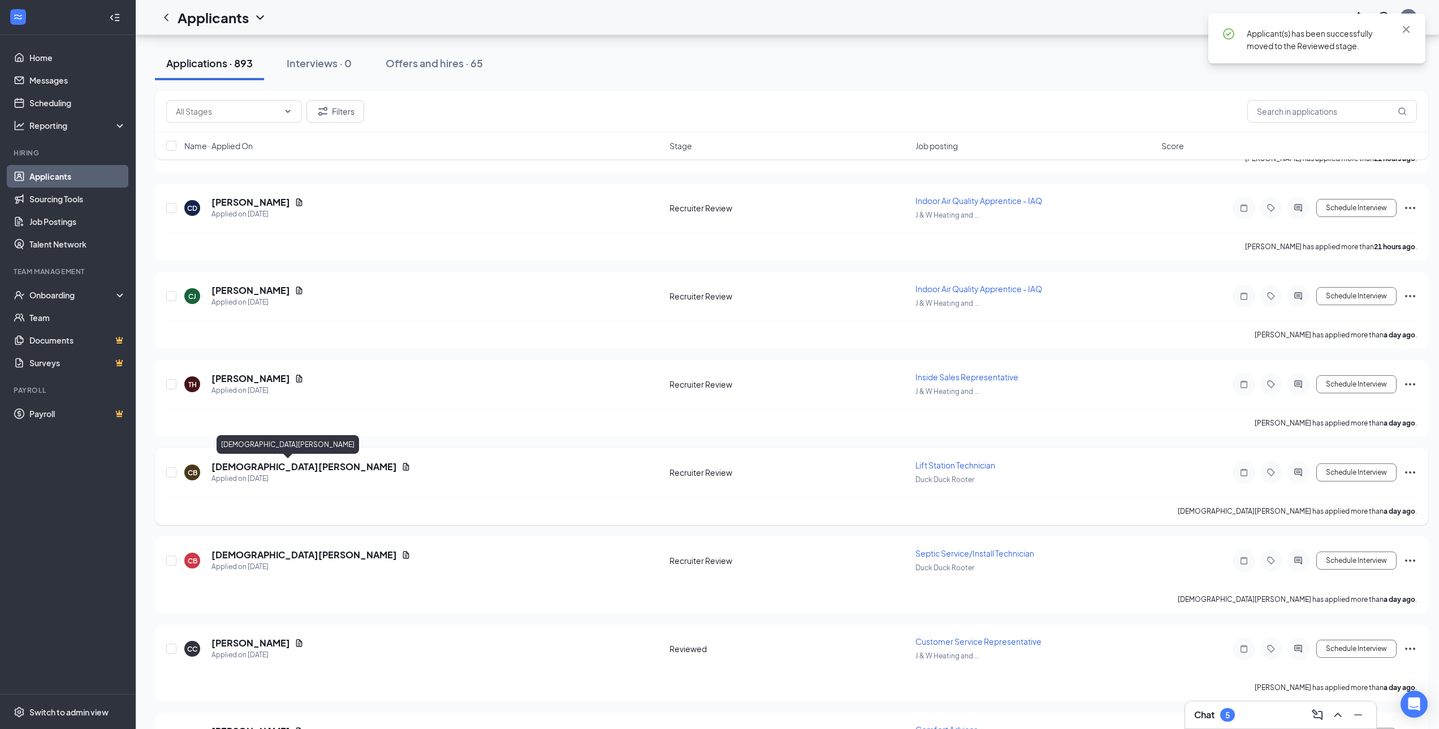
click at [242, 469] on h5 "[DEMOGRAPHIC_DATA][PERSON_NAME]" at bounding box center [303, 467] width 185 height 12
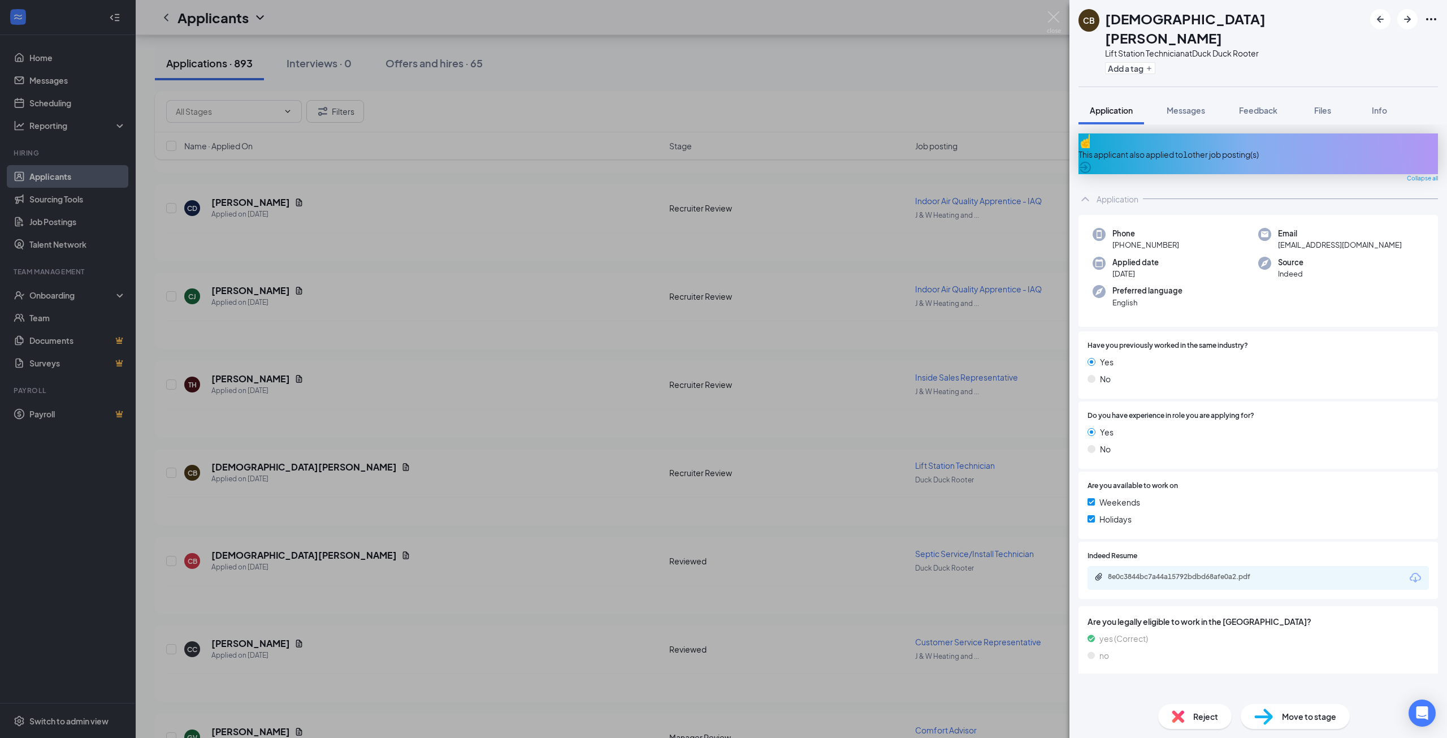
click at [1177, 566] on div "8e0c3844bc7a44a15792bdbd68afe0a2.pdf" at bounding box center [1258, 578] width 341 height 24
click at [1183, 572] on div "8e0c3844bc7a44a15792bdbd68afe0a2.pdf" at bounding box center [1187, 576] width 158 height 9
click at [503, 540] on div "CB [DEMOGRAPHIC_DATA][PERSON_NAME] Lift Station Technician at Duck Duck Rooter …" at bounding box center [723, 369] width 1447 height 738
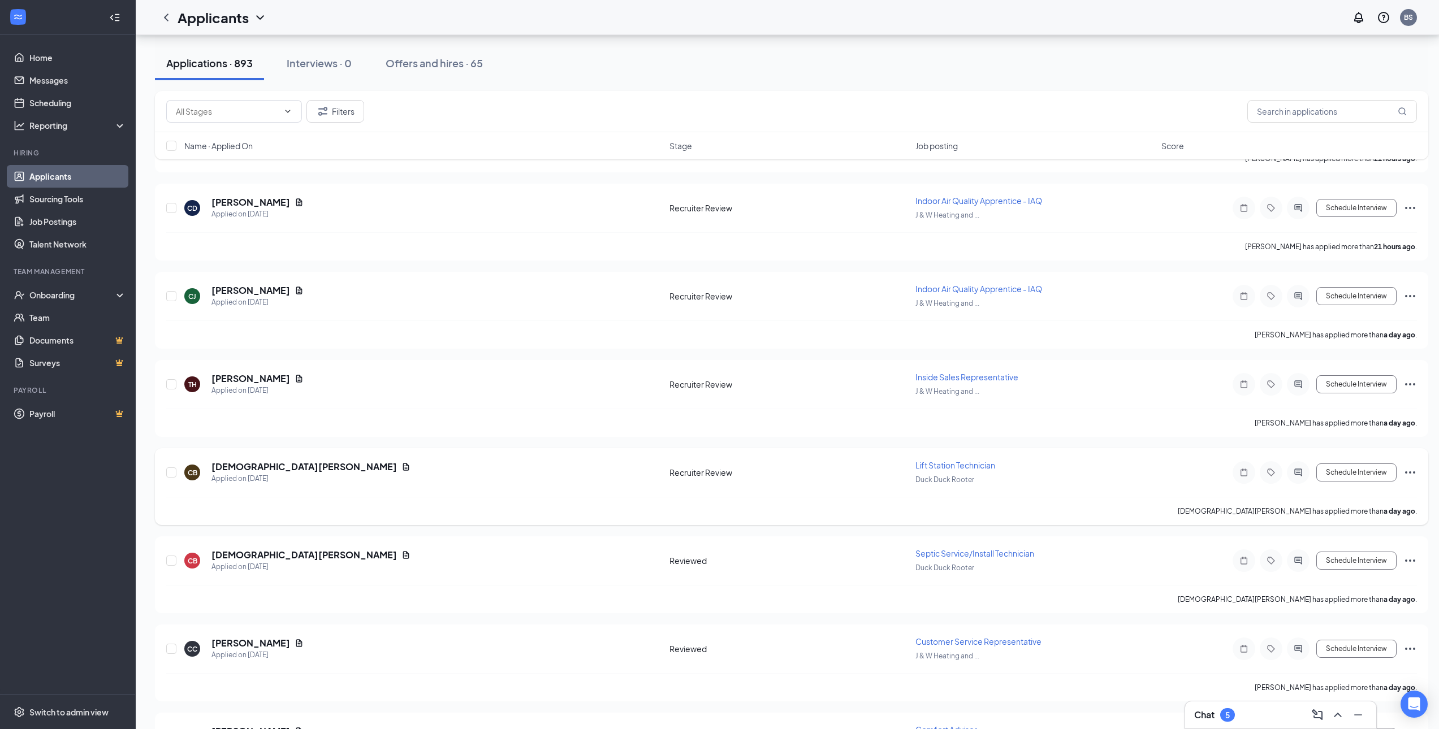
click at [1411, 472] on icon "Ellipses" at bounding box center [1410, 473] width 14 height 14
click at [1365, 578] on p "Move to stage" at bounding box center [1358, 580] width 97 height 11
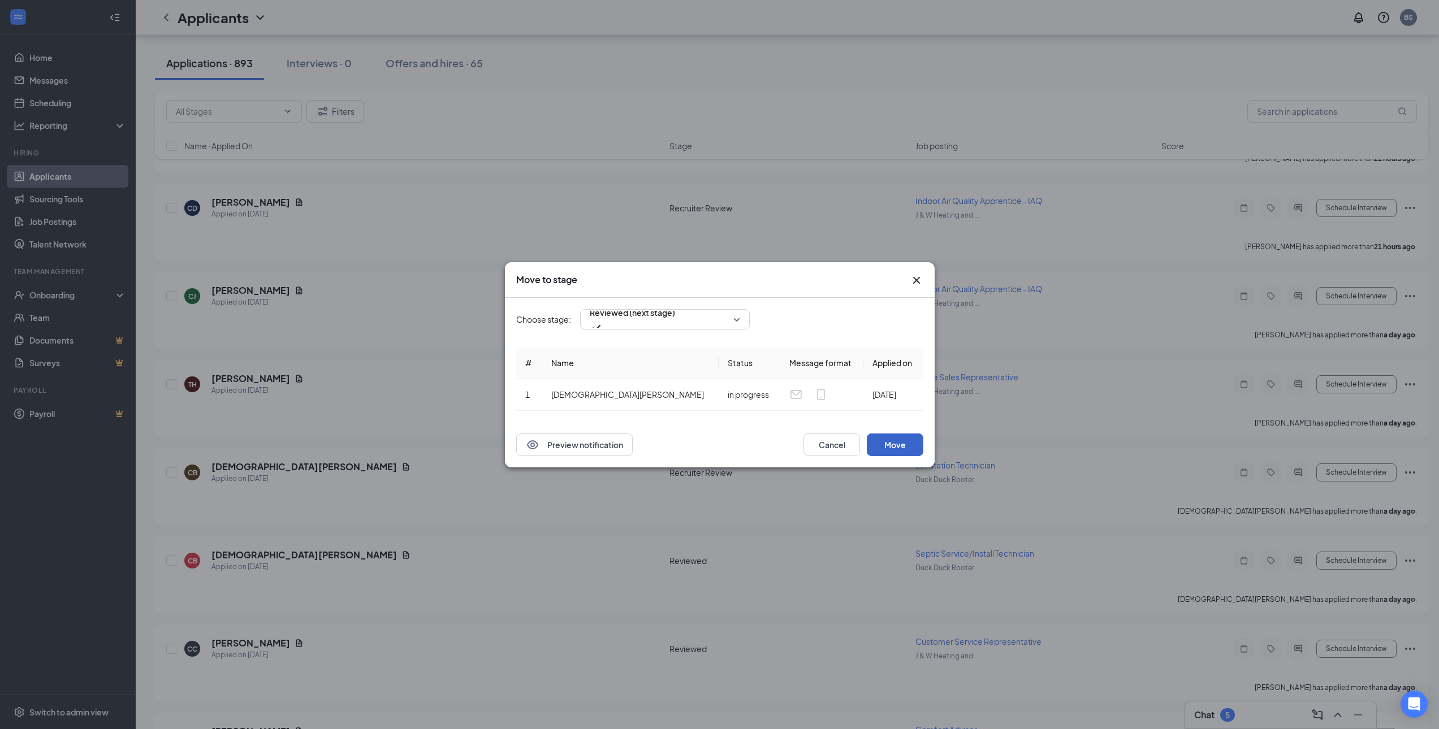
click at [888, 448] on button "Move" at bounding box center [895, 445] width 57 height 23
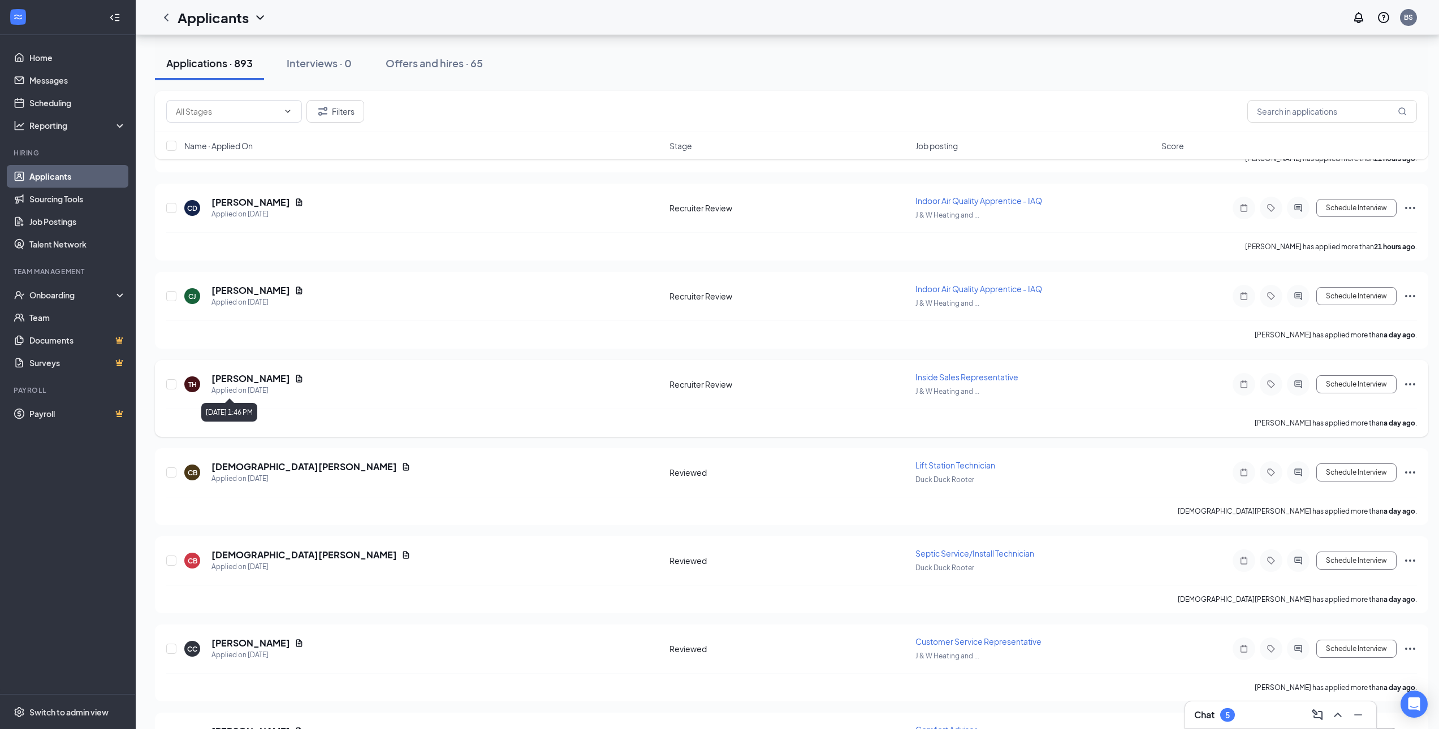
click at [243, 382] on h5 "[PERSON_NAME]" at bounding box center [250, 379] width 79 height 12
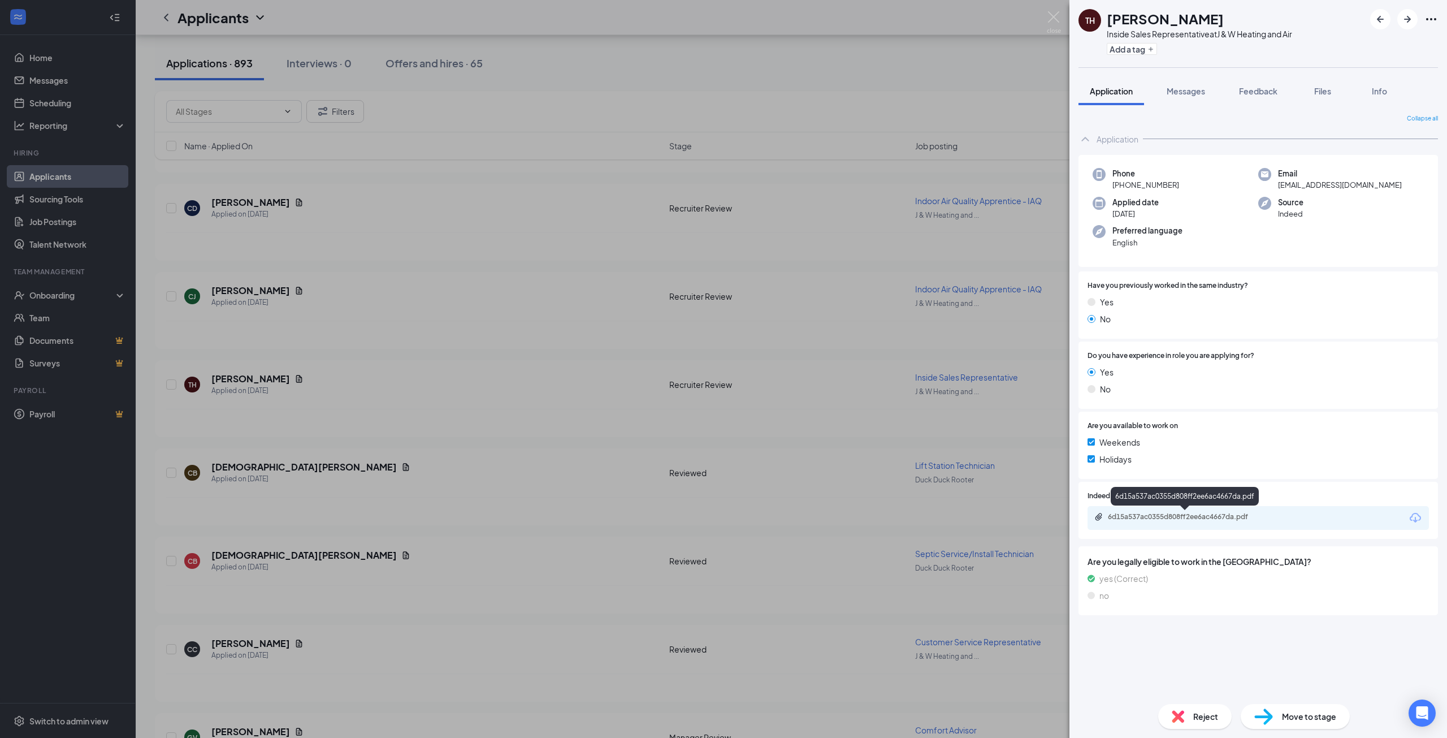
click at [1191, 517] on div "6d15a537ac0355d808ff2ee6ac4667da.pdf" at bounding box center [1187, 516] width 158 height 9
click at [557, 423] on div "TH [PERSON_NAME] Inside Sales Representative at J & W Heating and Air Add a tag…" at bounding box center [723, 369] width 1447 height 738
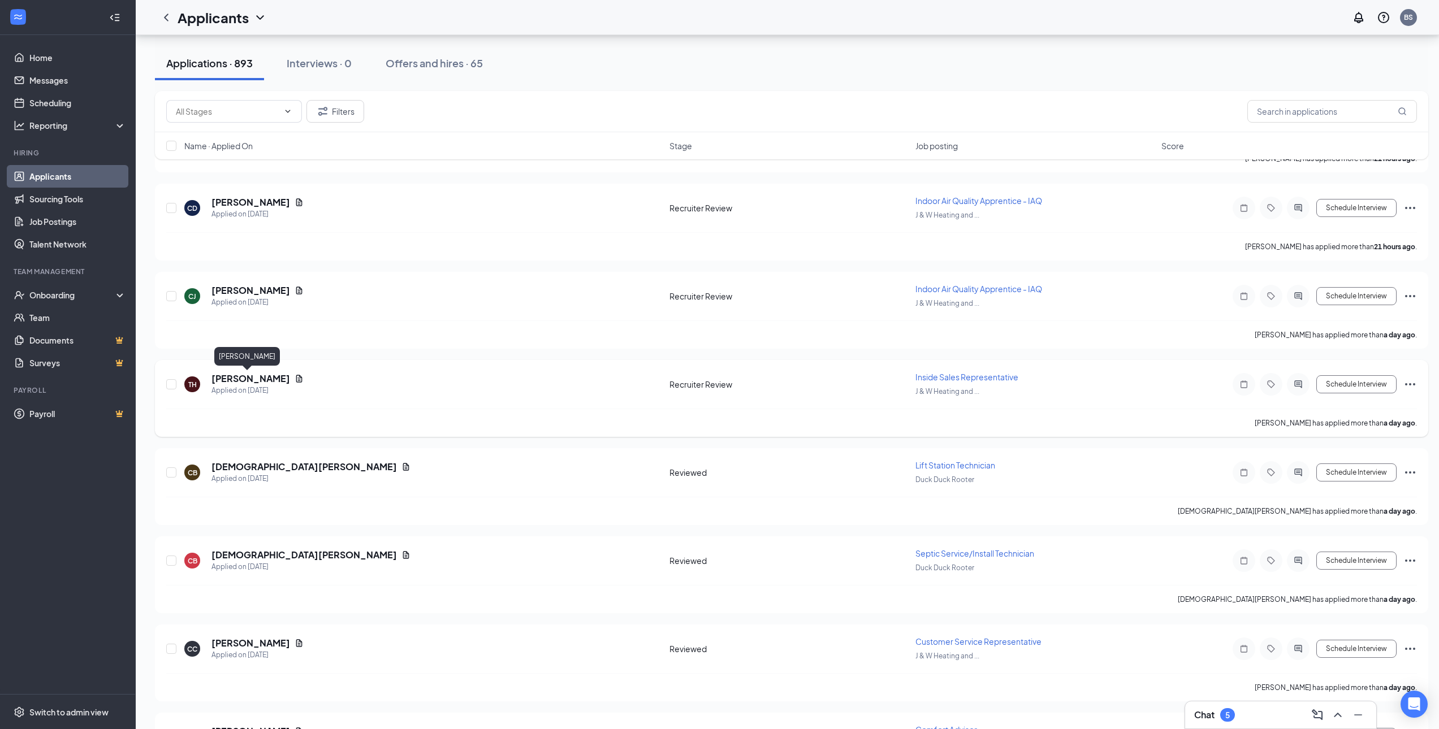
click at [241, 380] on h5 "[PERSON_NAME]" at bounding box center [250, 379] width 79 height 12
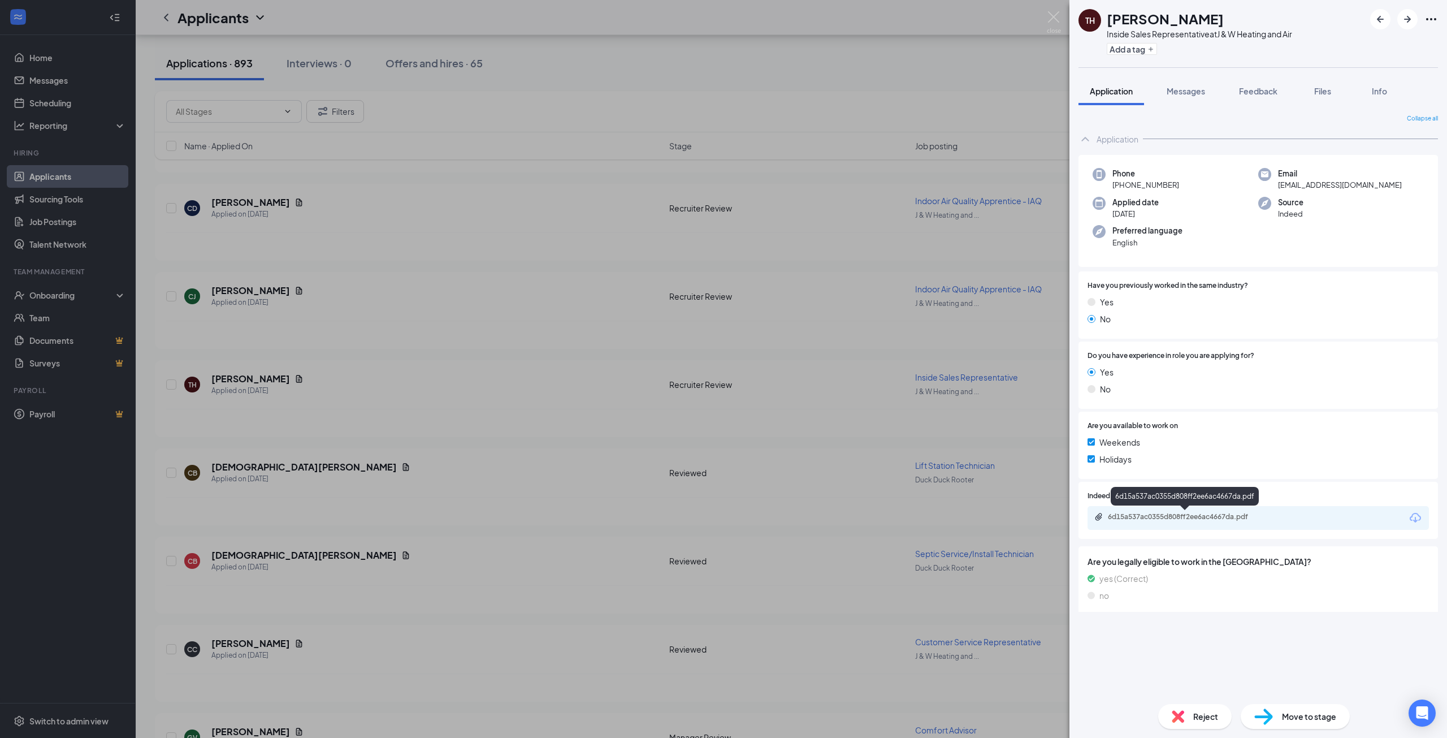
click at [1172, 516] on div "6d15a537ac0355d808ff2ee6ac4667da.pdf" at bounding box center [1187, 516] width 158 height 9
click at [338, 455] on div "TH [PERSON_NAME] Inside Sales Representative at J & W Heating and Air Add a tag…" at bounding box center [723, 369] width 1447 height 738
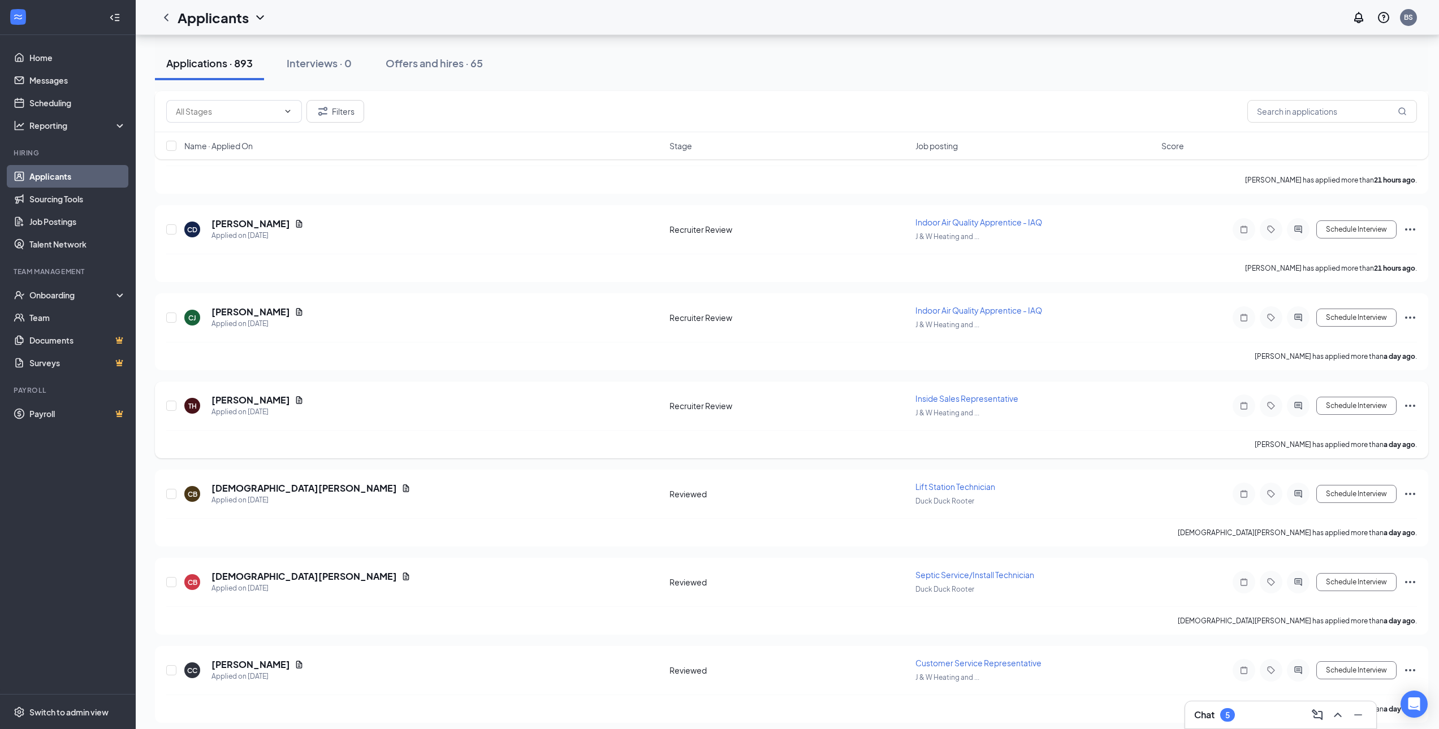
scroll to position [1279, 0]
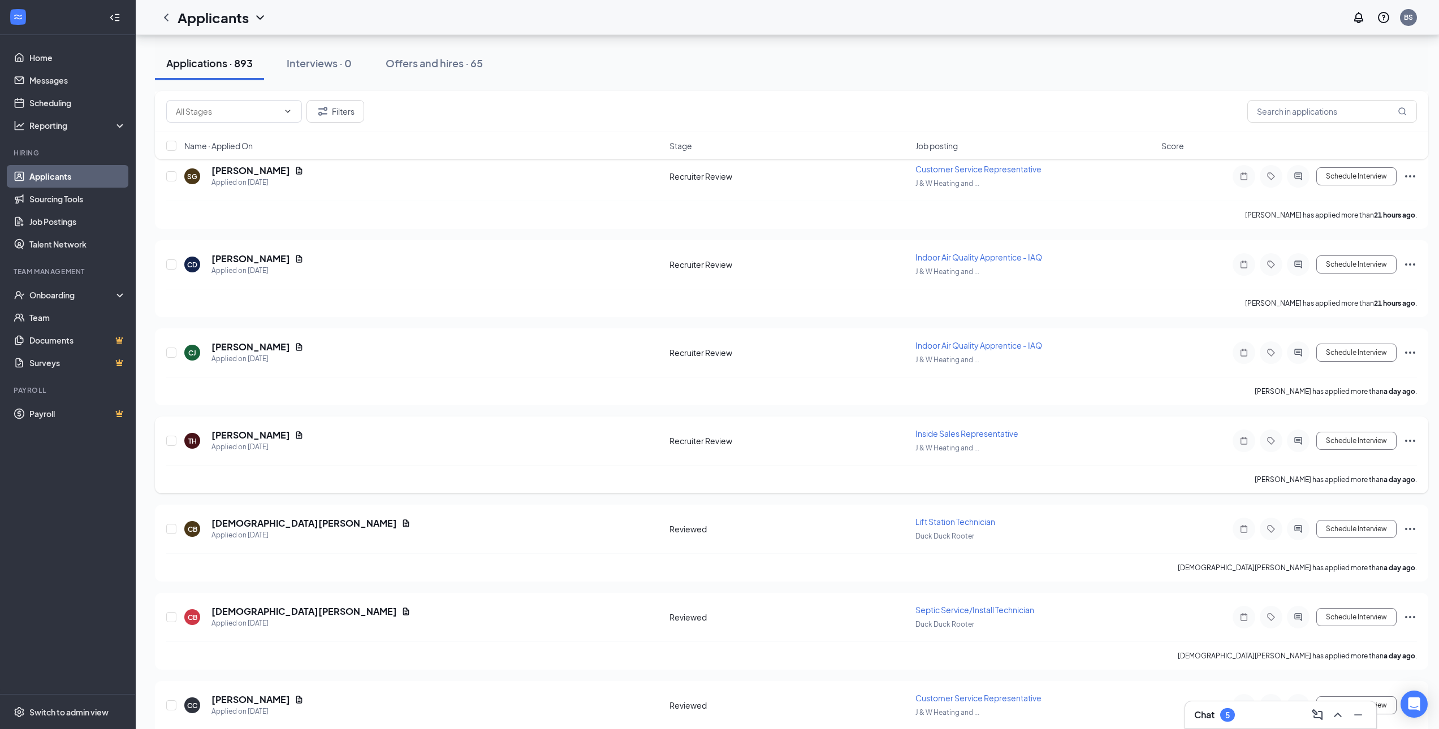
click at [1412, 441] on icon "Ellipses" at bounding box center [1410, 441] width 14 height 14
click at [1353, 547] on p "Move to stage" at bounding box center [1358, 549] width 97 height 11
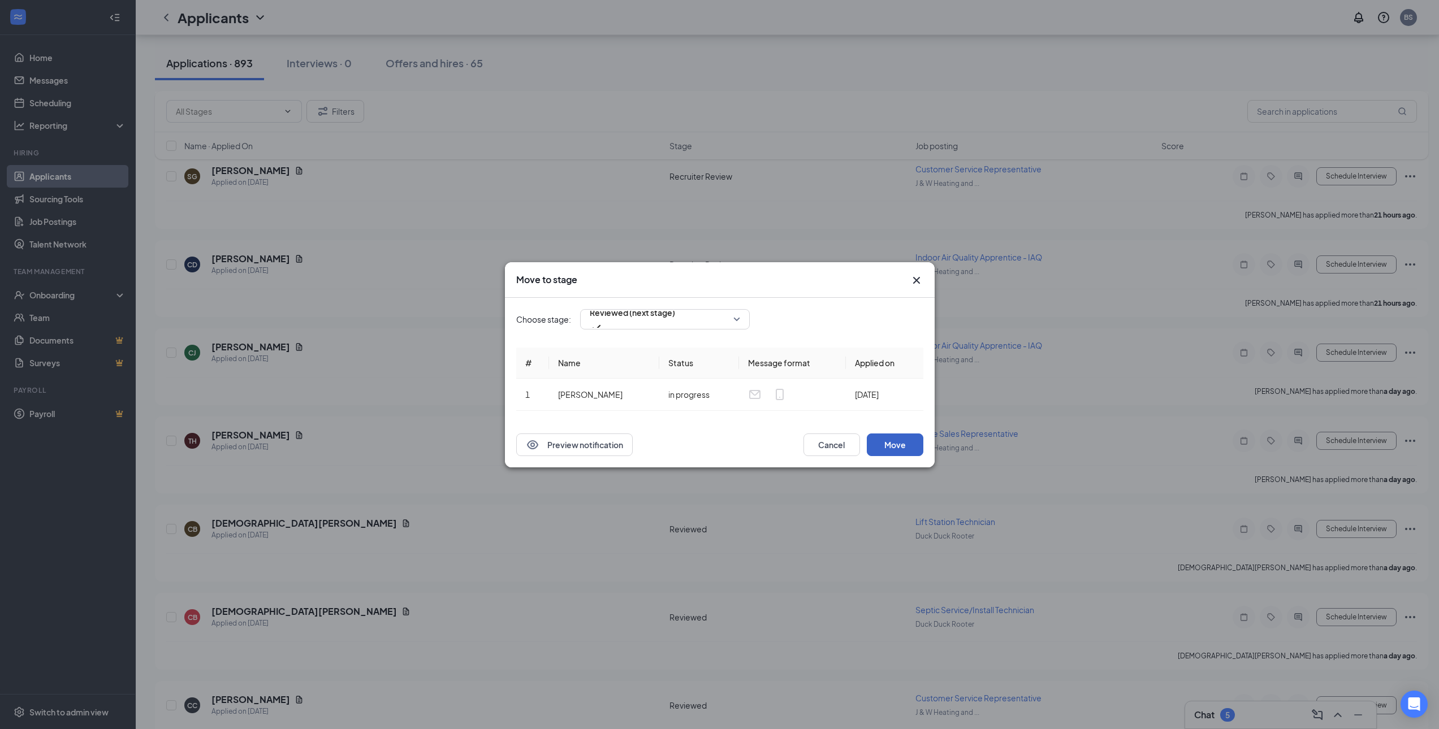
click at [895, 444] on button "Move" at bounding box center [895, 445] width 57 height 23
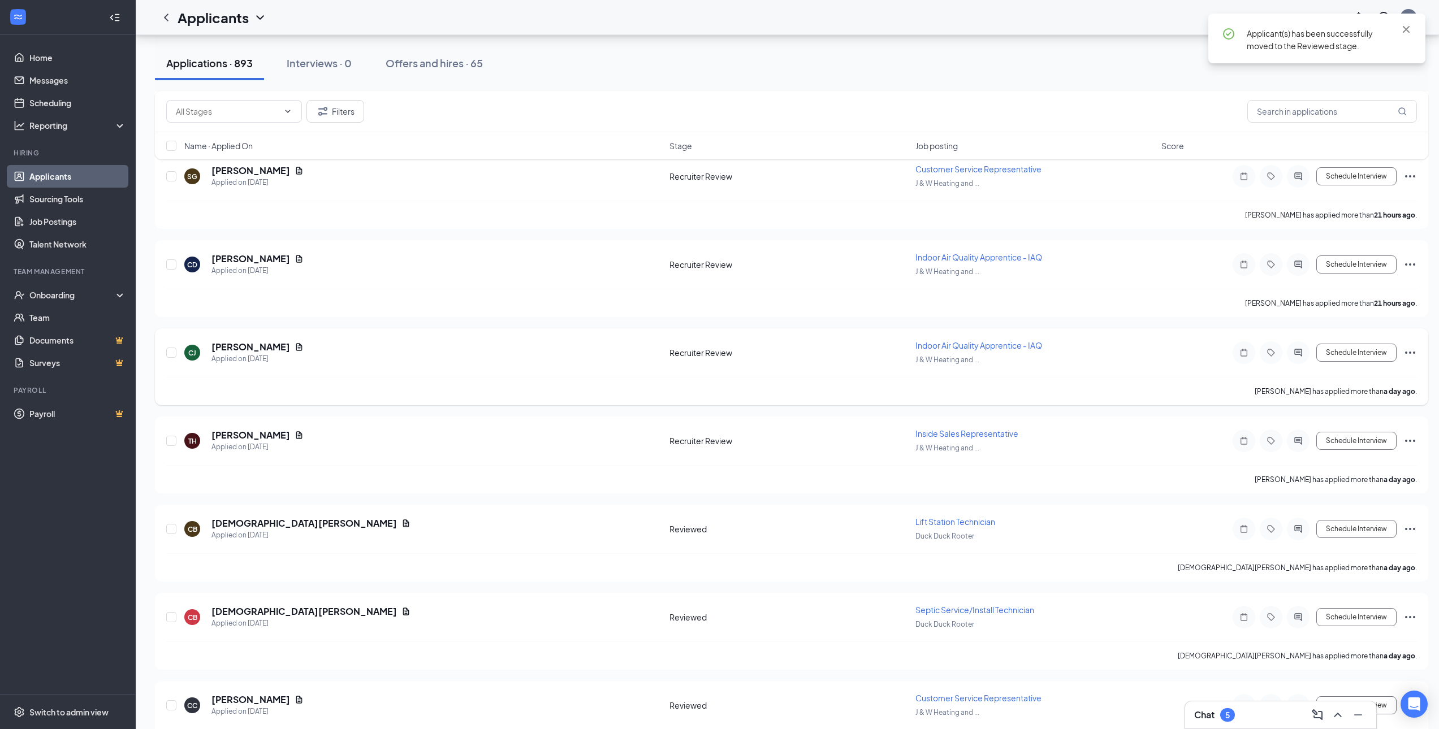
click at [1413, 350] on icon "Ellipses" at bounding box center [1410, 353] width 14 height 14
click at [1356, 460] on p "Move to stage" at bounding box center [1358, 461] width 97 height 11
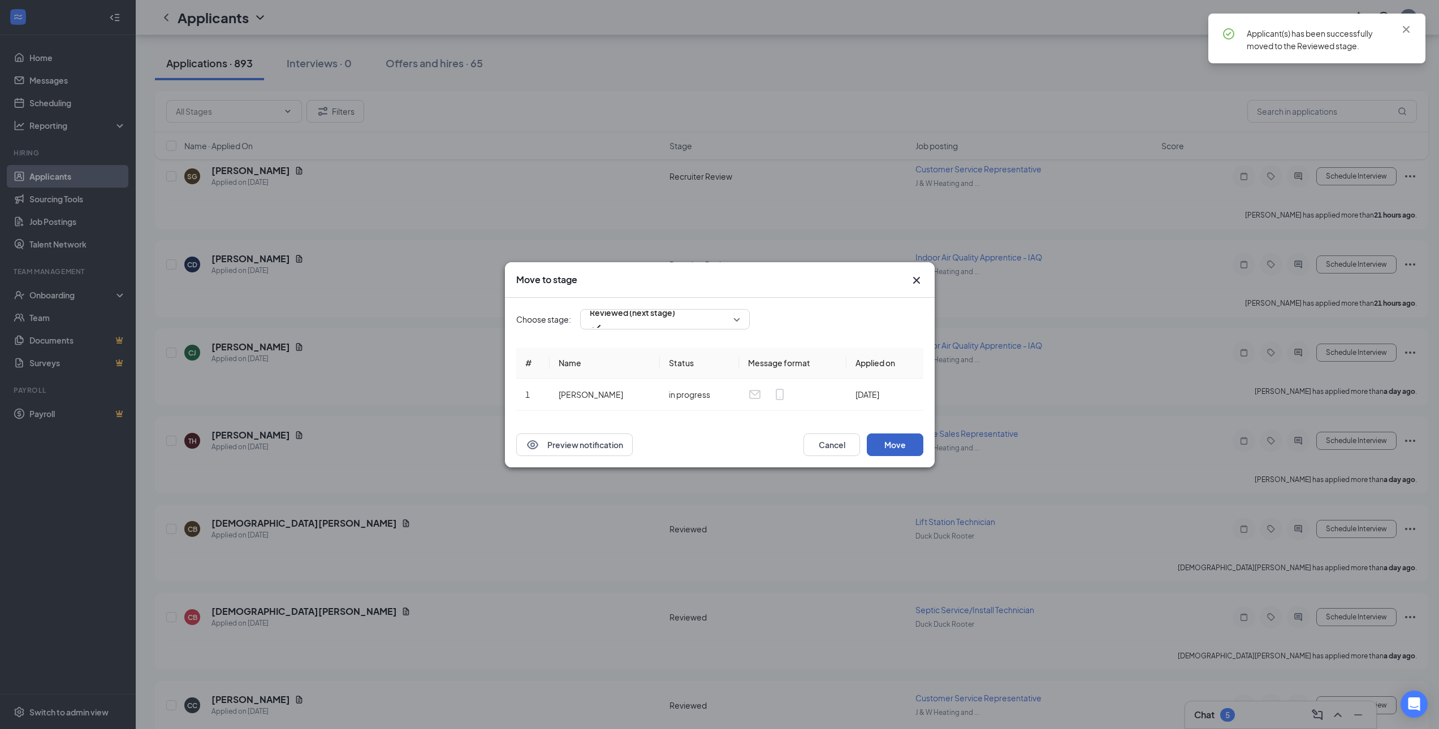
click at [898, 438] on button "Move" at bounding box center [895, 445] width 57 height 23
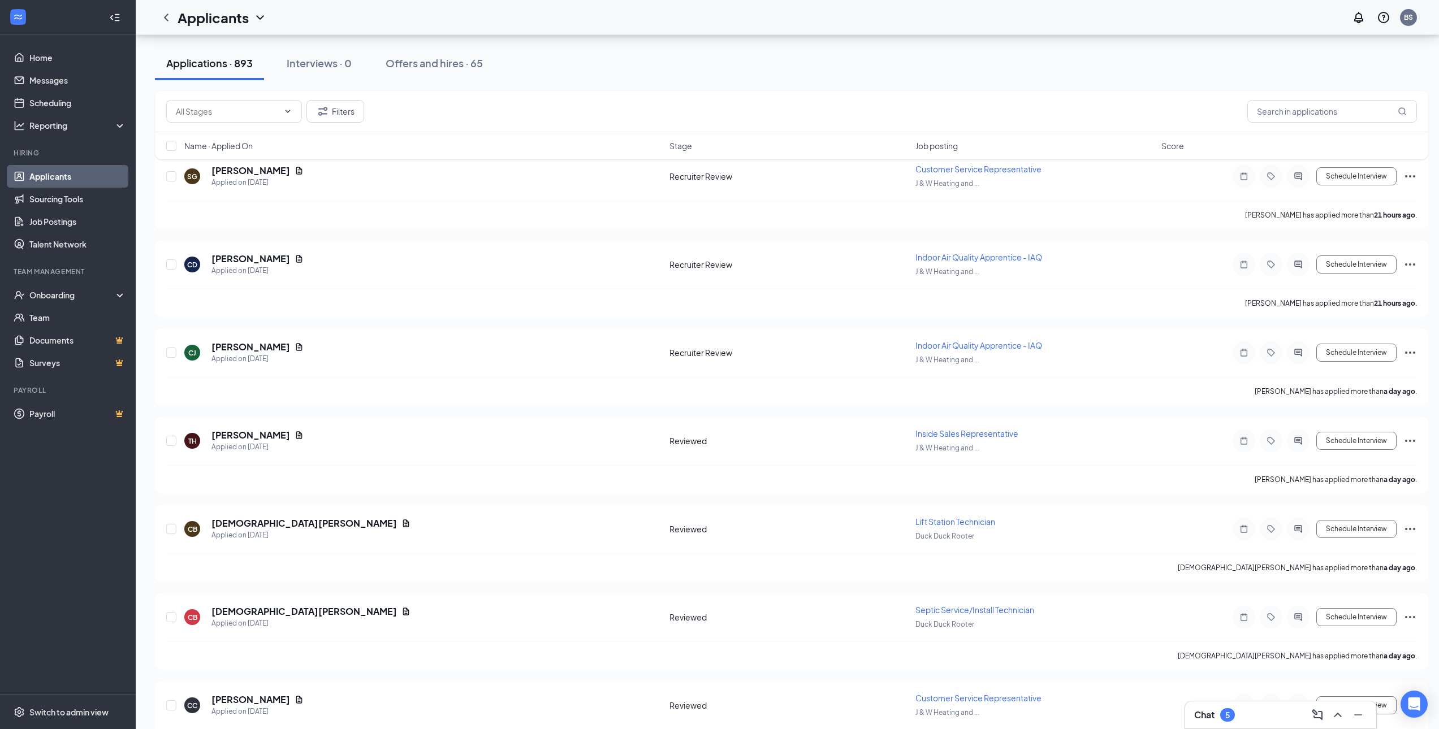
scroll to position [1109, 0]
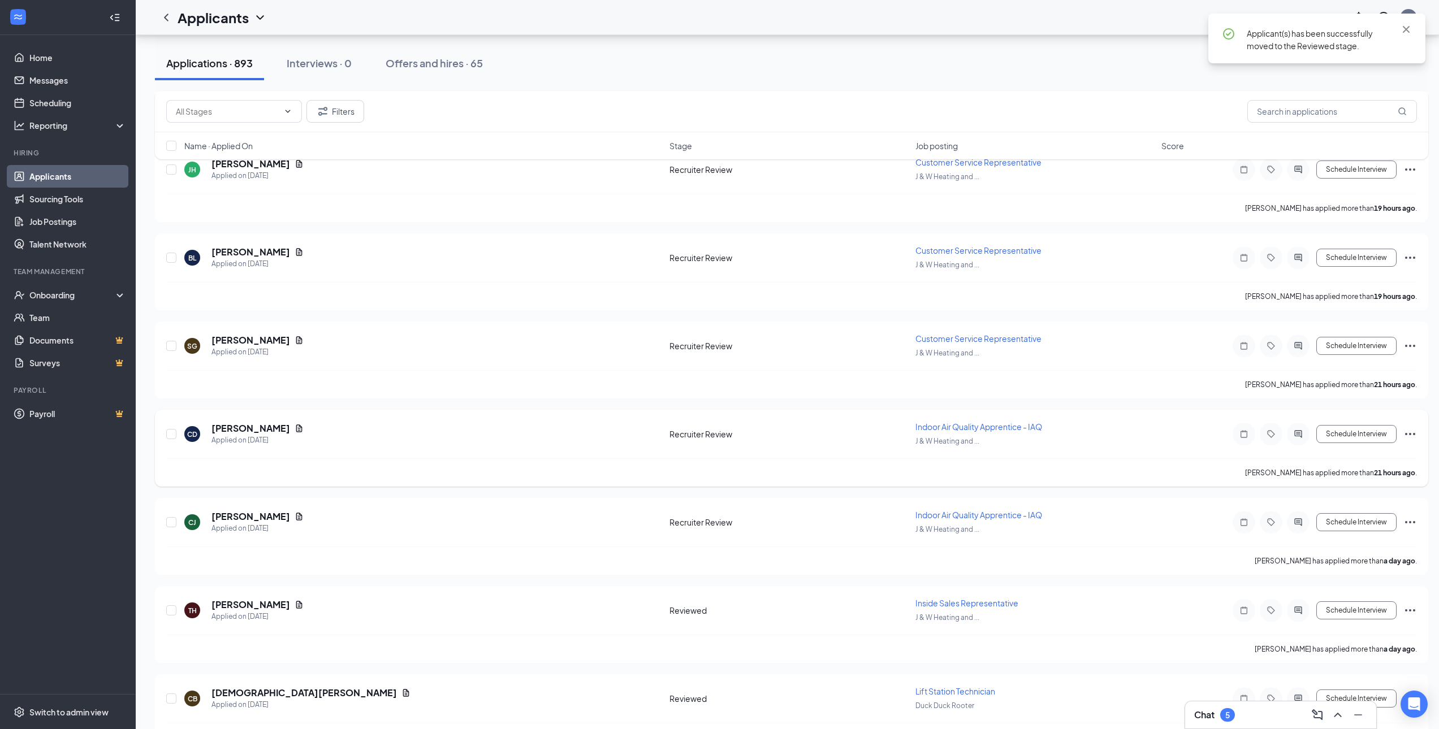
click at [1409, 436] on icon "Ellipses" at bounding box center [1410, 434] width 14 height 14
click at [1352, 545] on p "Move to stage" at bounding box center [1358, 542] width 97 height 11
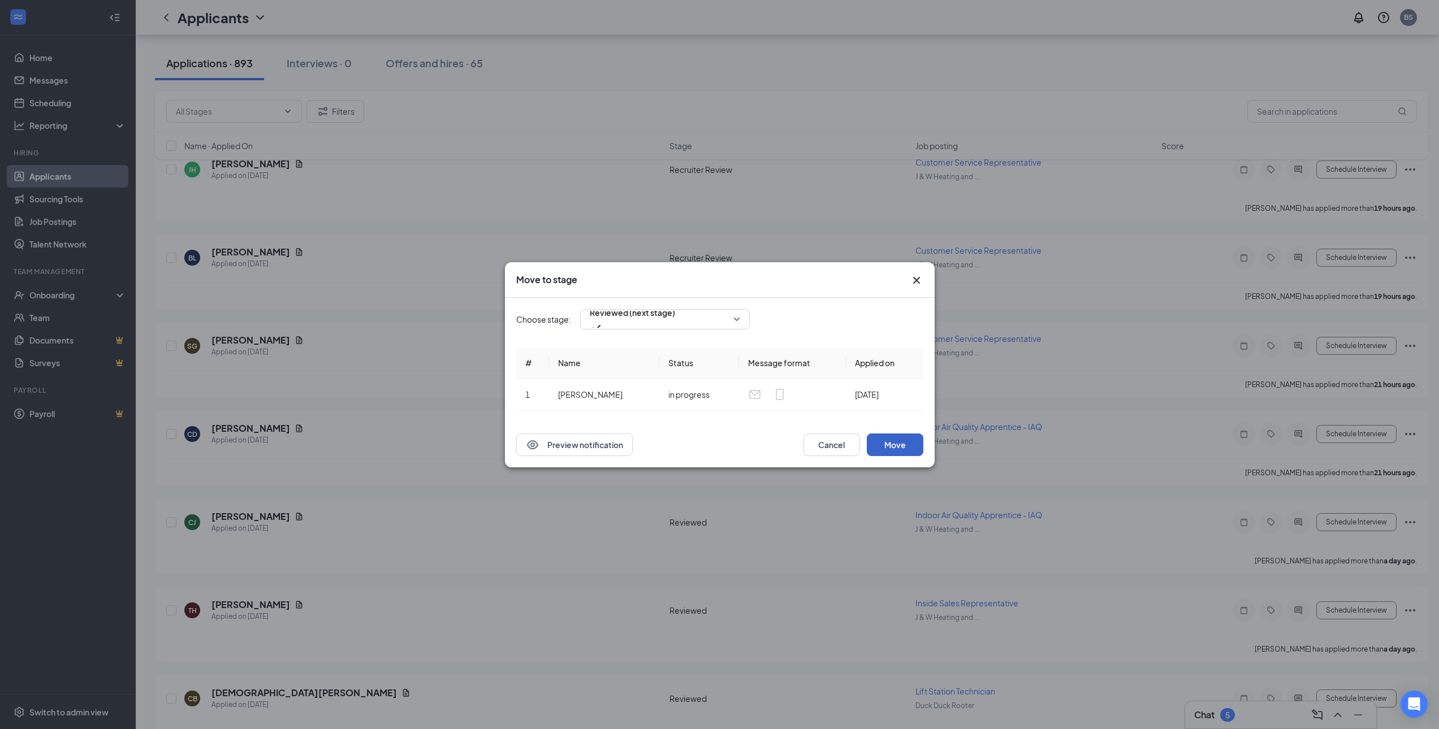
click at [898, 443] on button "Move" at bounding box center [895, 445] width 57 height 23
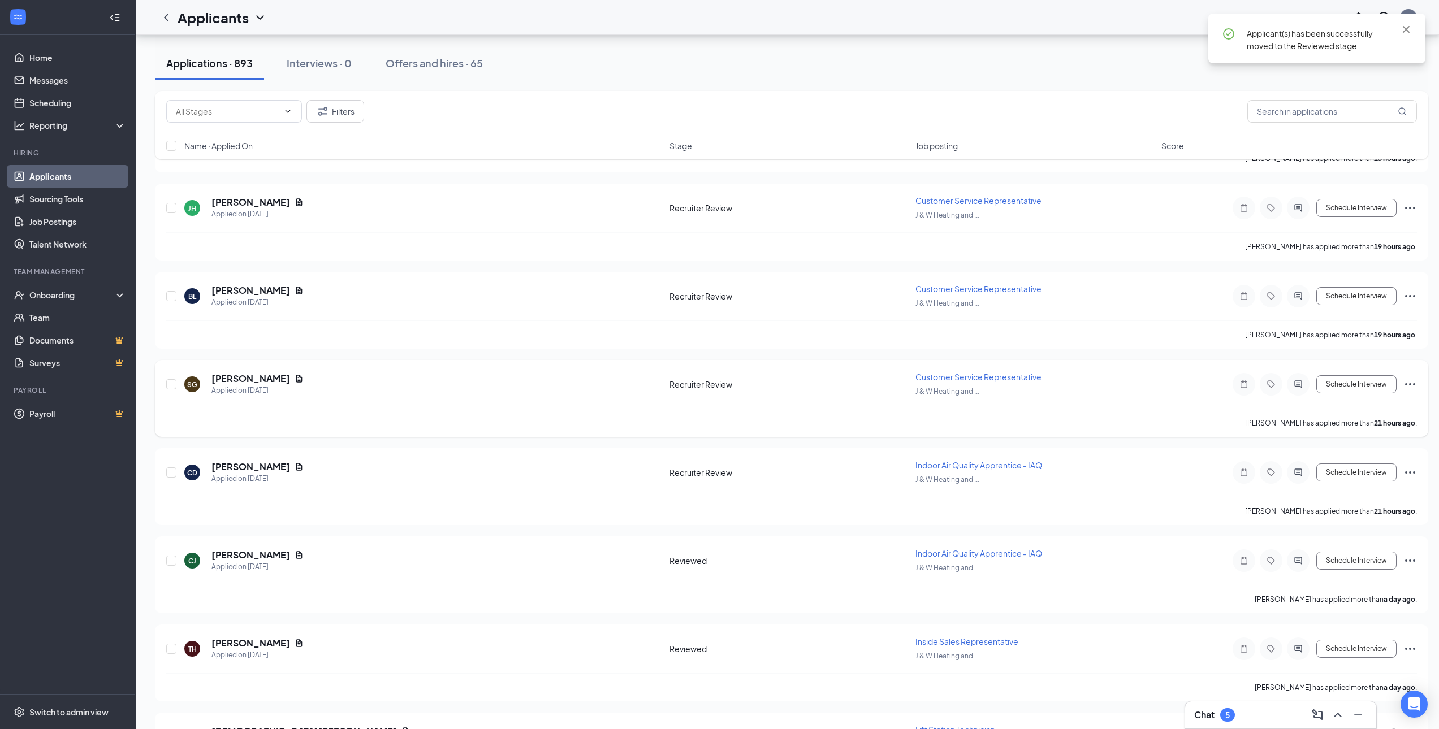
scroll to position [1053, 0]
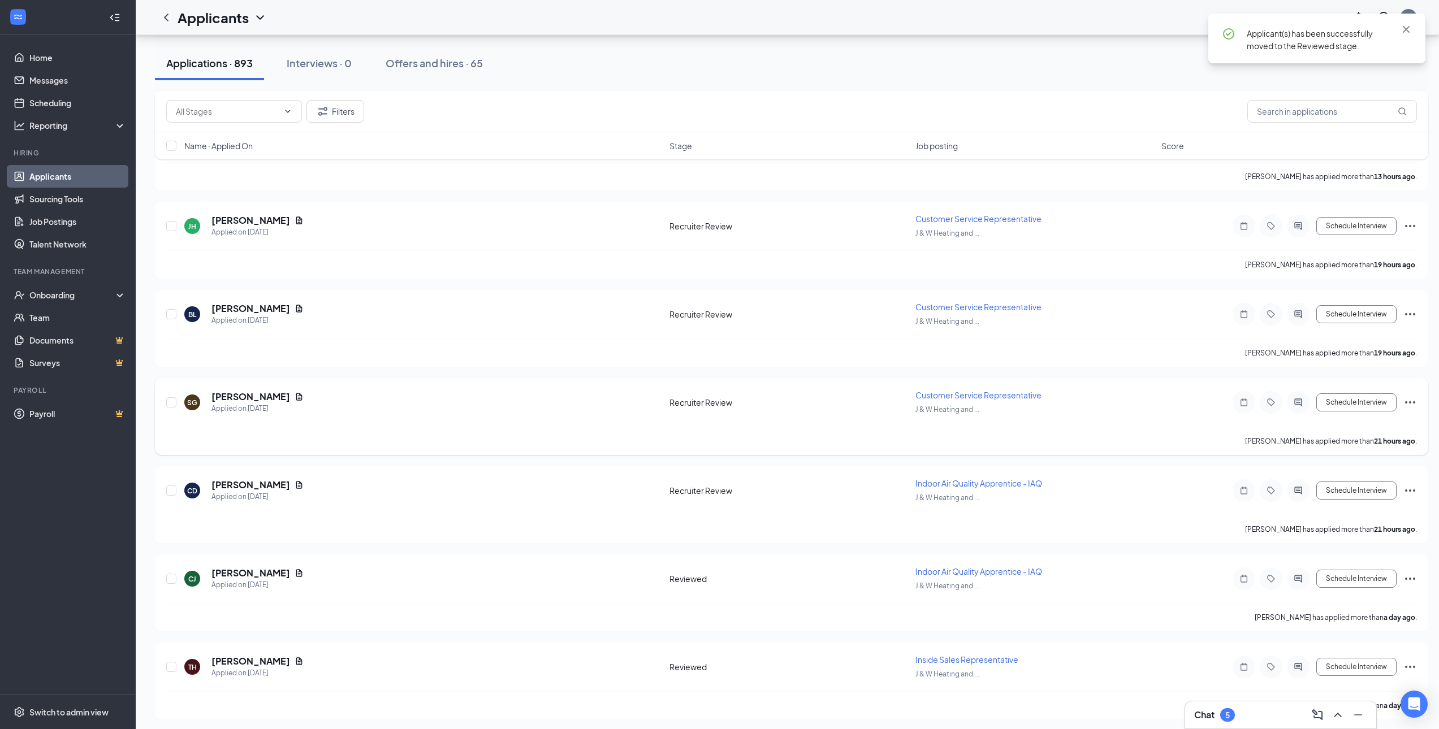
click at [1413, 404] on icon "Ellipses" at bounding box center [1410, 403] width 14 height 14
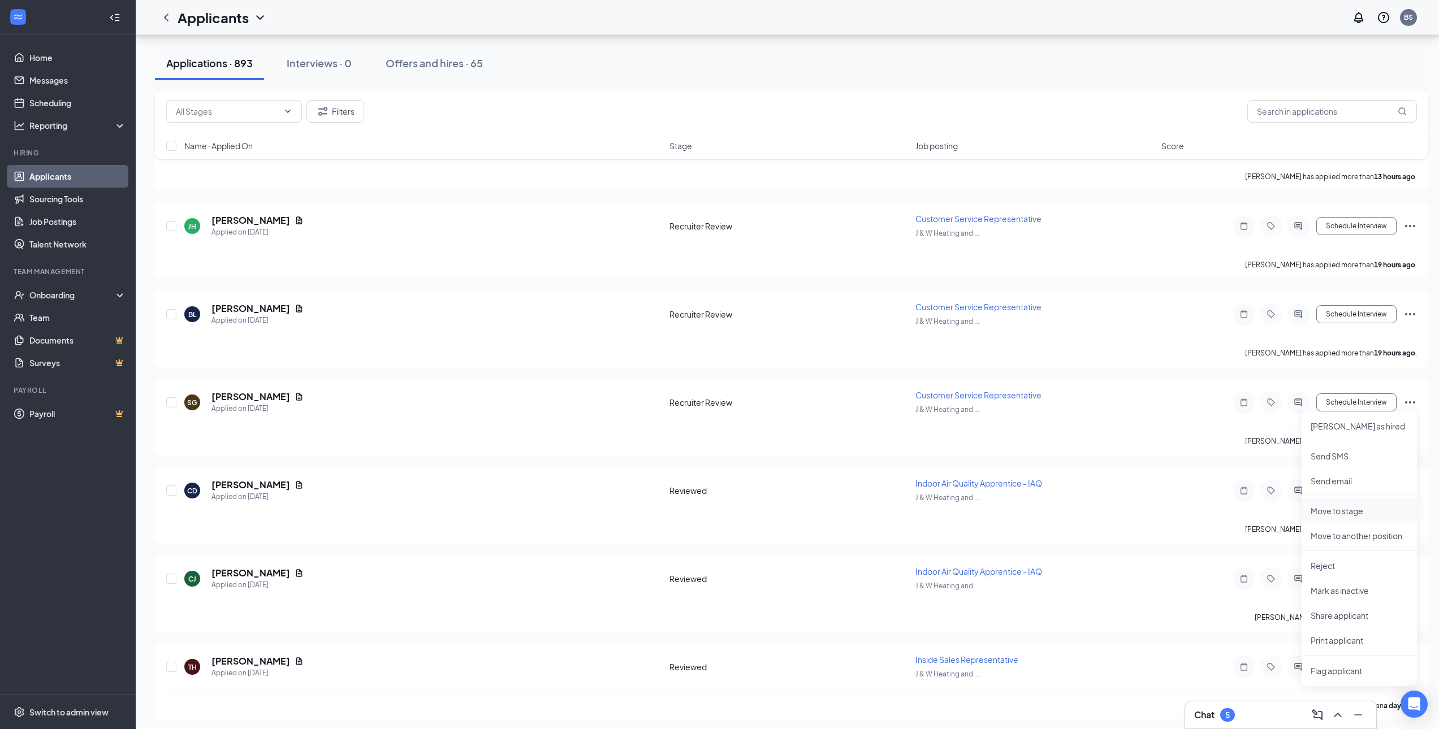
click at [1343, 510] on p "Move to stage" at bounding box center [1358, 510] width 97 height 11
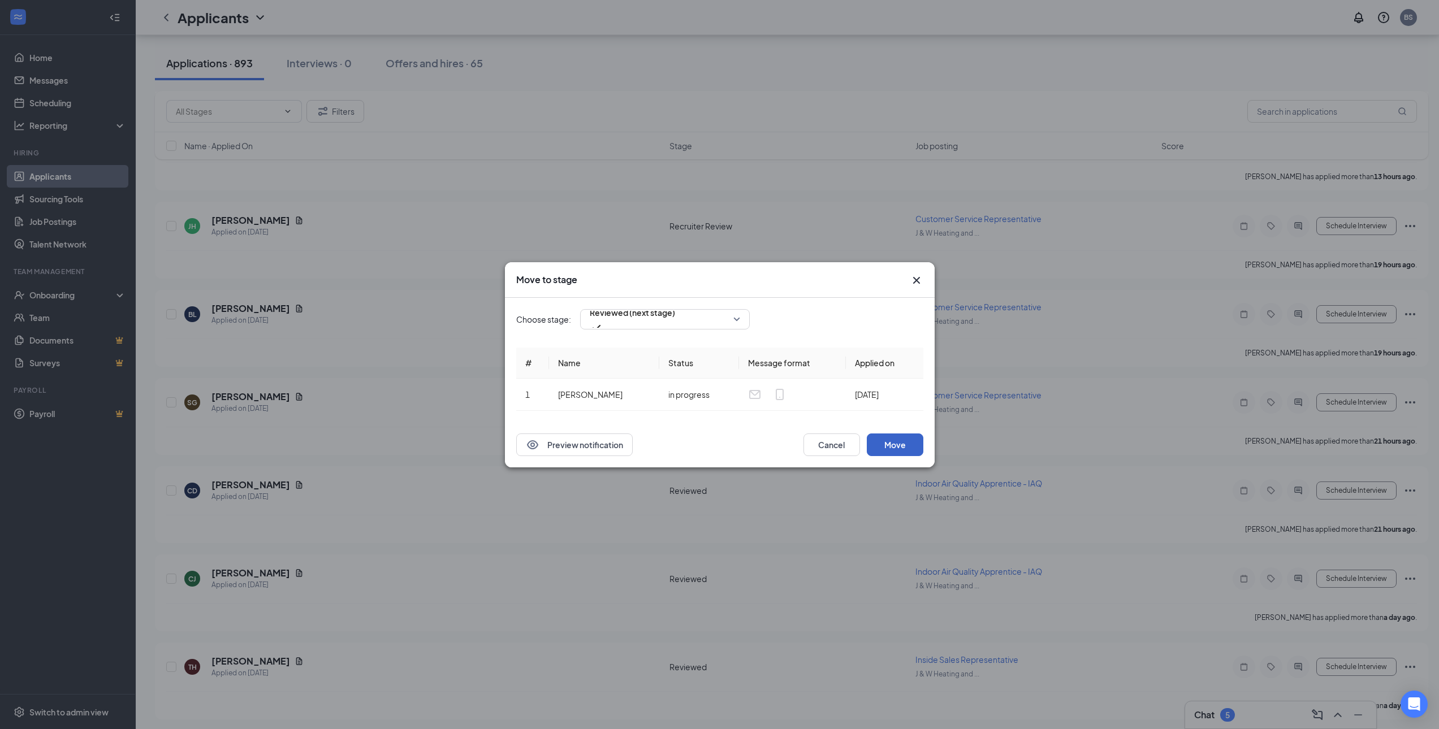
click at [901, 447] on button "Move" at bounding box center [895, 445] width 57 height 23
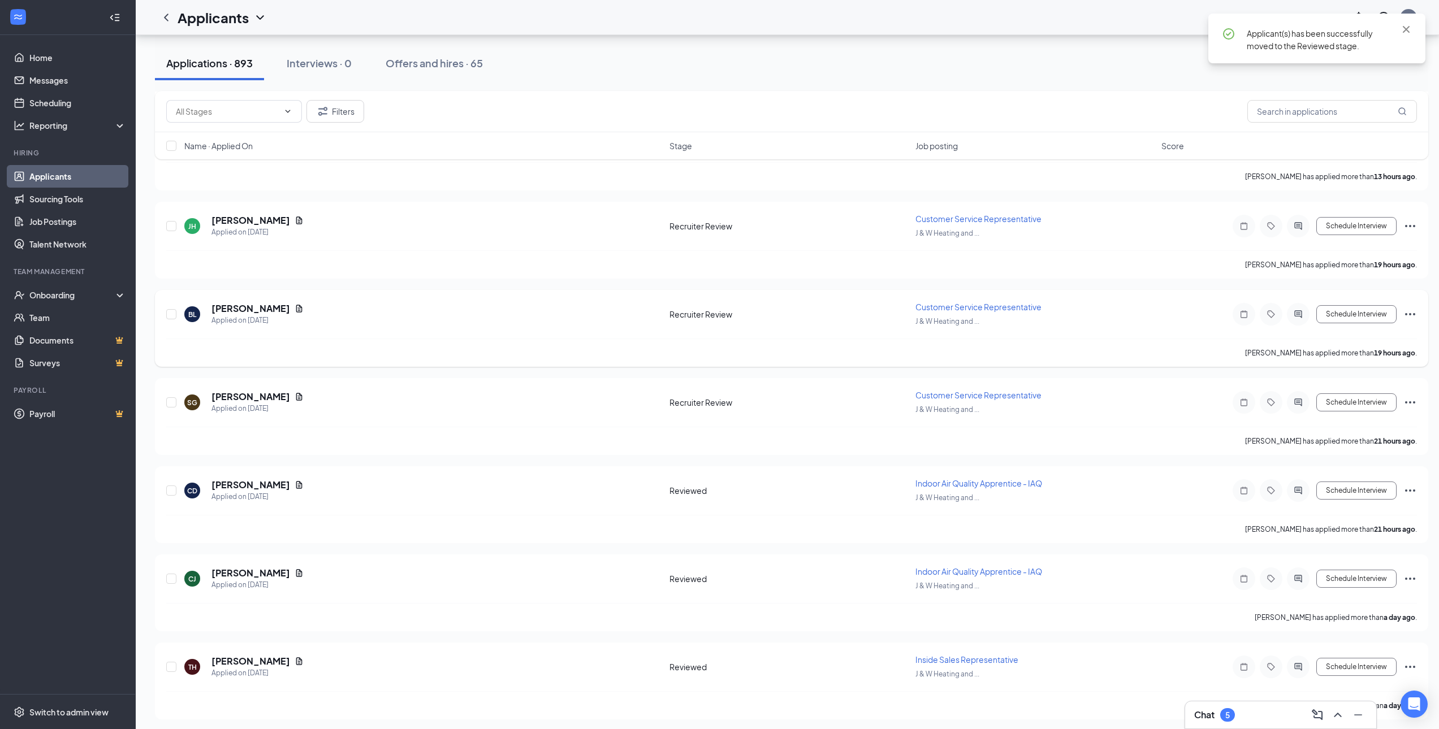
click at [1415, 312] on icon "Ellipses" at bounding box center [1410, 315] width 14 height 14
click at [1354, 422] on p "Move to stage" at bounding box center [1358, 422] width 97 height 11
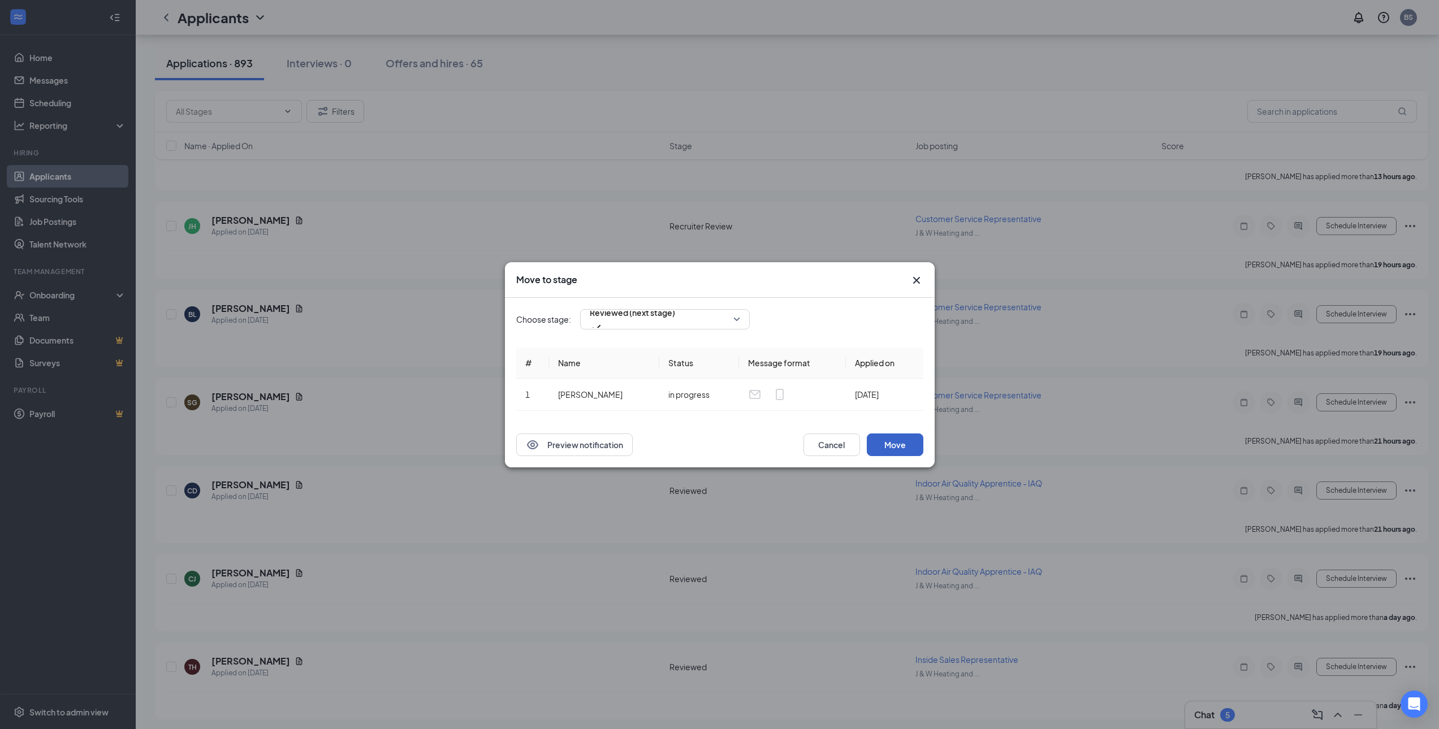
click at [891, 442] on button "Move" at bounding box center [895, 445] width 57 height 23
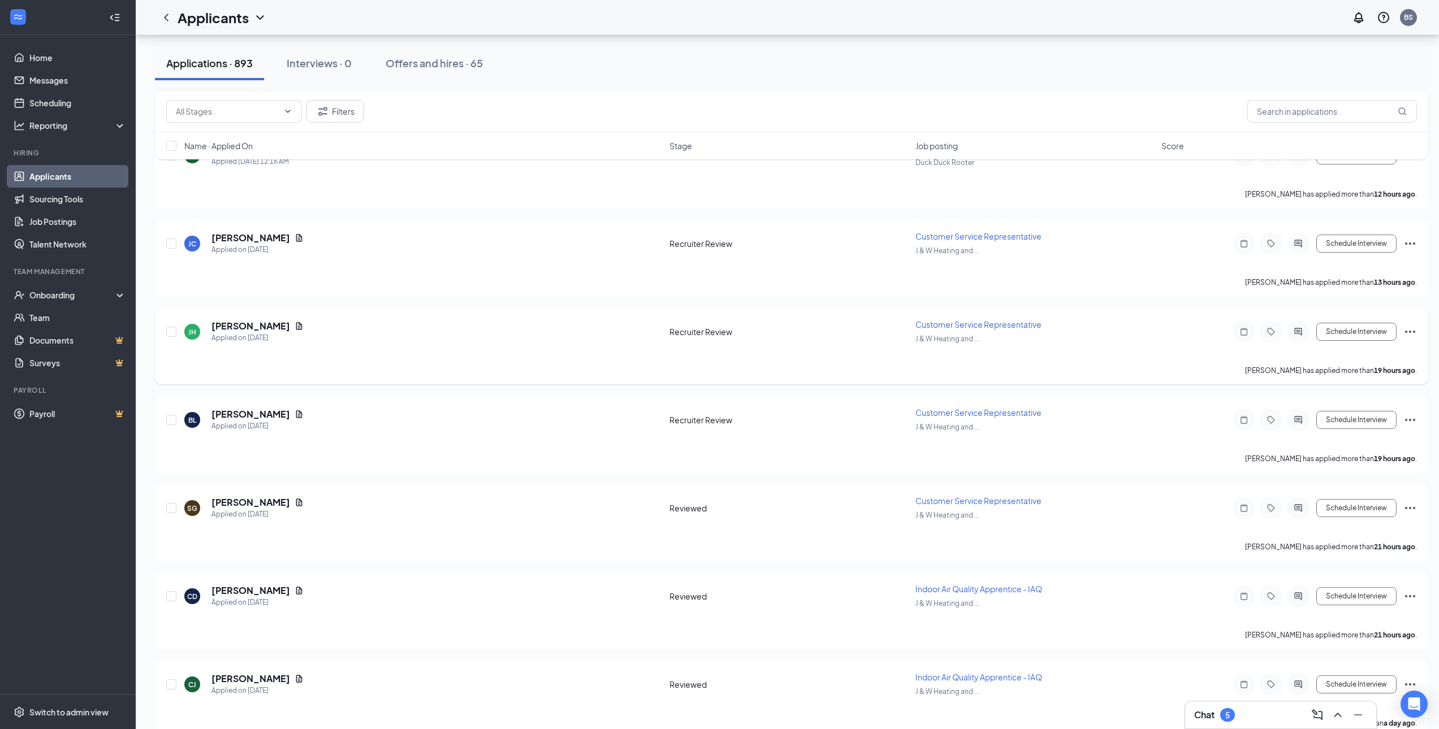
scroll to position [940, 0]
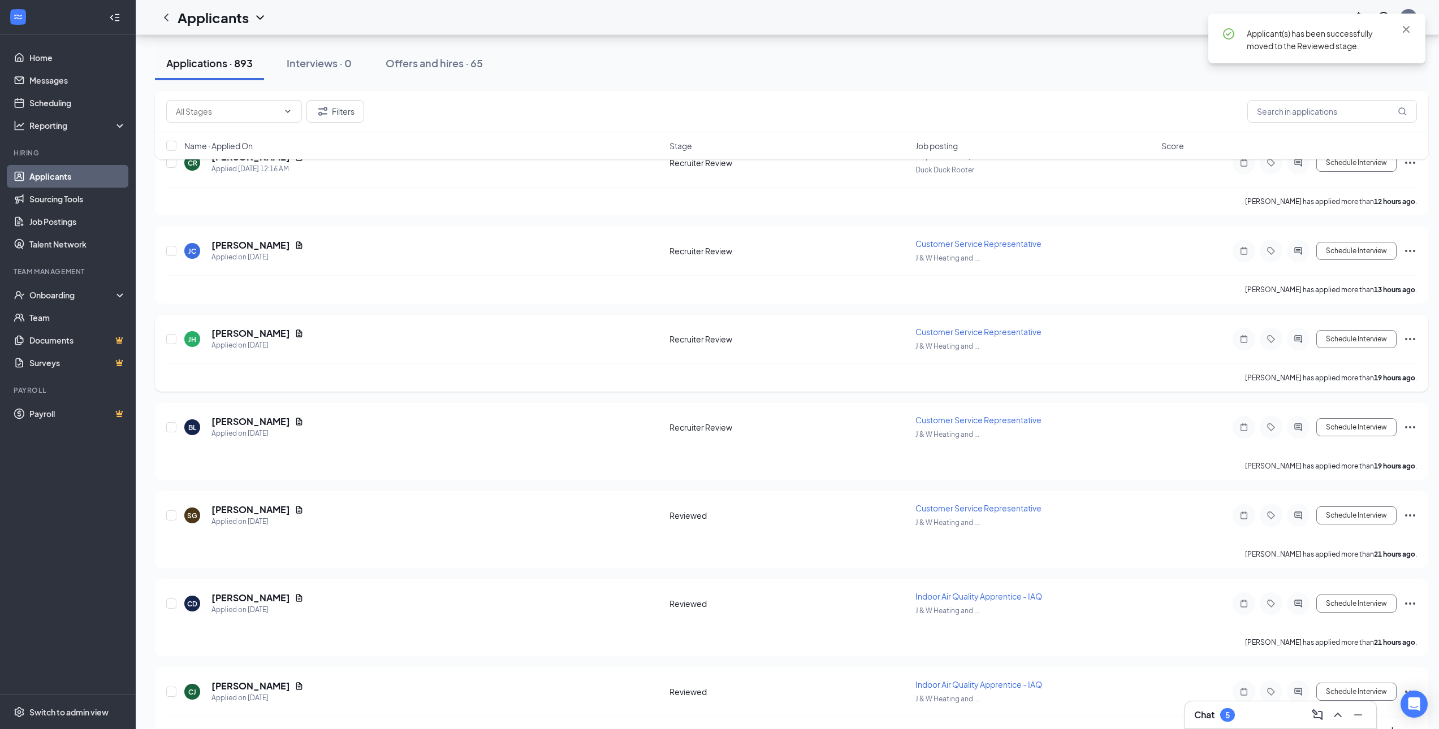
click at [1410, 340] on icon "Ellipses" at bounding box center [1410, 339] width 14 height 14
click at [1365, 447] on p "Move to stage" at bounding box center [1358, 447] width 97 height 11
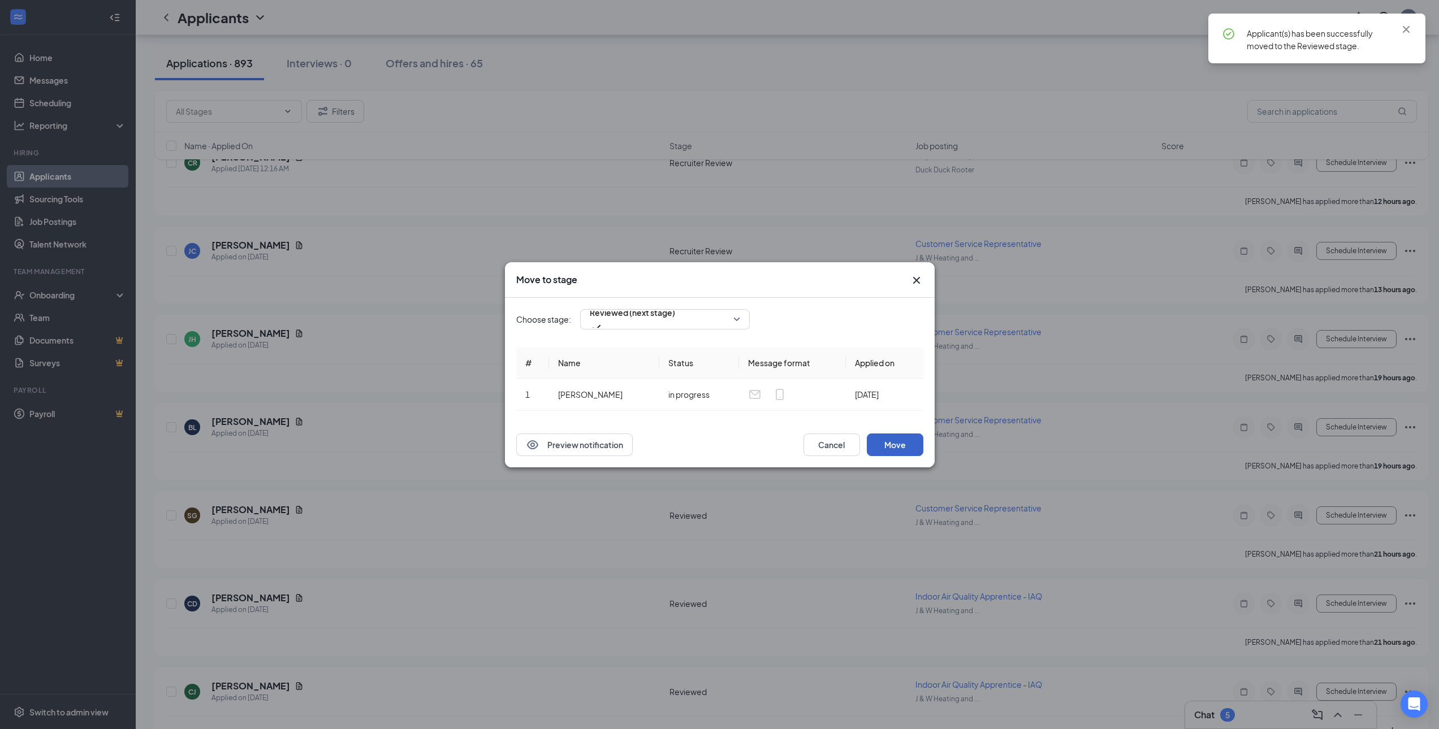
click at [900, 453] on button "Move" at bounding box center [895, 445] width 57 height 23
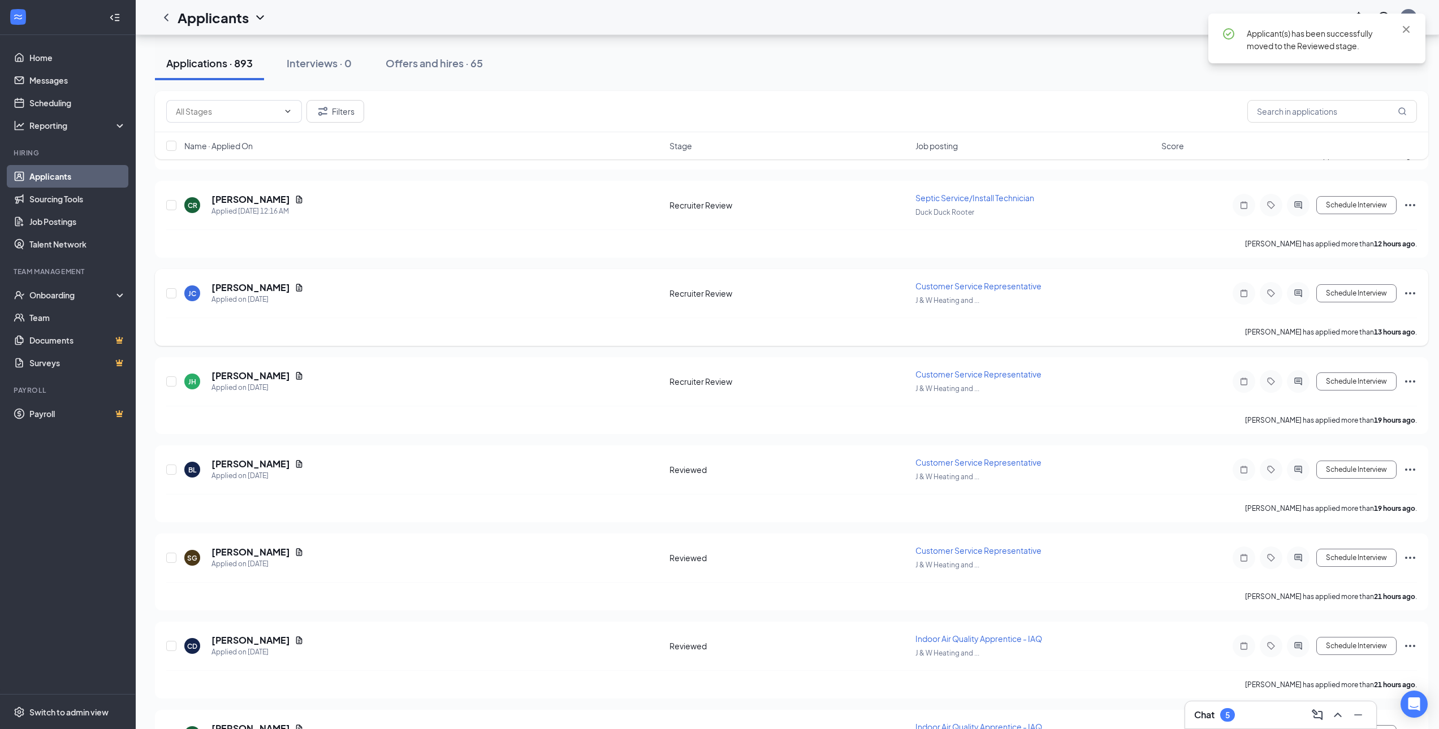
scroll to position [826, 0]
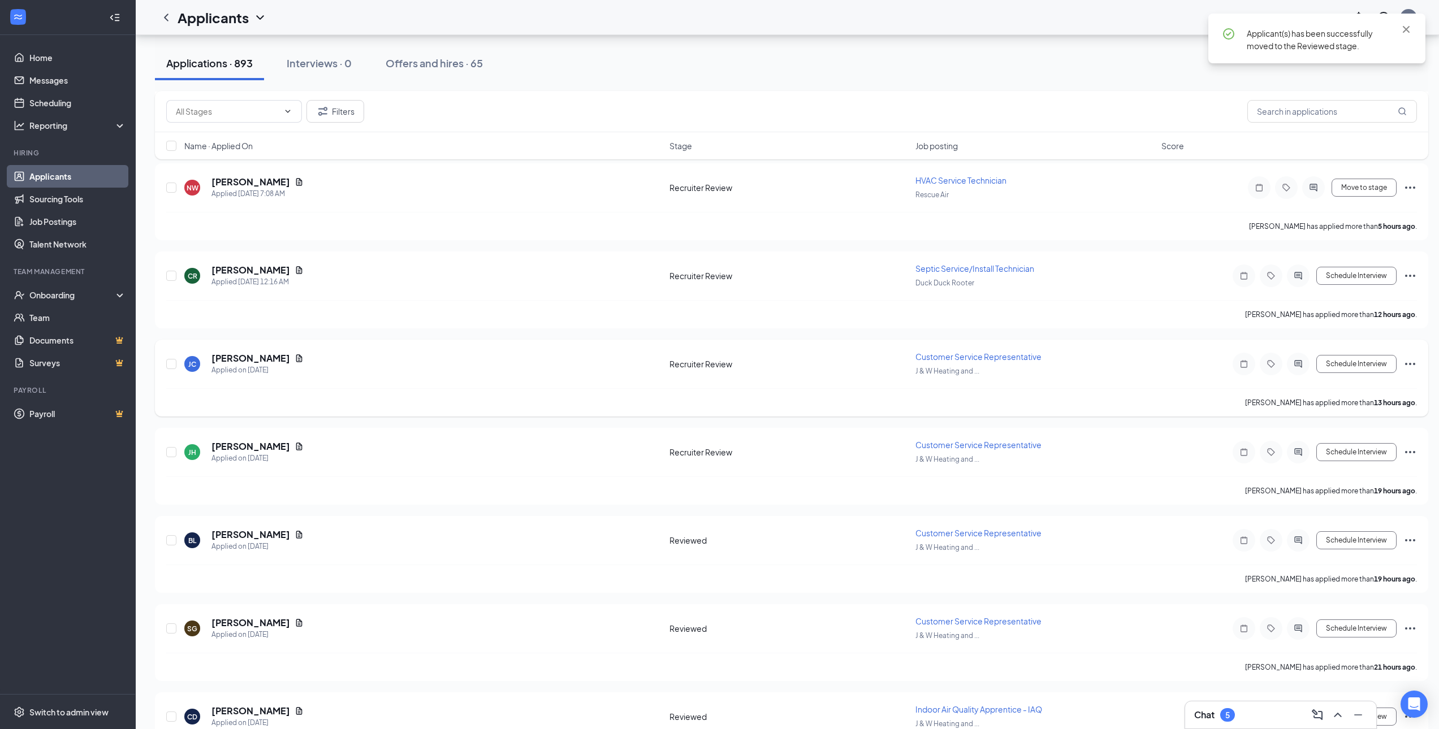
click at [1410, 362] on icon "Ellipses" at bounding box center [1410, 364] width 14 height 14
click at [1356, 470] on p "Move to stage" at bounding box center [1358, 472] width 97 height 11
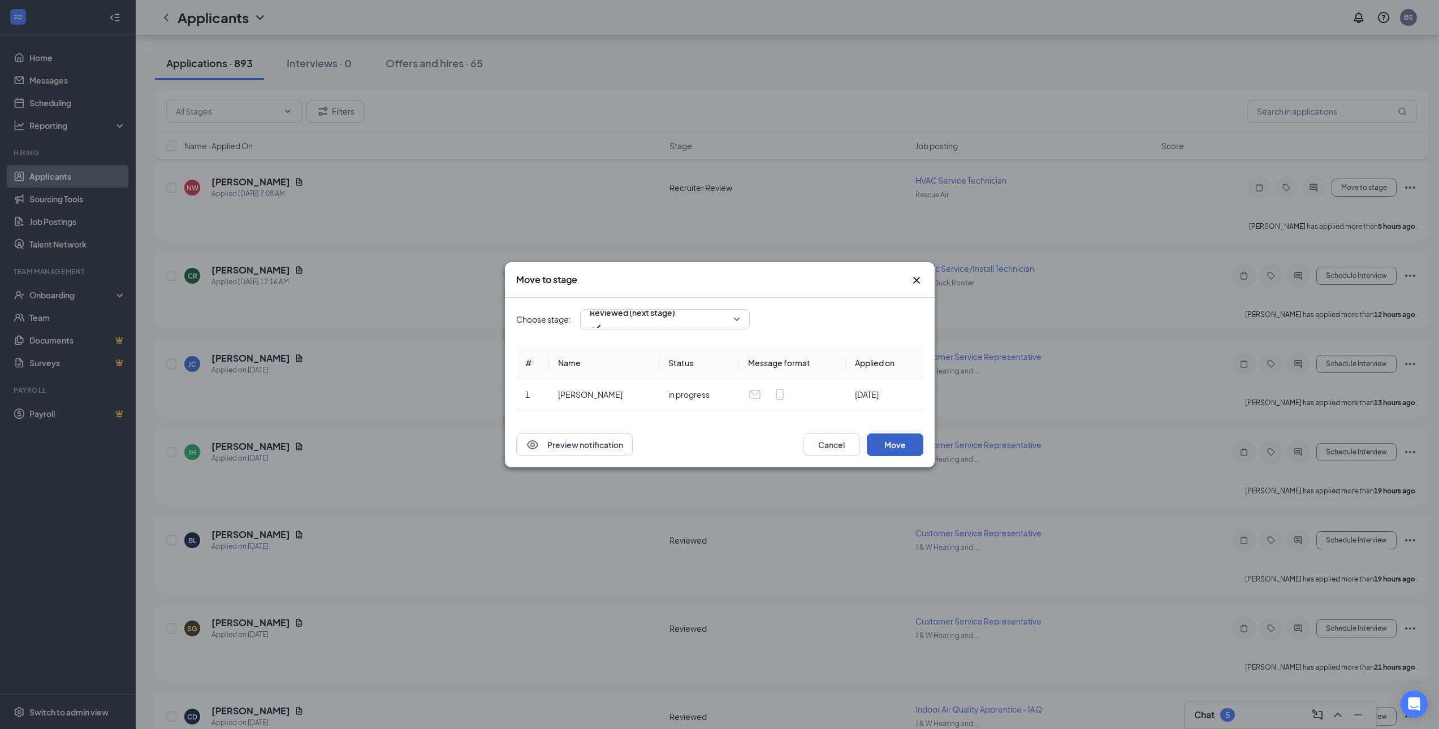
click at [893, 435] on button "Move" at bounding box center [895, 445] width 57 height 23
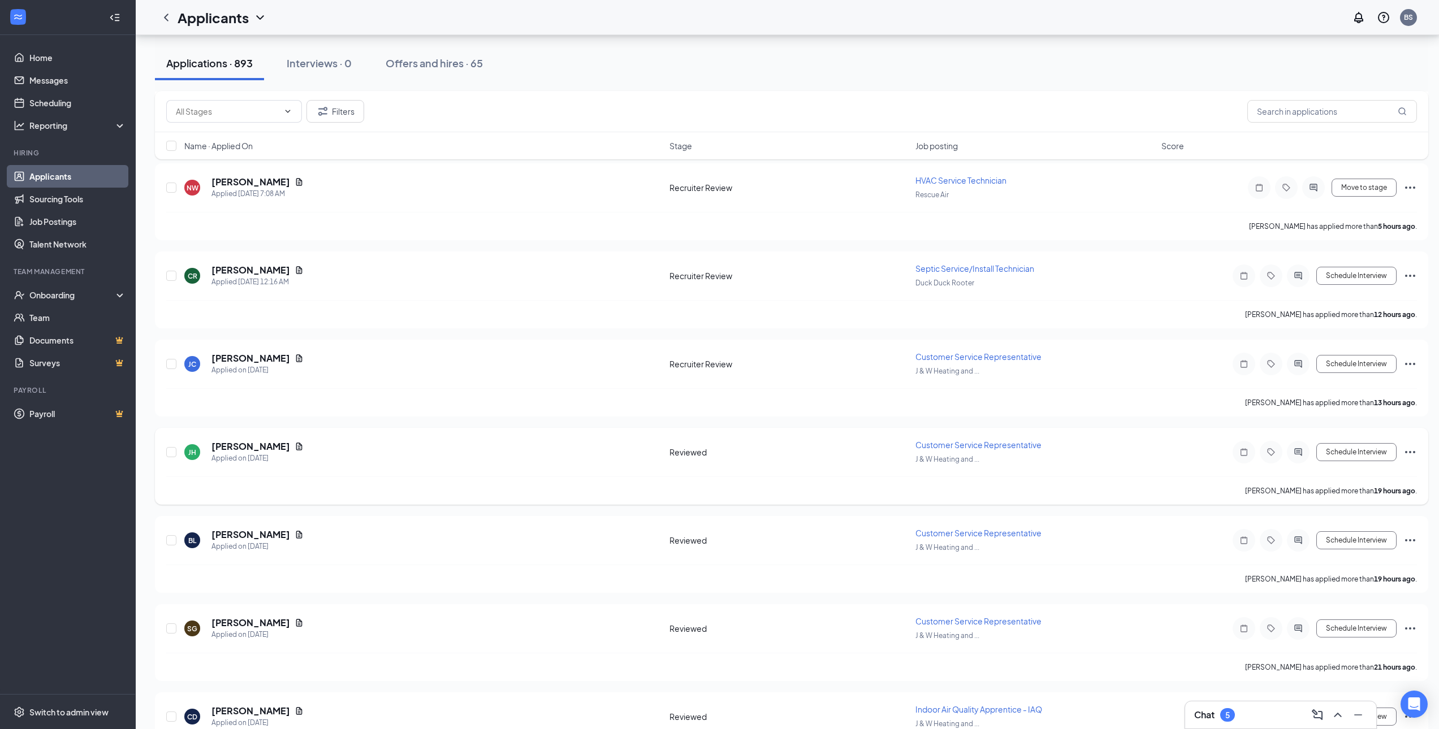
click at [898, 440] on div "[PERSON_NAME] Applied on [DATE] Reviewed Customer Service Representative J & W …" at bounding box center [791, 457] width 1250 height 37
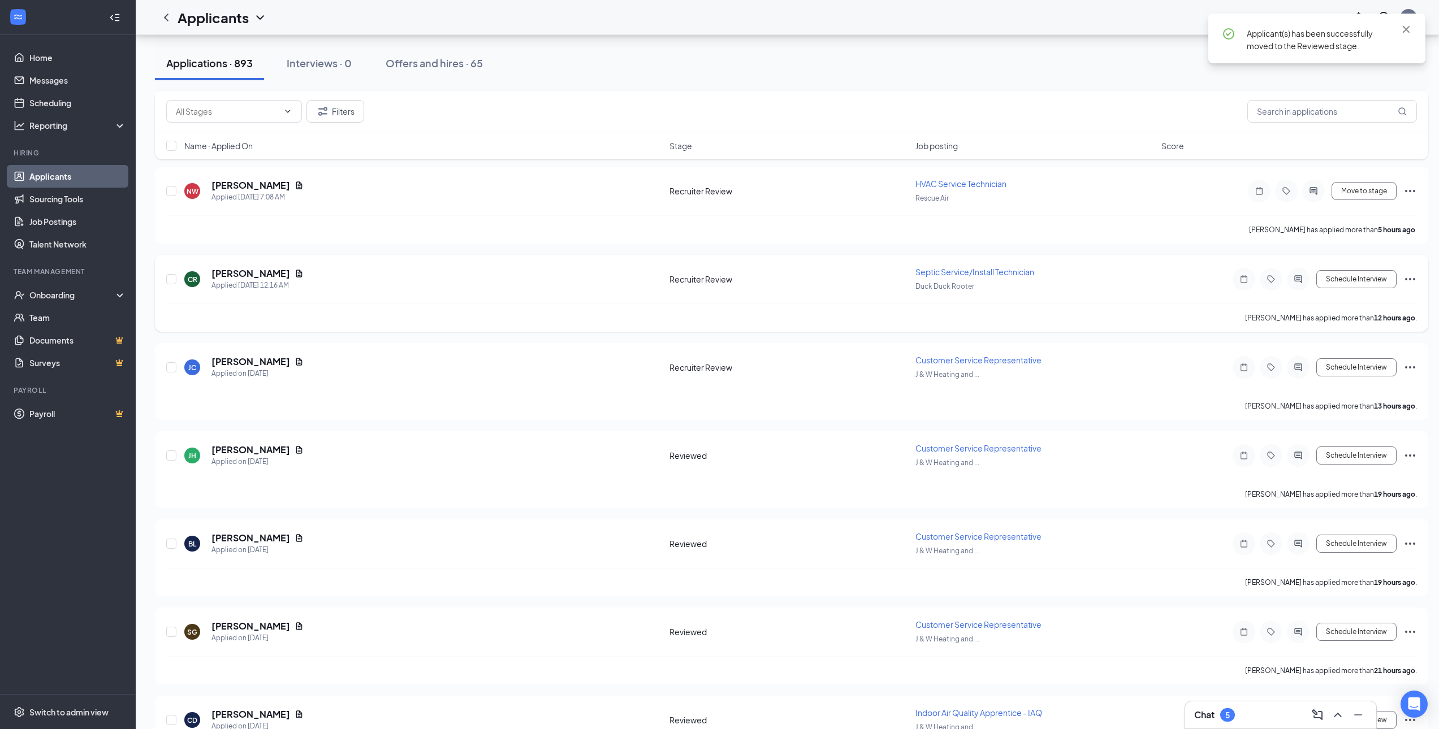
scroll to position [713, 0]
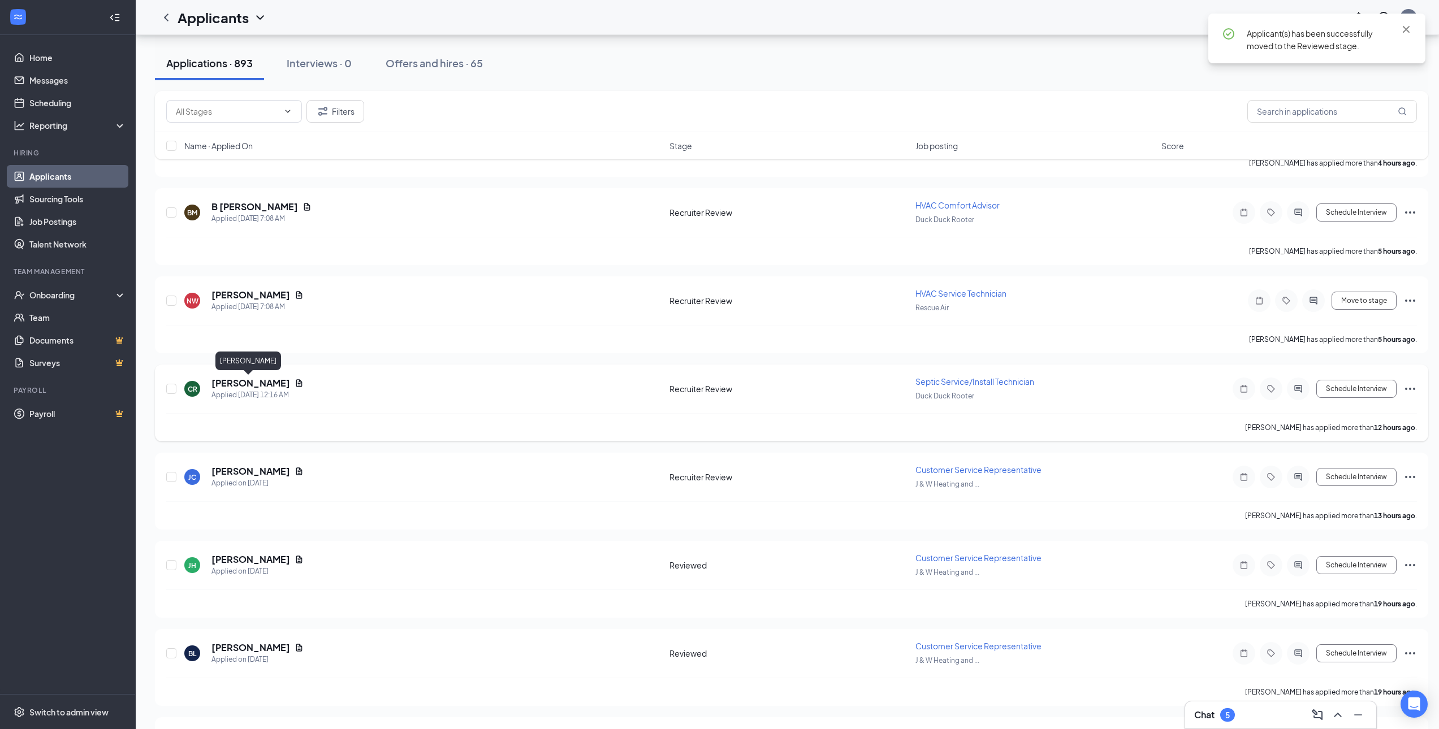
click at [230, 379] on h5 "[PERSON_NAME]" at bounding box center [250, 383] width 79 height 12
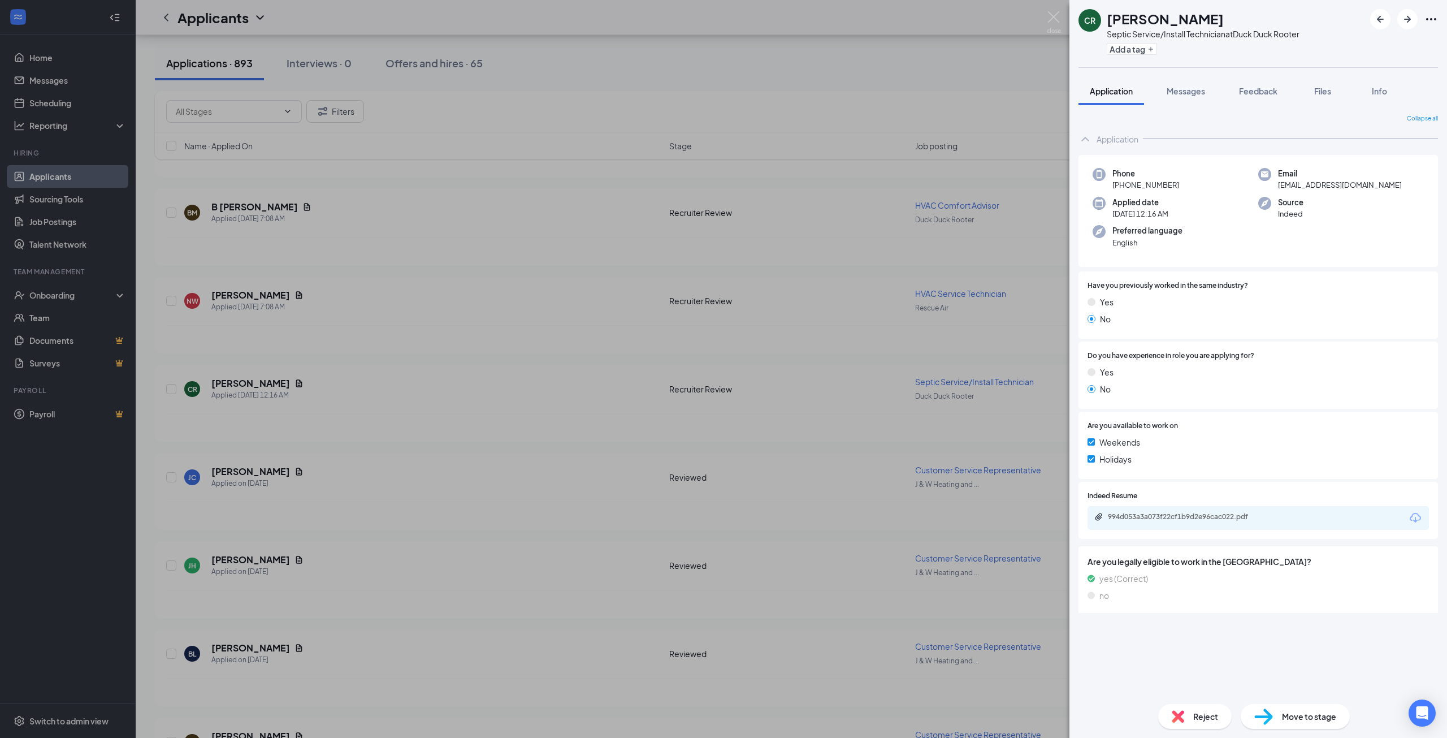
click at [770, 500] on div "CR [PERSON_NAME] Septic Service/Install Technician at Duck Duck Rooter Add a ta…" at bounding box center [723, 369] width 1447 height 738
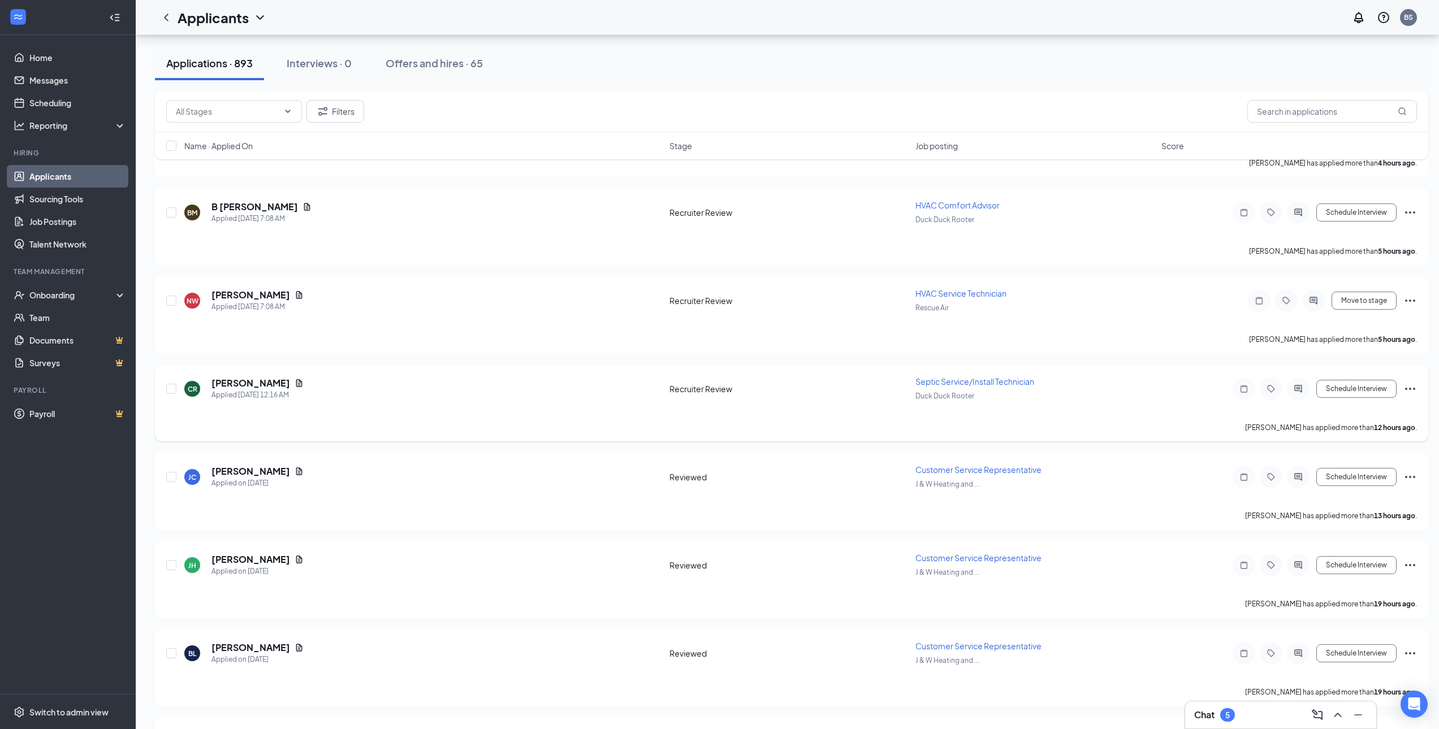
click at [1408, 394] on icon "Ellipses" at bounding box center [1410, 389] width 14 height 14
click at [1370, 489] on li "Move to stage" at bounding box center [1358, 497] width 115 height 25
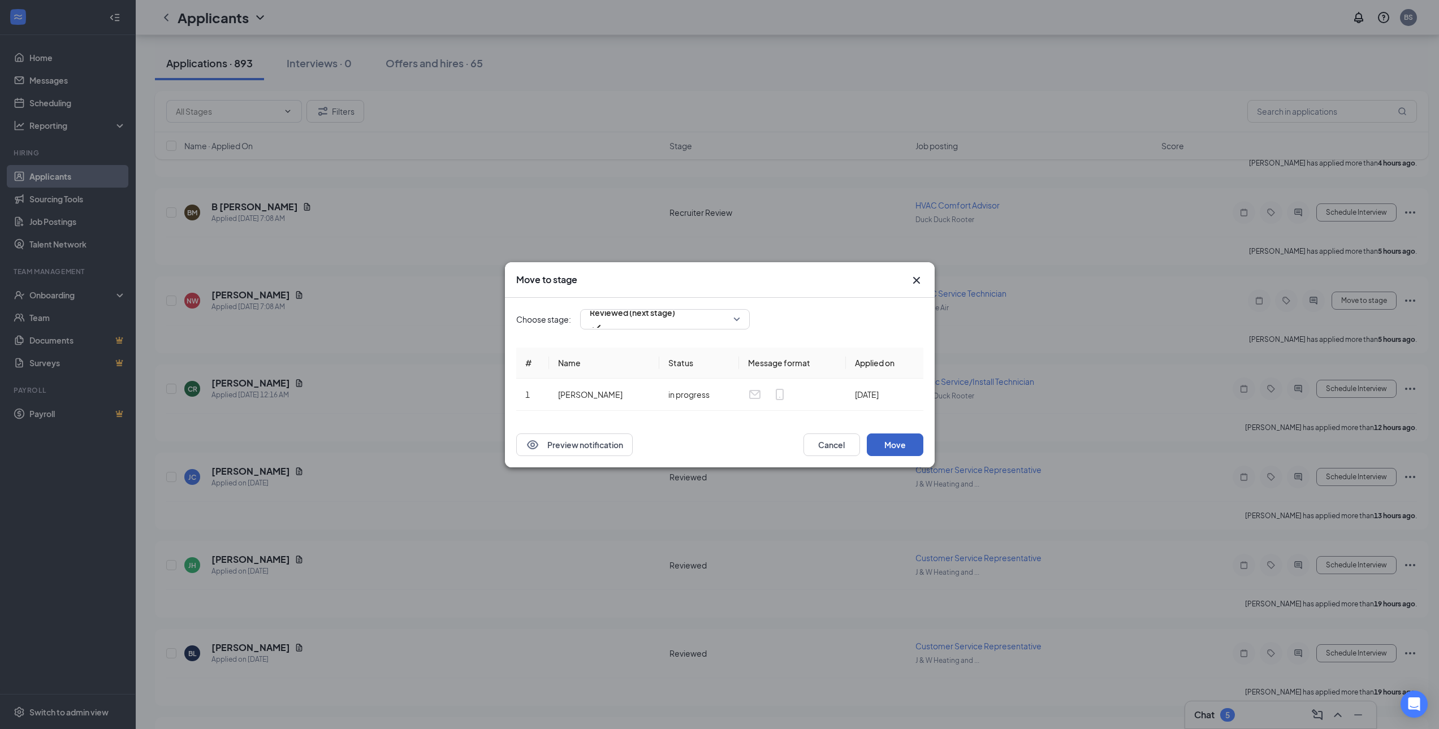
click at [918, 444] on button "Move" at bounding box center [895, 445] width 57 height 23
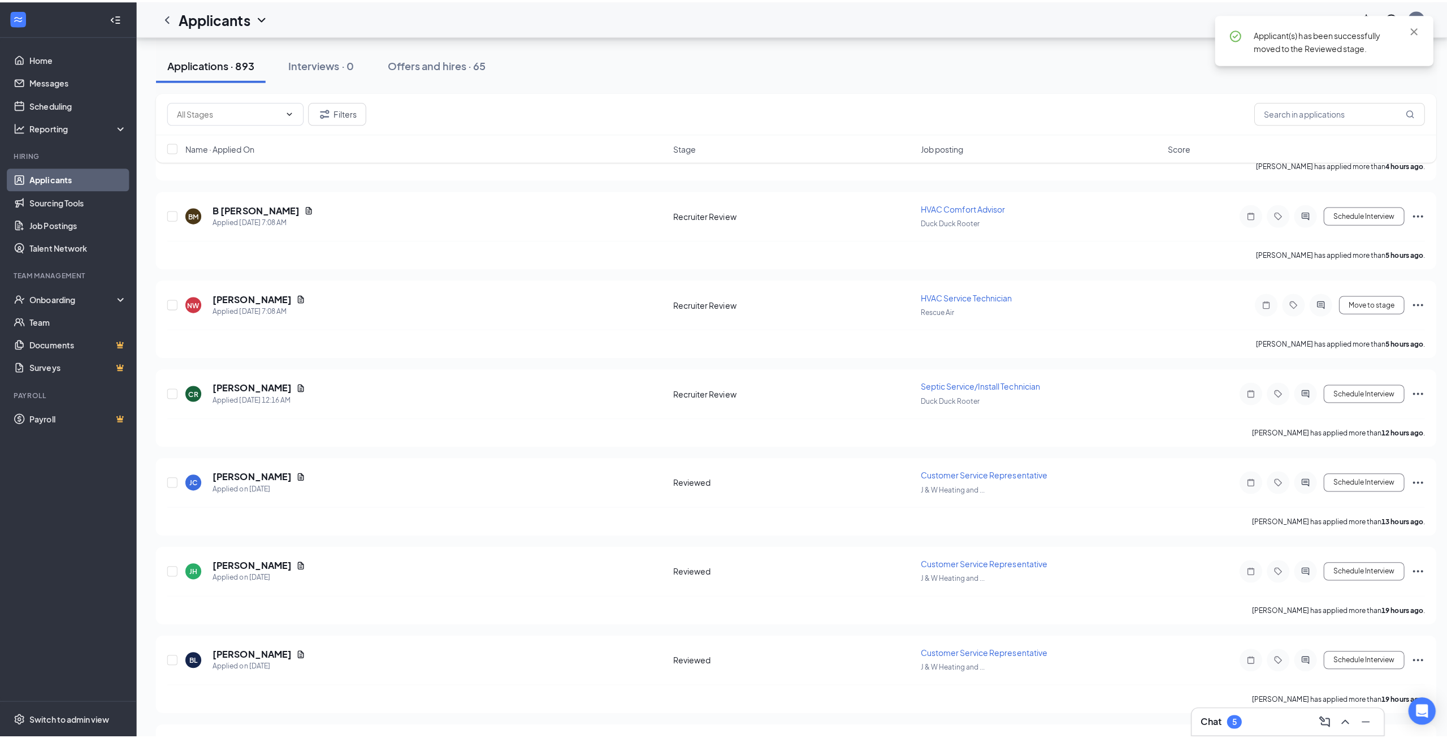
scroll to position [657, 0]
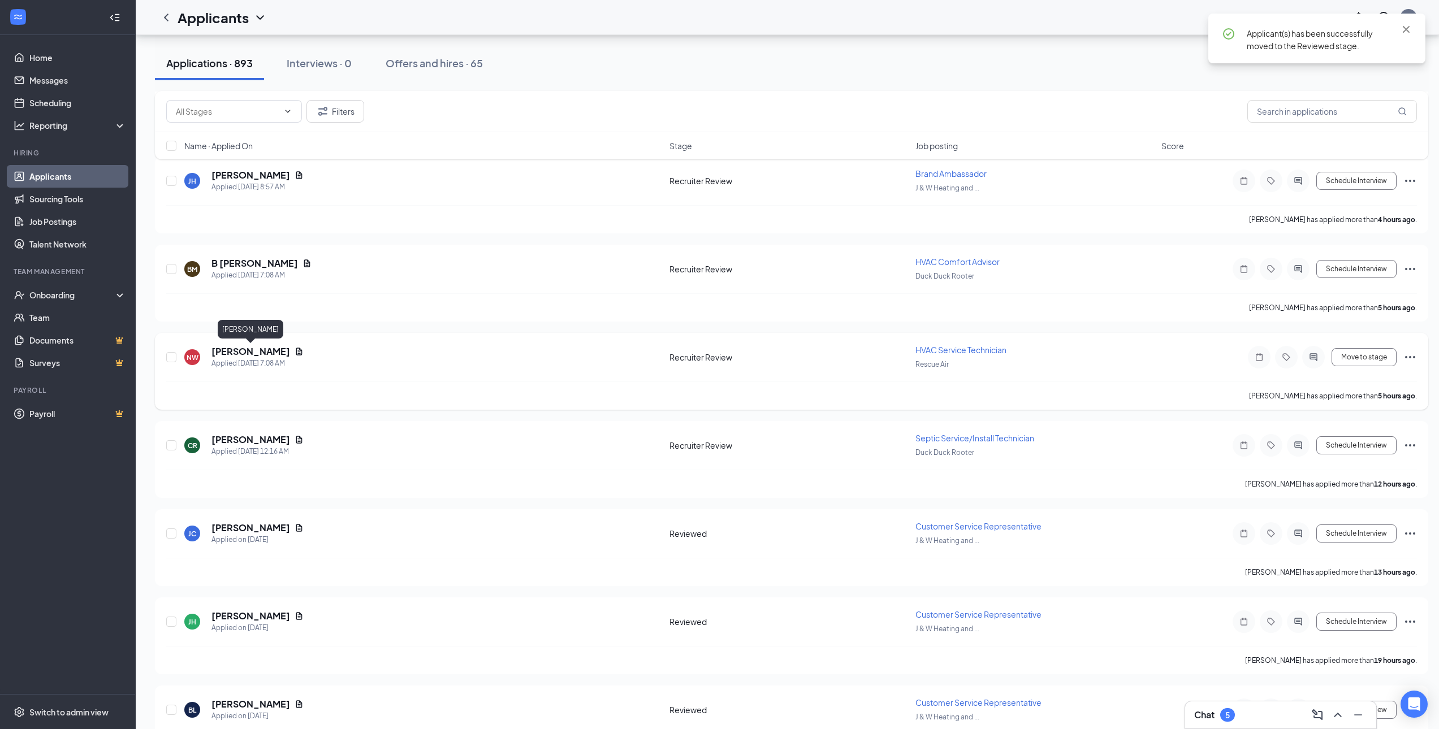
click at [253, 348] on h5 "[PERSON_NAME]" at bounding box center [250, 351] width 79 height 12
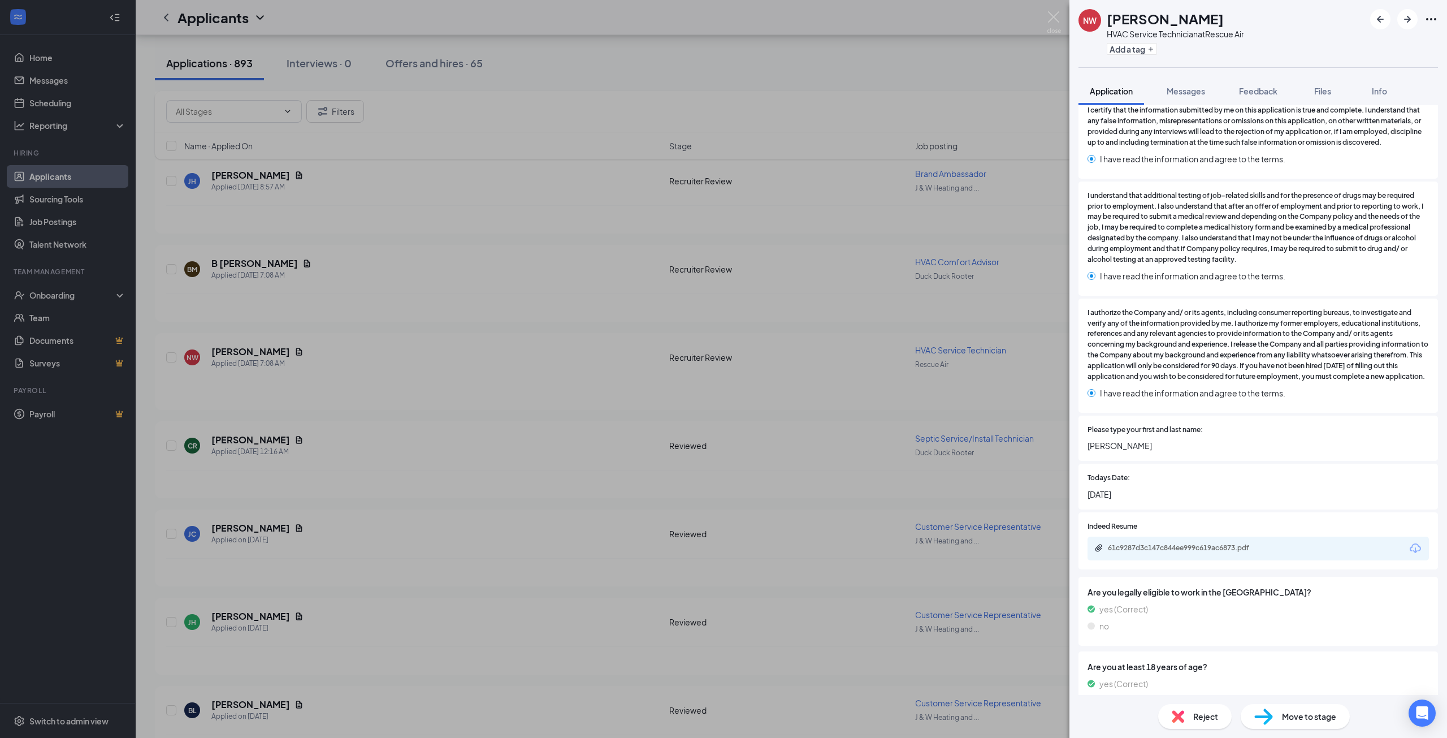
scroll to position [2715, 0]
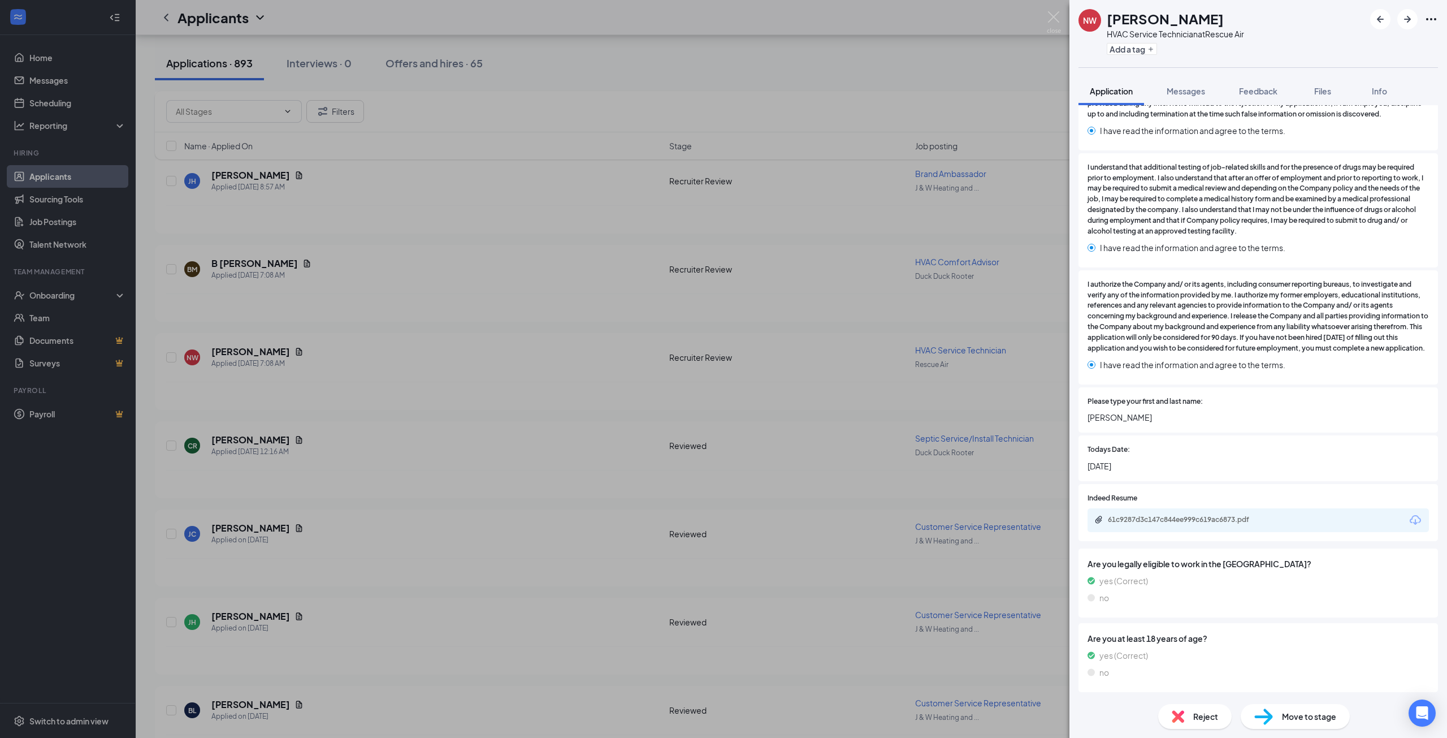
click at [1231, 517] on div "61c9287d3c147c844ee999c619ac6873.pdf" at bounding box center [1187, 519] width 158 height 9
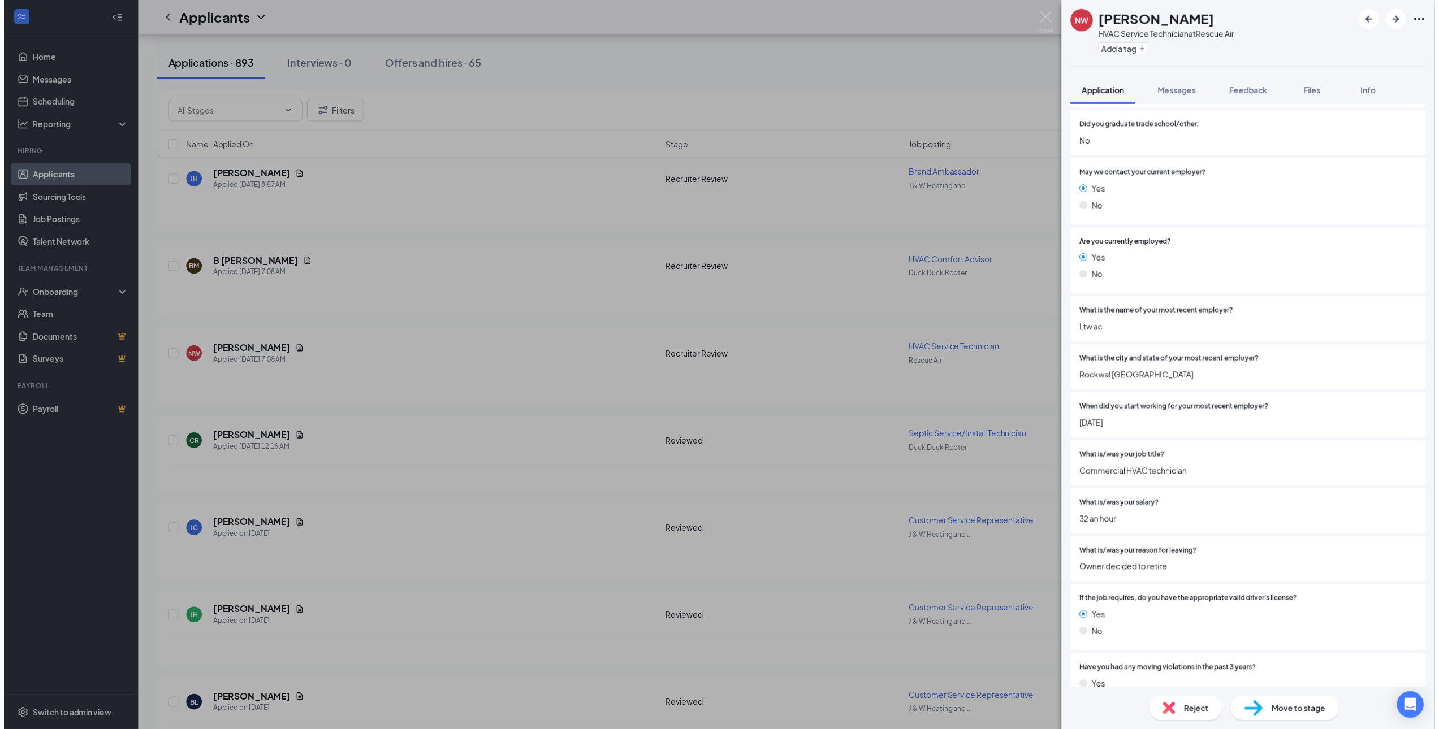
scroll to position [1806, 0]
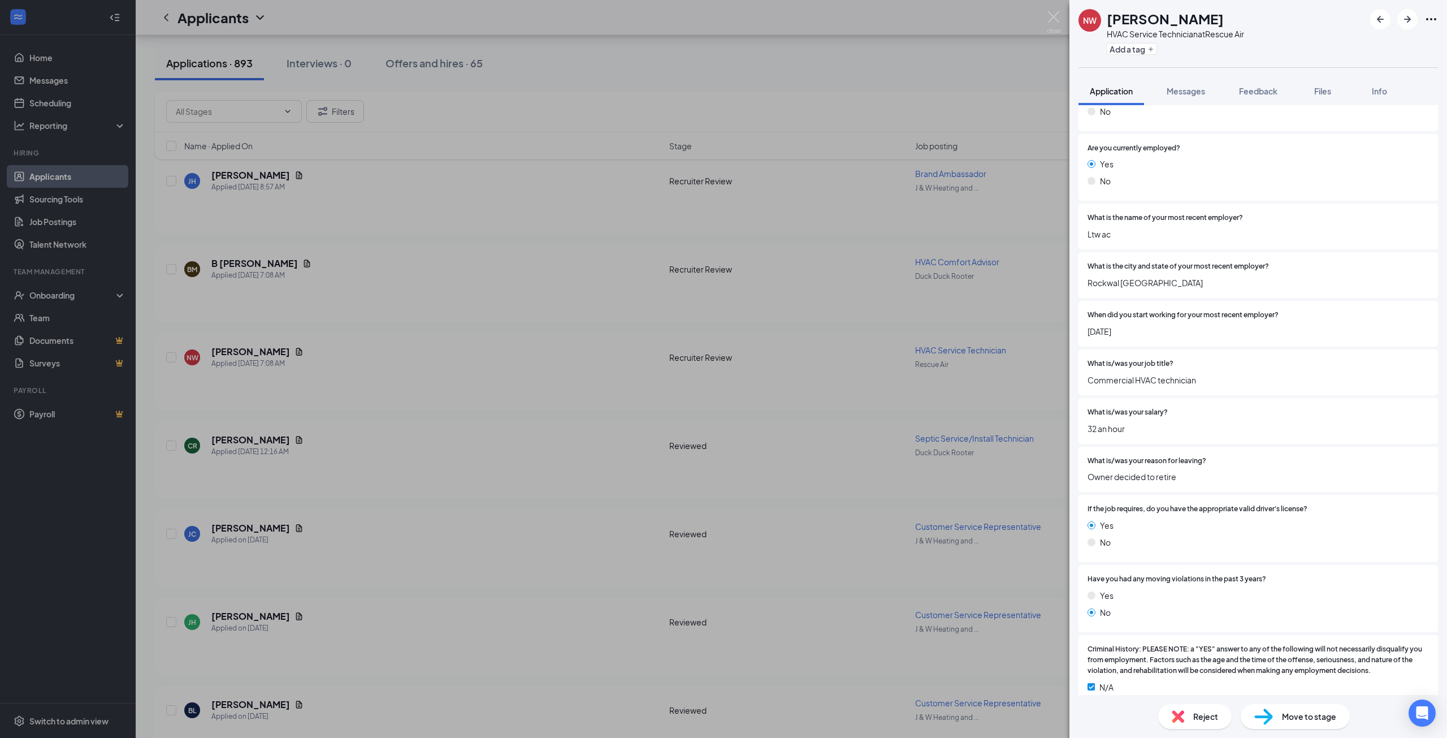
click at [880, 430] on div "NW [PERSON_NAME] HVAC Service Technician at Rescue Air Add a tag Application Me…" at bounding box center [723, 369] width 1447 height 738
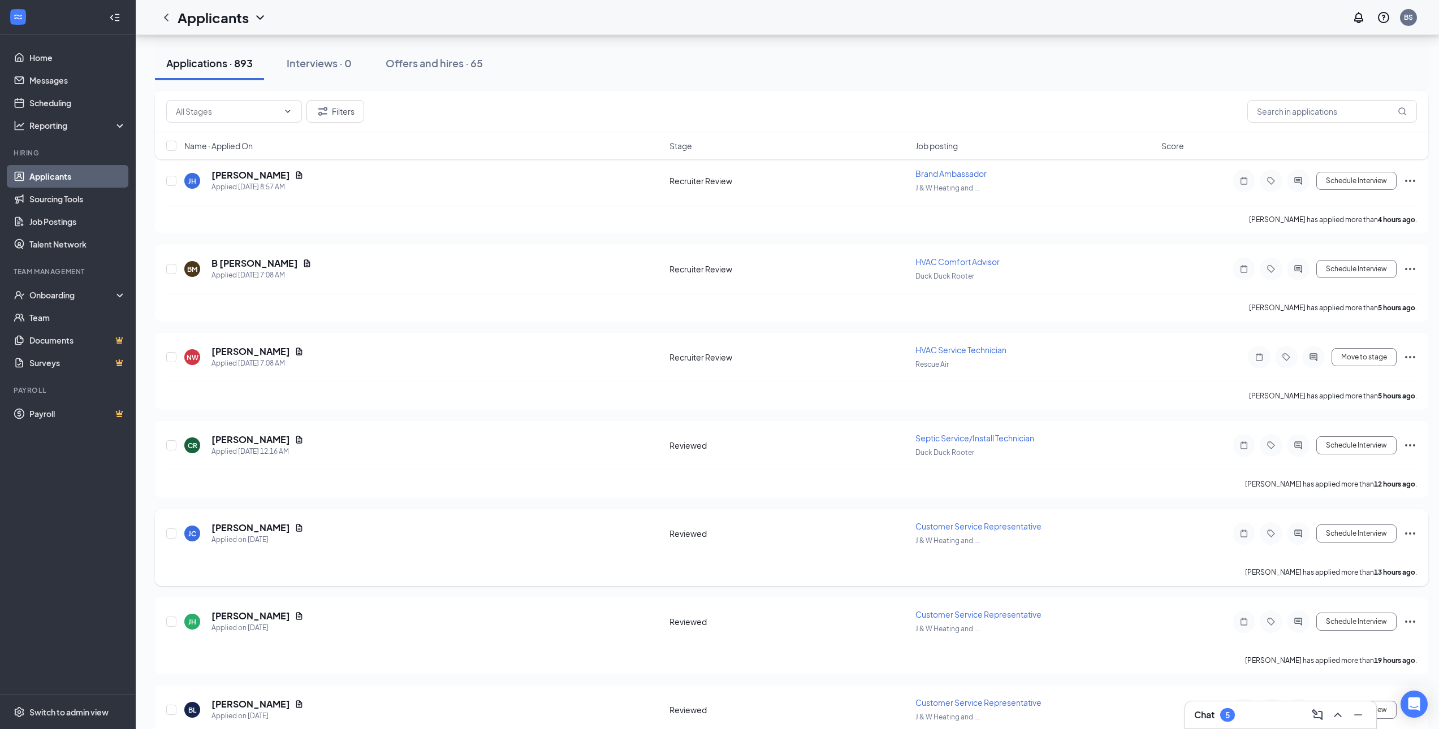
click at [522, 542] on div "[PERSON_NAME] [PERSON_NAME] Applied on [DATE]" at bounding box center [423, 534] width 478 height 24
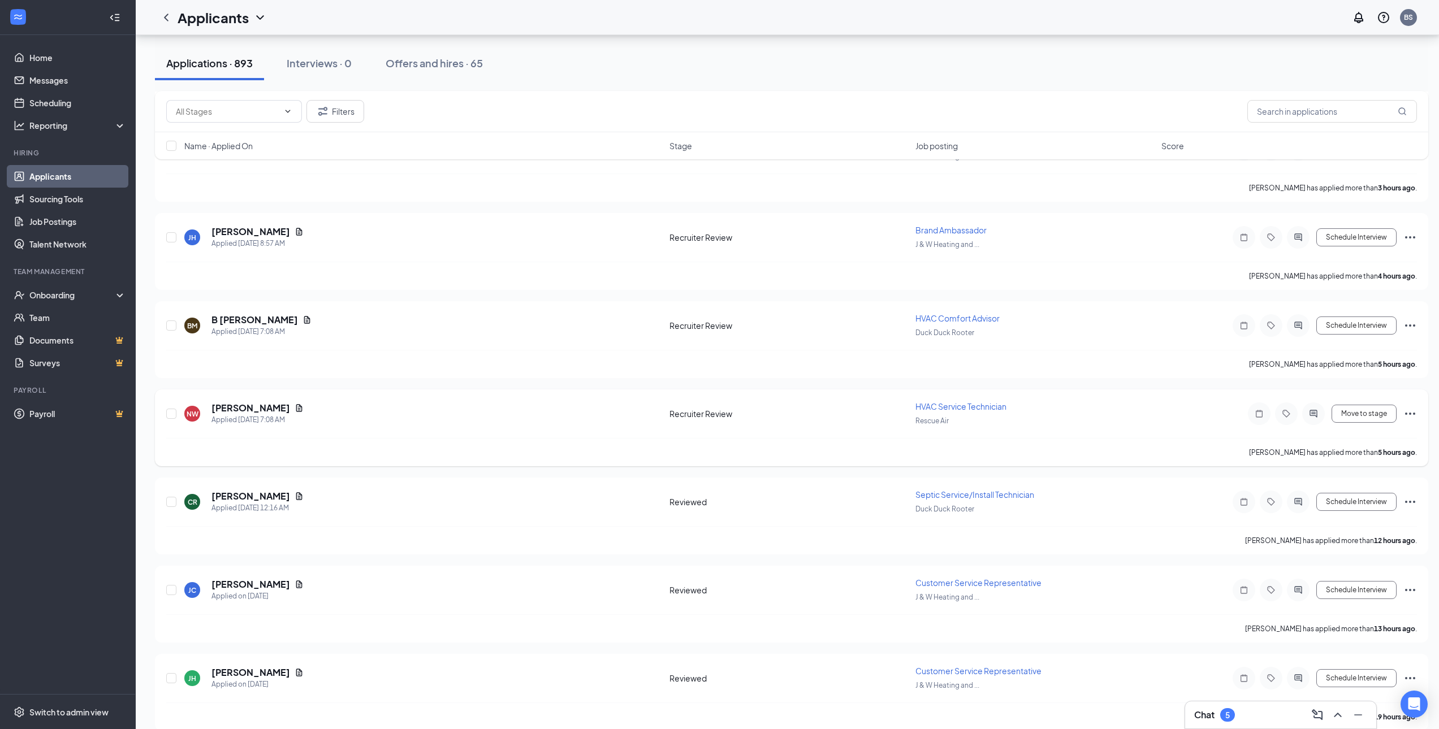
click at [1413, 421] on div "Move to stage" at bounding box center [1315, 414] width 204 height 23
click at [1413, 414] on icon "Ellipses" at bounding box center [1410, 414] width 10 height 2
click at [1353, 519] on p "Move to stage" at bounding box center [1358, 522] width 97 height 11
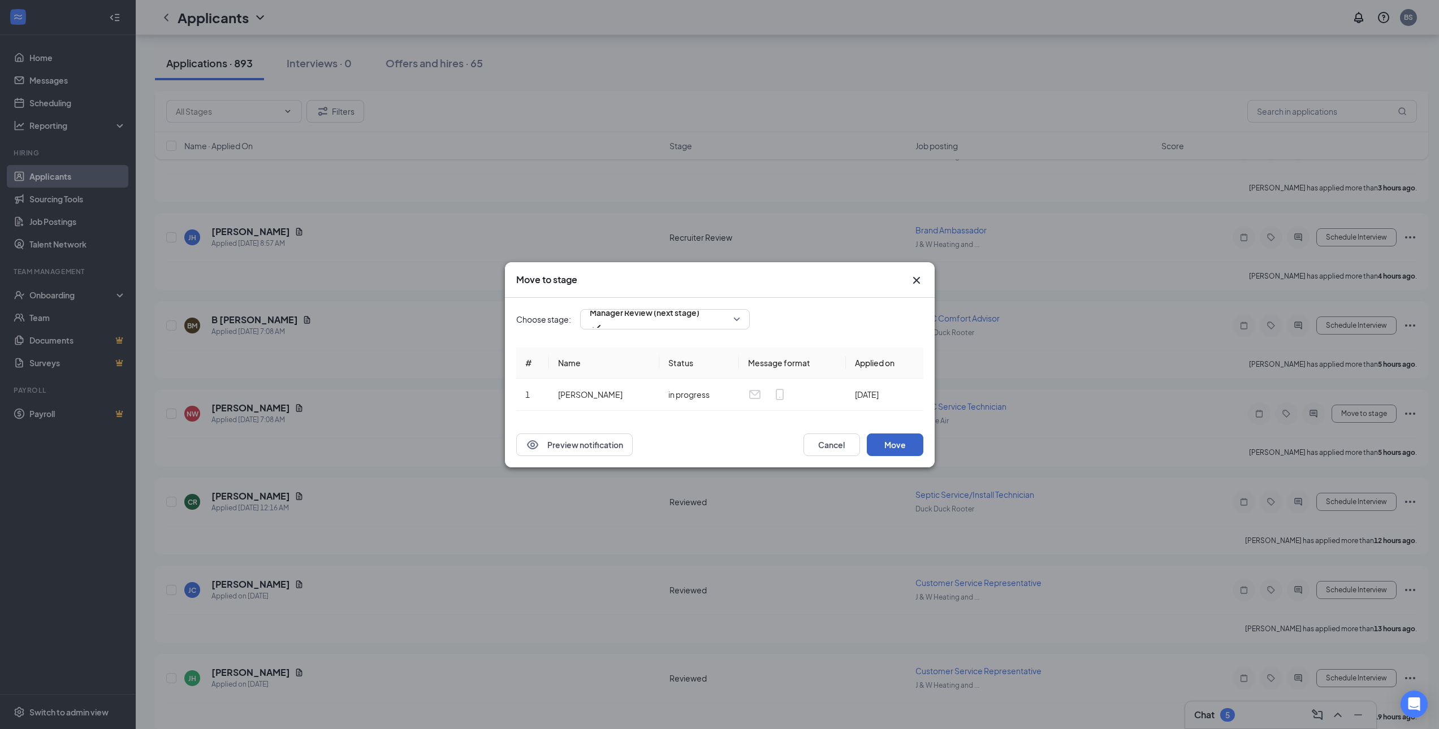
click at [901, 434] on button "Move" at bounding box center [895, 445] width 57 height 23
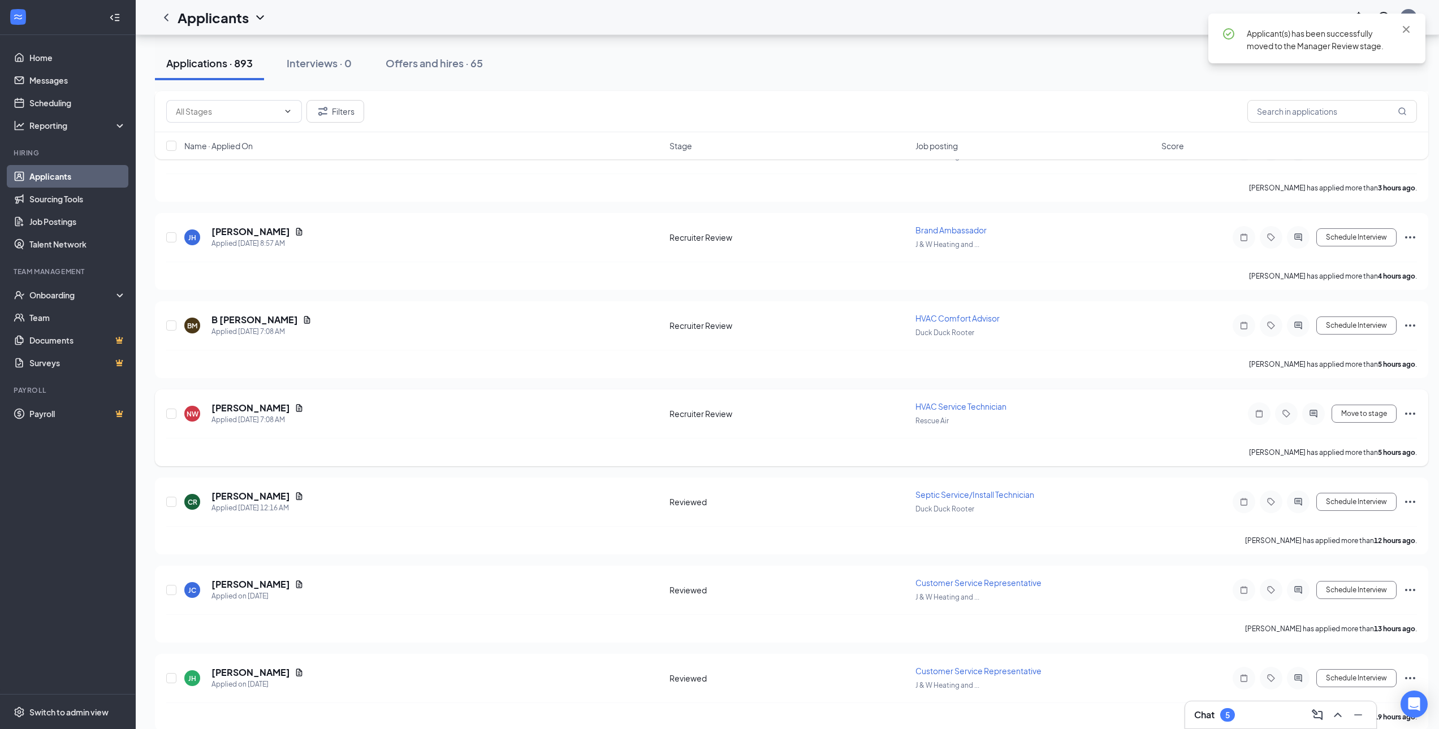
scroll to position [544, 0]
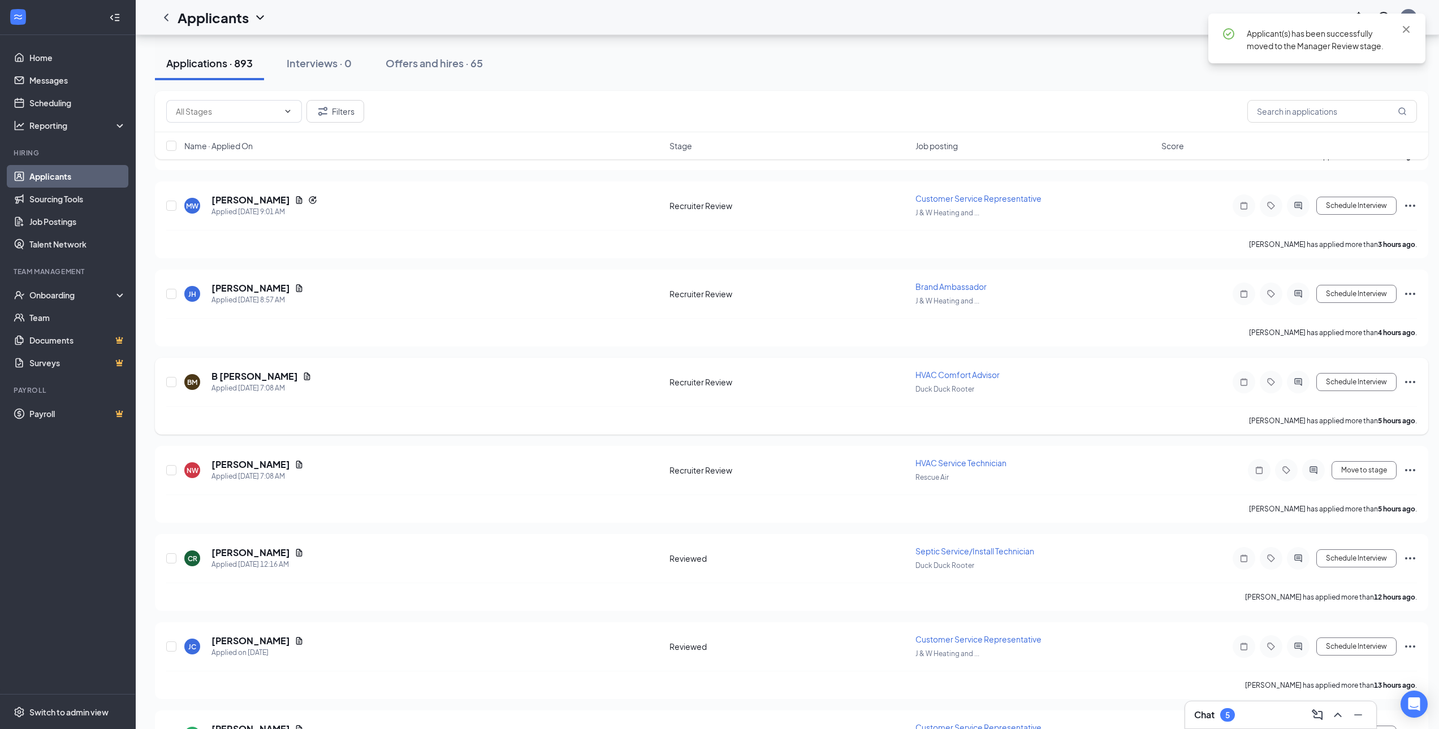
click at [1411, 382] on icon "Ellipses" at bounding box center [1410, 382] width 14 height 14
click at [1357, 492] on p "Move to stage" at bounding box center [1358, 490] width 97 height 11
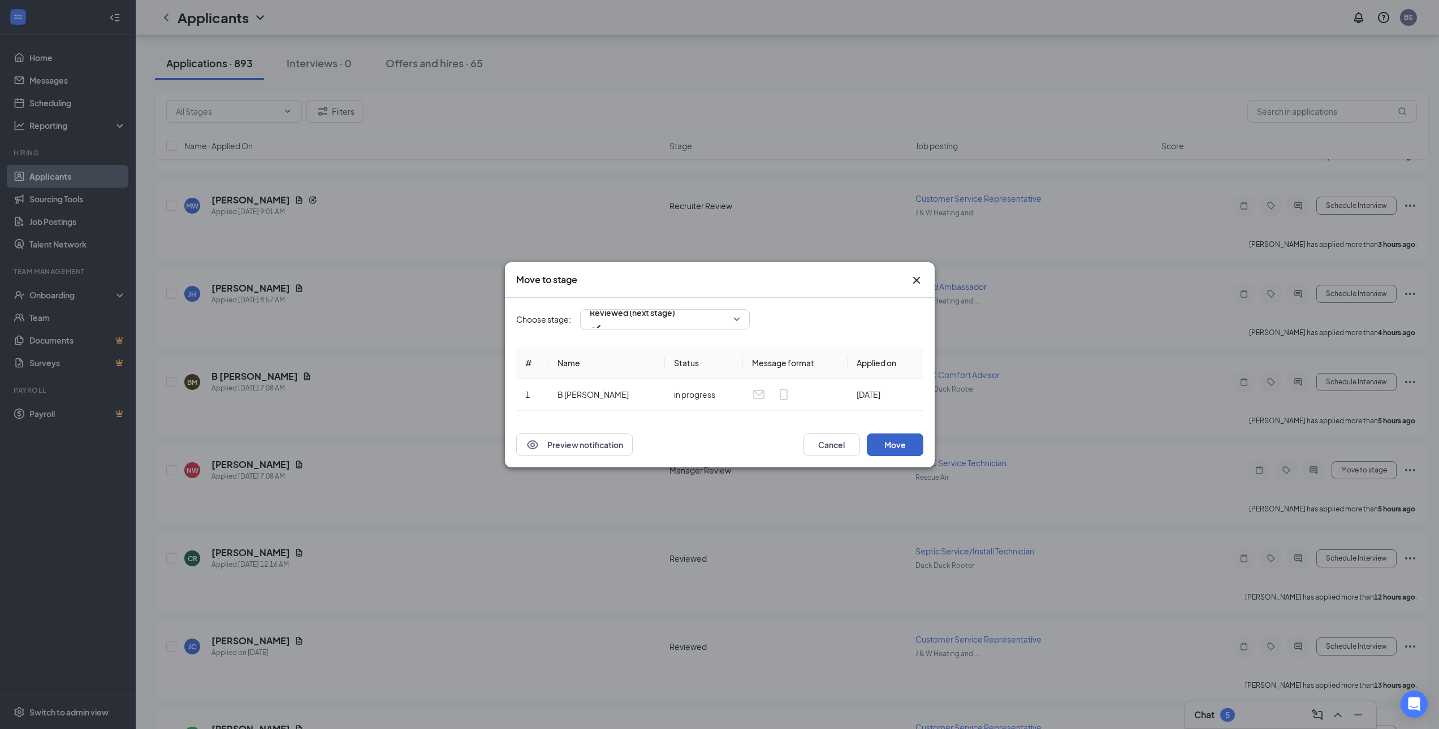
click at [916, 444] on button "Move" at bounding box center [895, 445] width 57 height 23
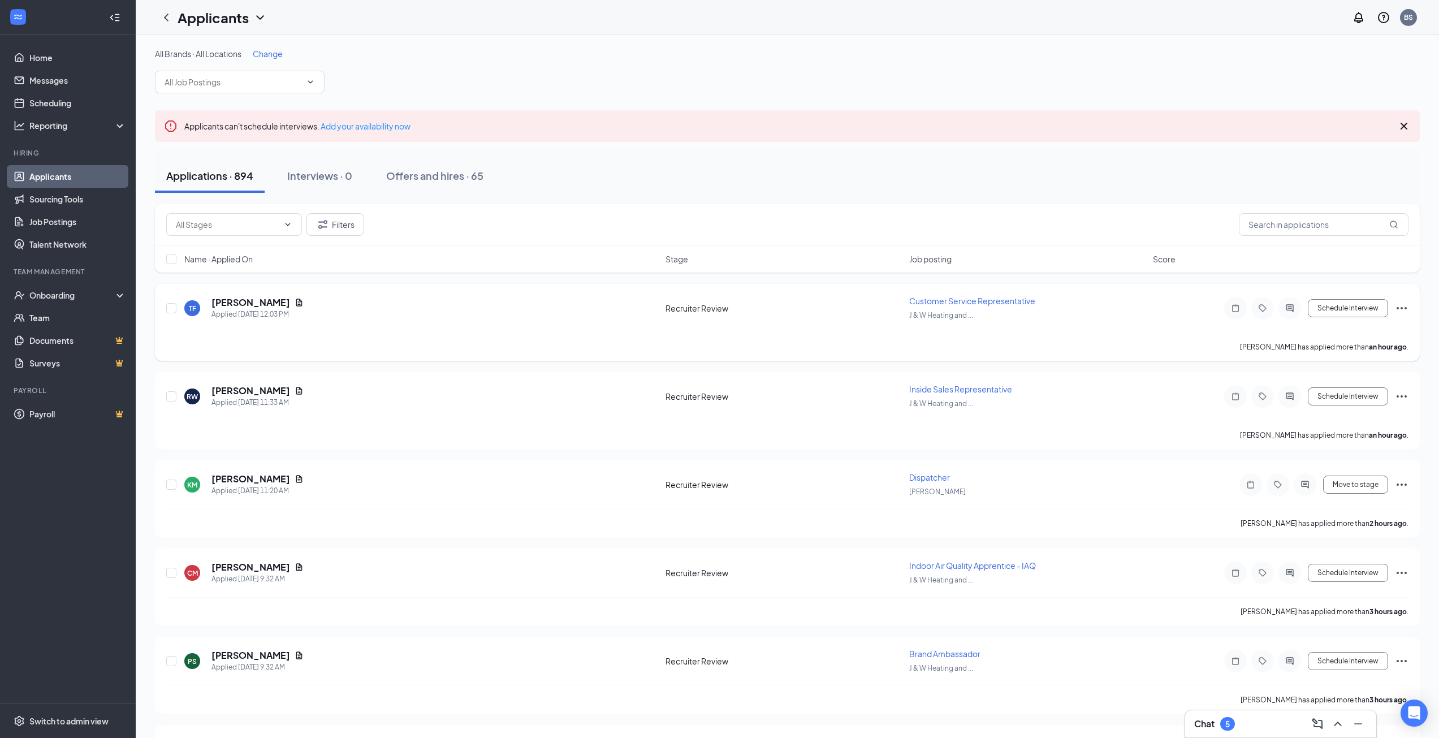
scroll to position [0, 0]
click at [245, 479] on h5 "[PERSON_NAME]" at bounding box center [250, 479] width 79 height 12
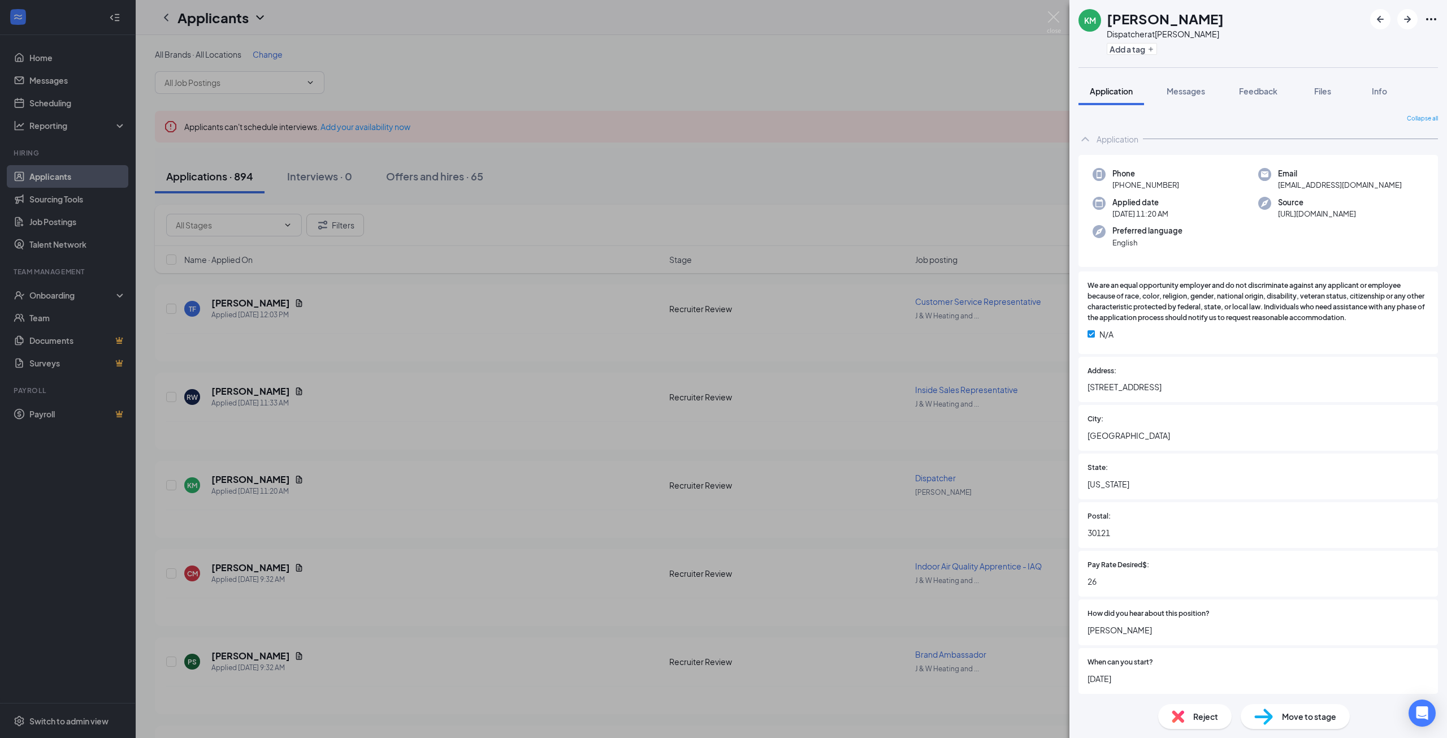
drag, startPoint x: 1275, startPoint y: 184, endPoint x: 1394, endPoint y: 185, distance: 119.3
click at [1394, 185] on div "Email [EMAIL_ADDRESS][DOMAIN_NAME]" at bounding box center [1341, 179] width 166 height 23
click at [51, 187] on div "KM [PERSON_NAME] Dispatcher at [PERSON_NAME] Add a tag Application Messages Fee…" at bounding box center [723, 369] width 1447 height 738
click at [55, 178] on div "KM [PERSON_NAME] Dispatcher at [PERSON_NAME] Add a tag Application Messages Fee…" at bounding box center [723, 369] width 1447 height 738
